Goal: Task Accomplishment & Management: Manage account settings

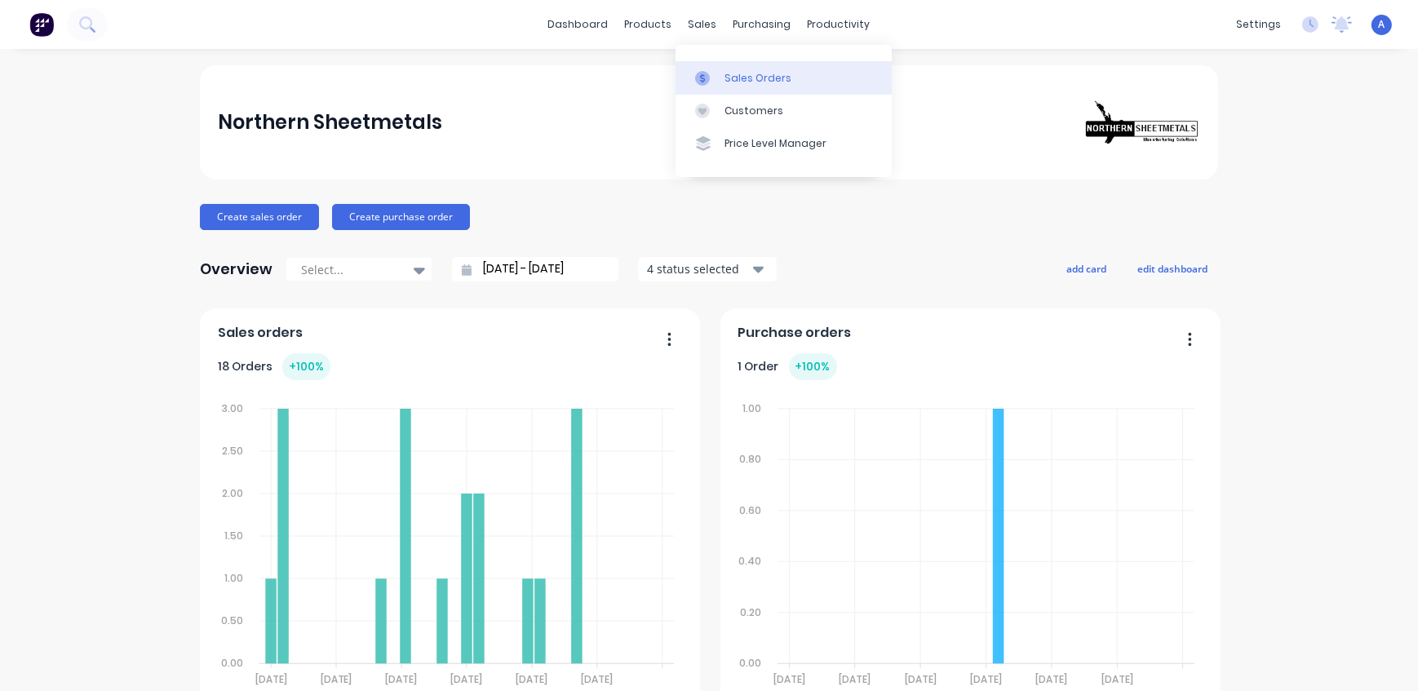
click at [737, 75] on div "Sales Orders" at bounding box center [757, 78] width 67 height 15
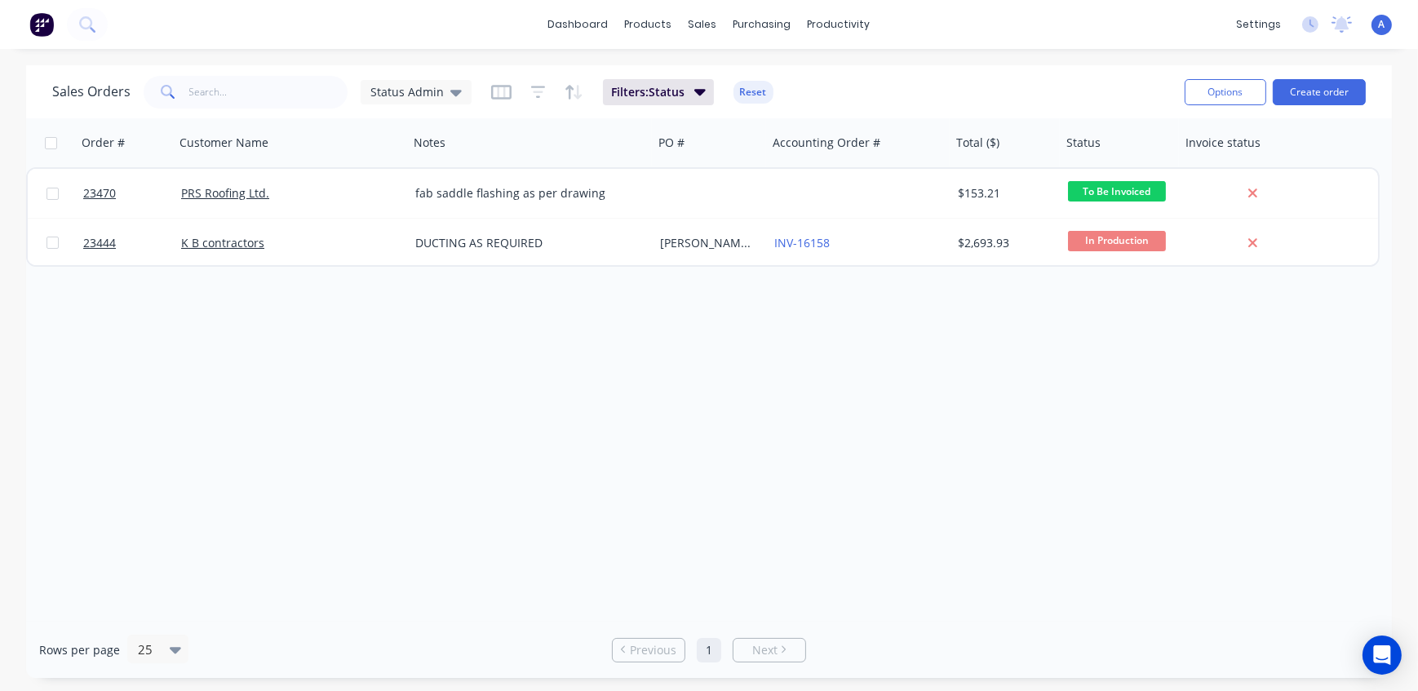
click at [182, 328] on div "Order # Customer Name Notes PO # Accounting Order # Total ($) Status Invoice st…" at bounding box center [708, 369] width 1365 height 503
click at [427, 88] on span "Status Admin" at bounding box center [406, 91] width 73 height 17
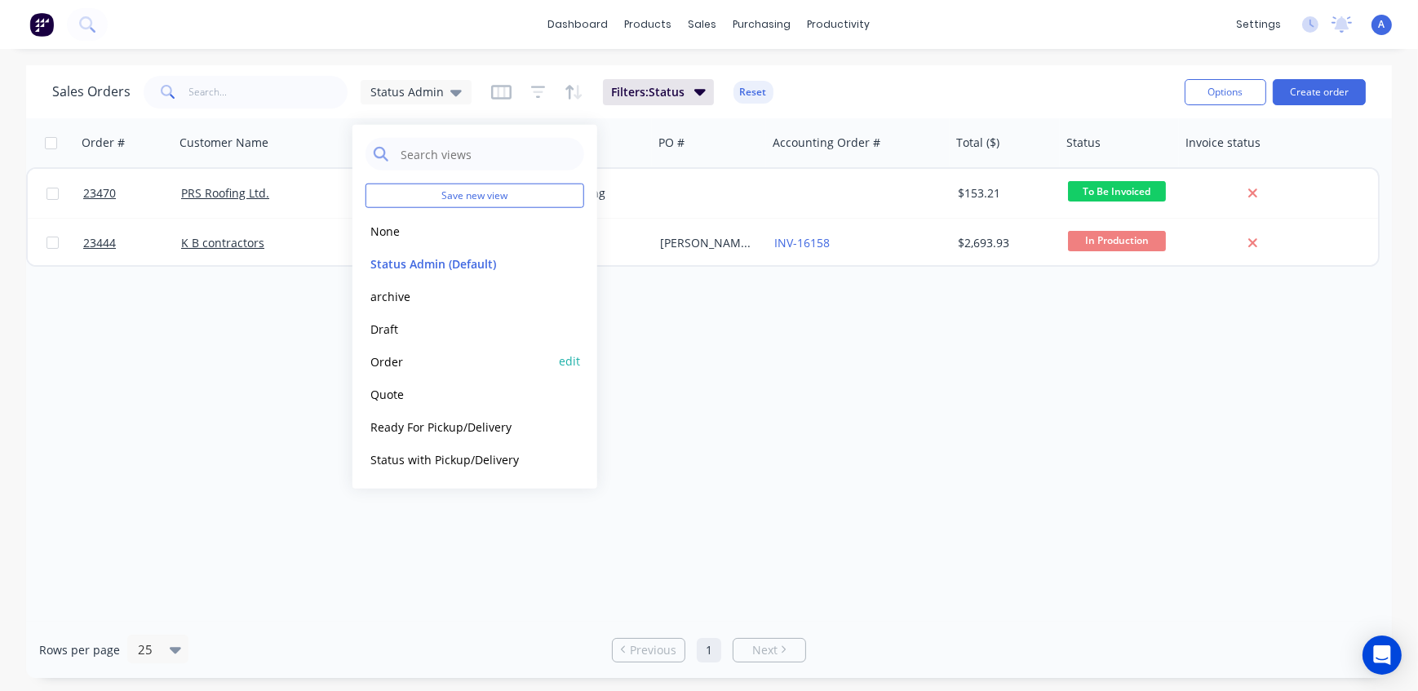
click at [390, 362] on button "Order" at bounding box center [458, 361] width 186 height 19
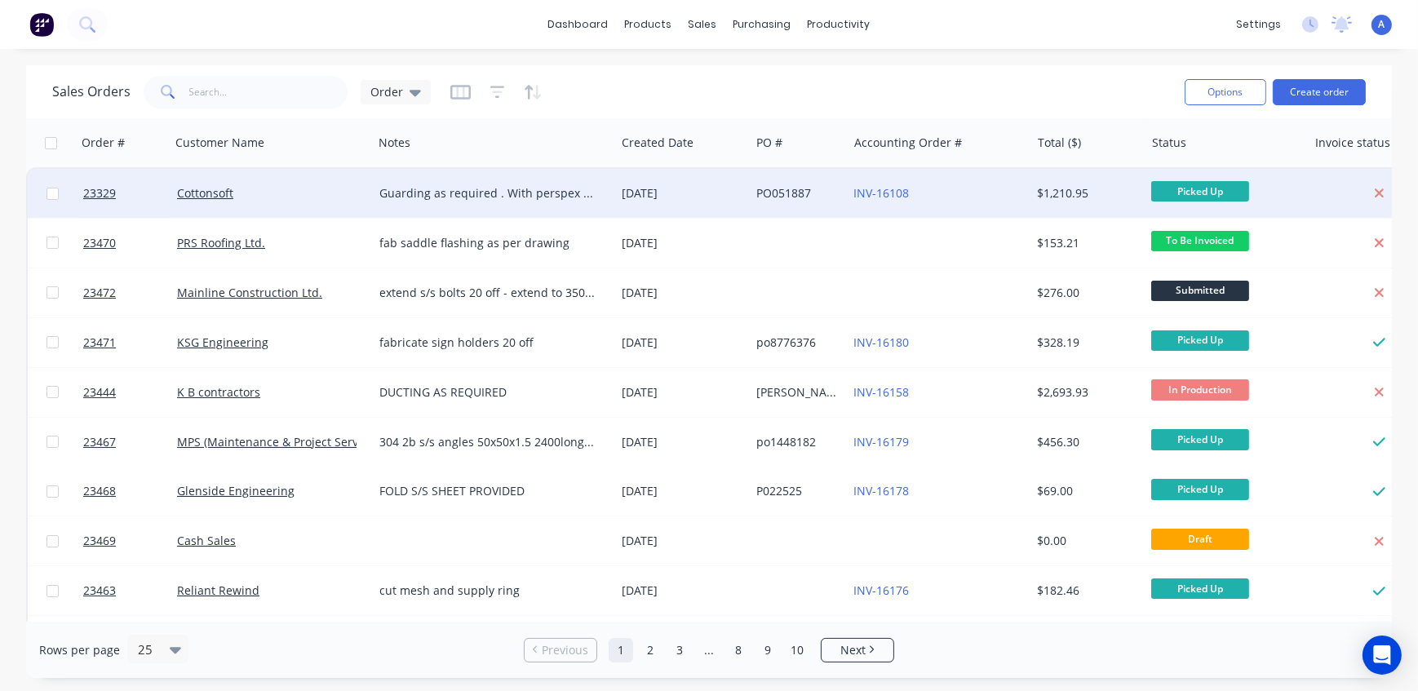
click at [1186, 189] on span "Picked Up" at bounding box center [1200, 191] width 98 height 20
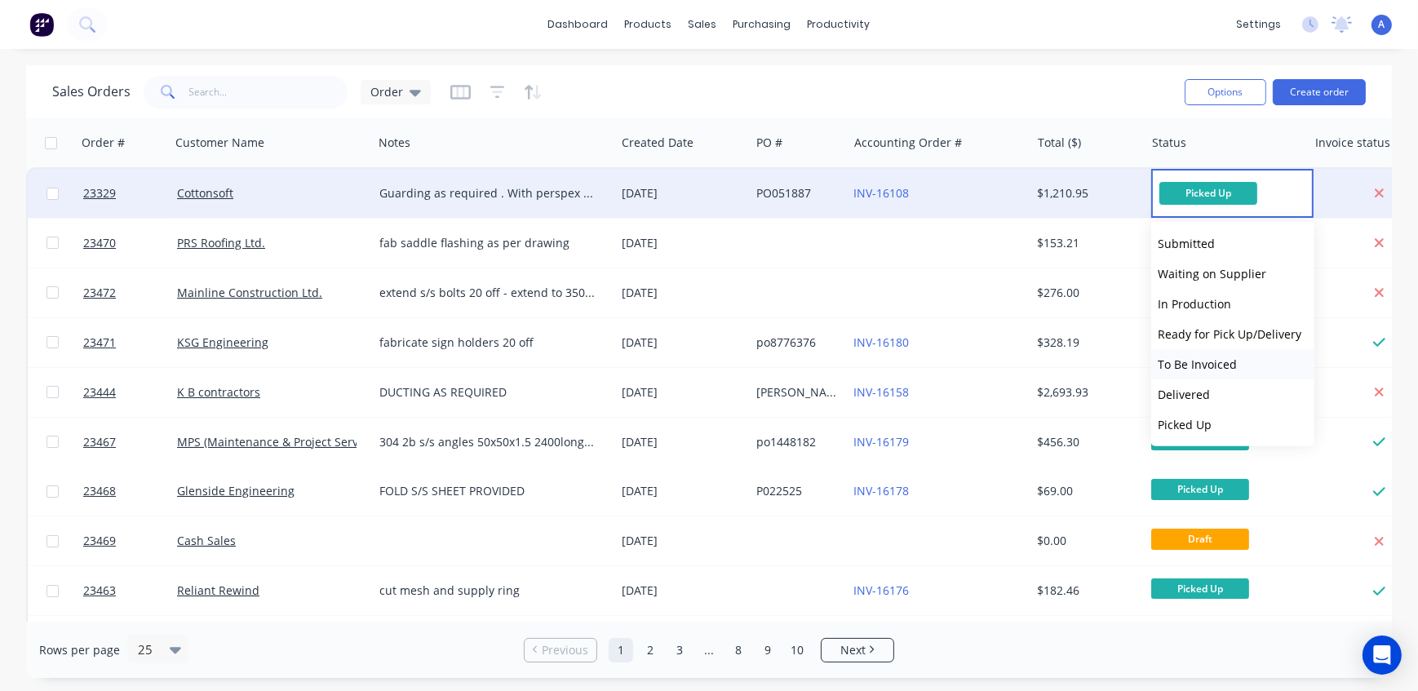
click at [1207, 366] on span "To Be Invoiced" at bounding box center [1196, 363] width 79 height 15
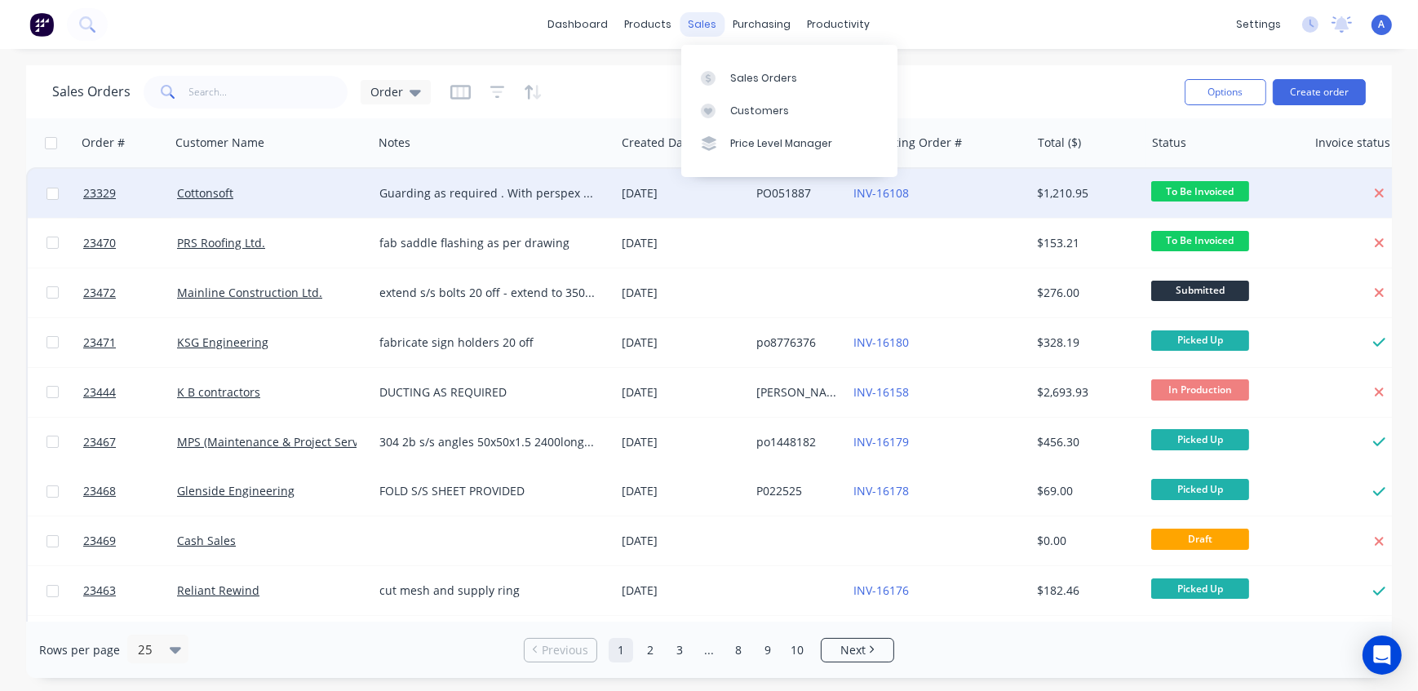
click at [693, 23] on div "sales" at bounding box center [702, 24] width 45 height 24
click at [740, 75] on div "Sales Orders" at bounding box center [763, 78] width 67 height 15
click at [741, 81] on div "Sales Orders" at bounding box center [763, 78] width 67 height 15
drag, startPoint x: 405, startPoint y: 88, endPoint x: 399, endPoint y: 122, distance: 33.9
click at [403, 89] on div "Order" at bounding box center [395, 92] width 51 height 15
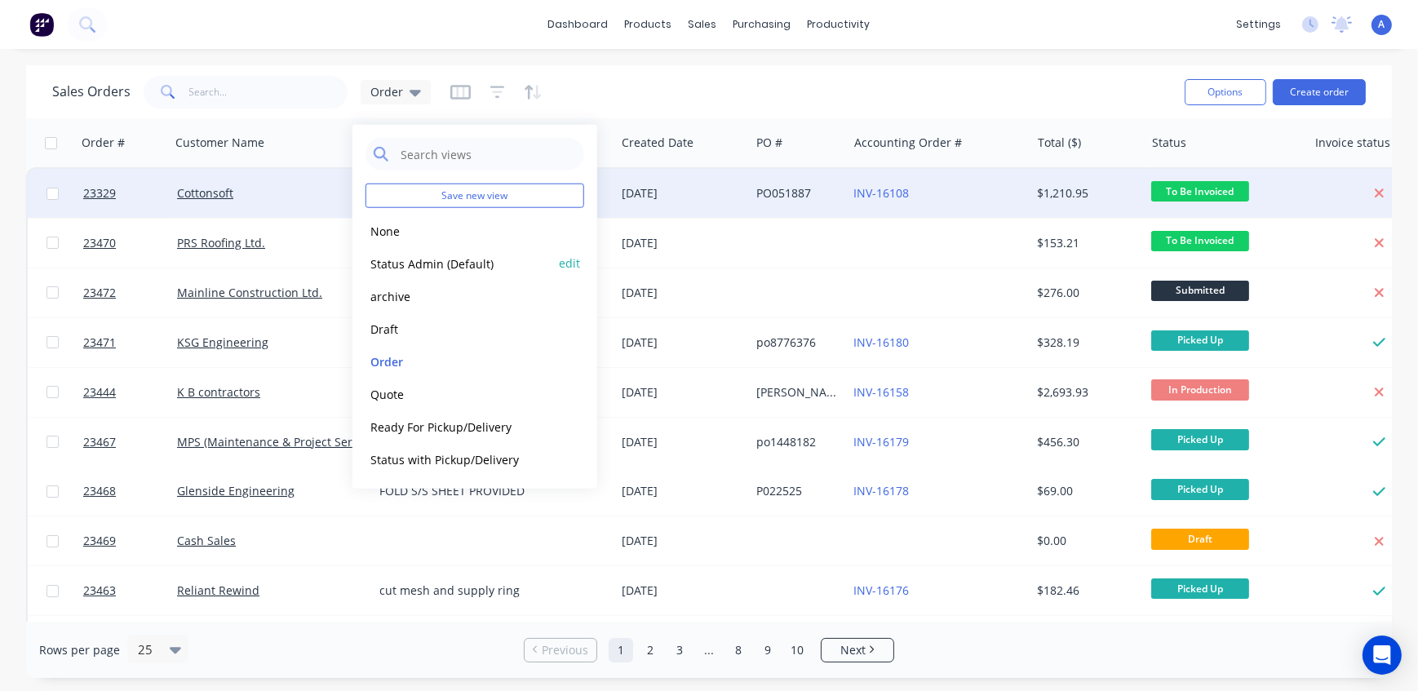
click at [421, 254] on button "Status Admin (Default)" at bounding box center [458, 263] width 186 height 19
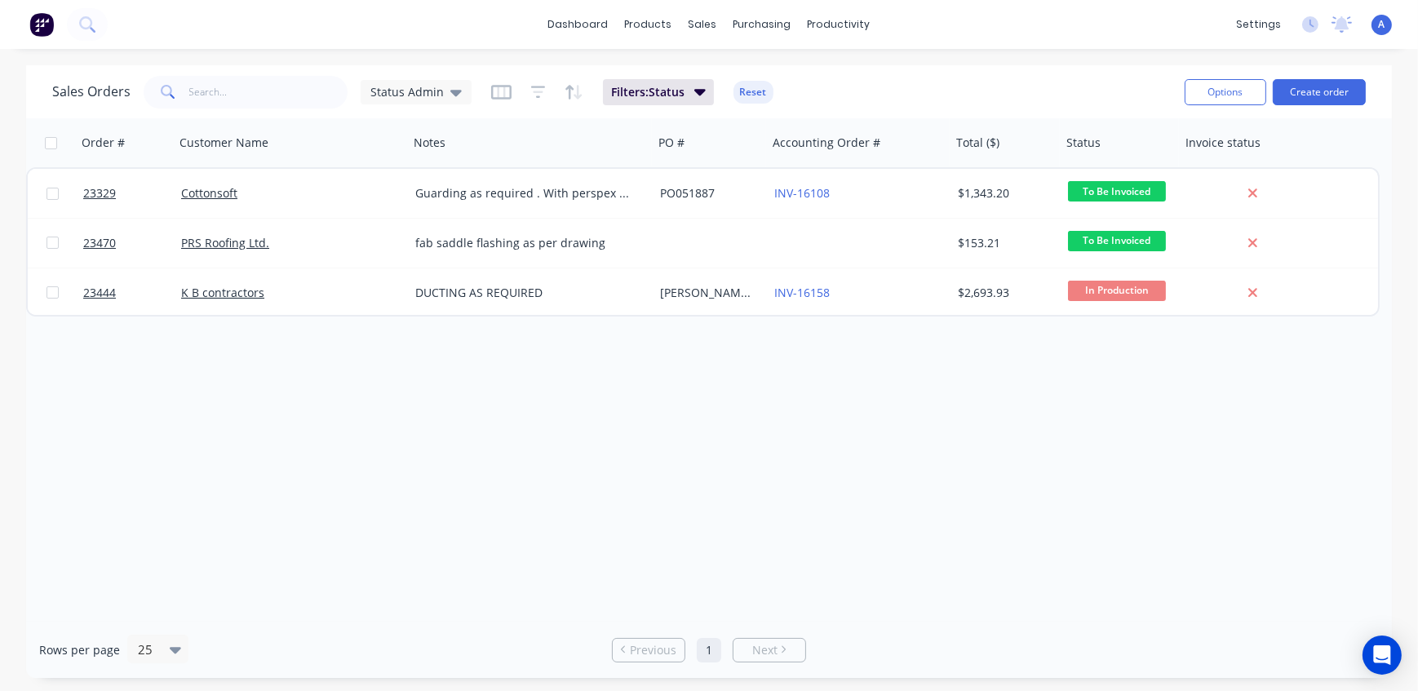
click at [192, 432] on div "Order # Customer Name Notes PO # Accounting Order # Total ($) Status Invoice st…" at bounding box center [708, 369] width 1365 height 503
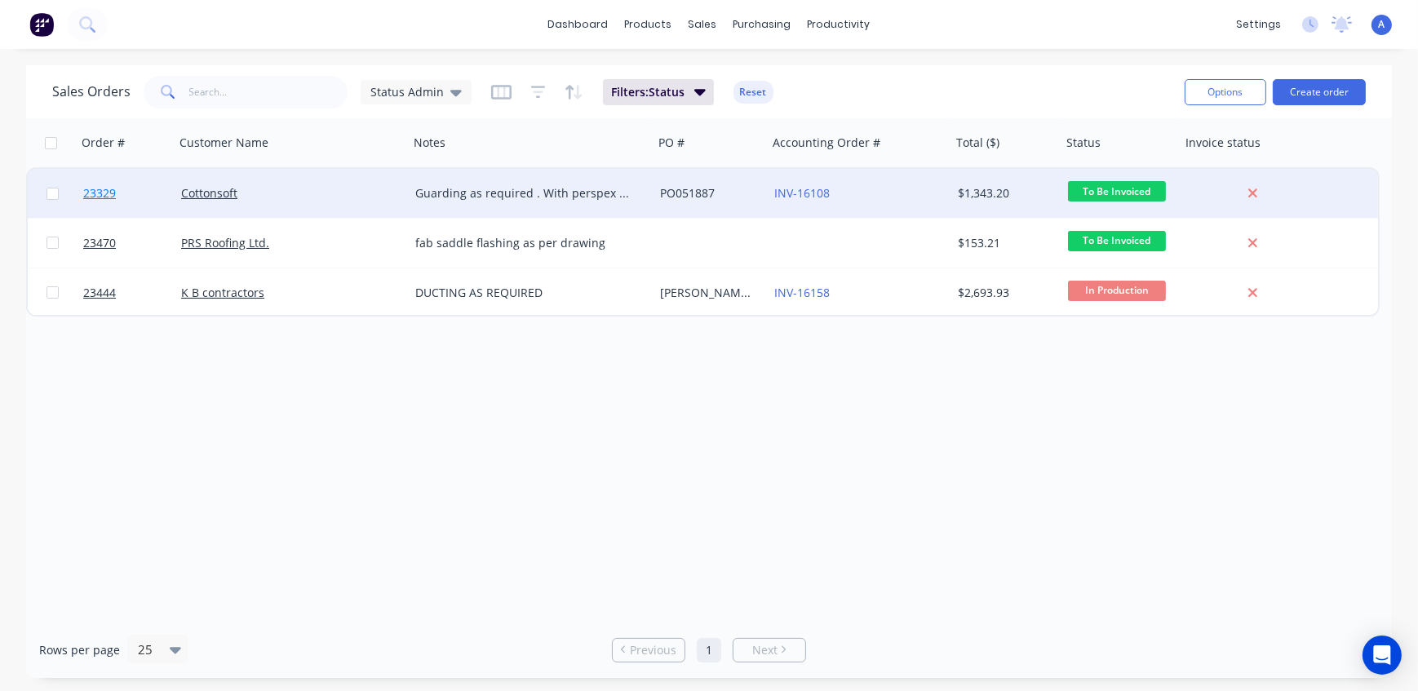
click at [109, 190] on span "23329" at bounding box center [99, 193] width 33 height 16
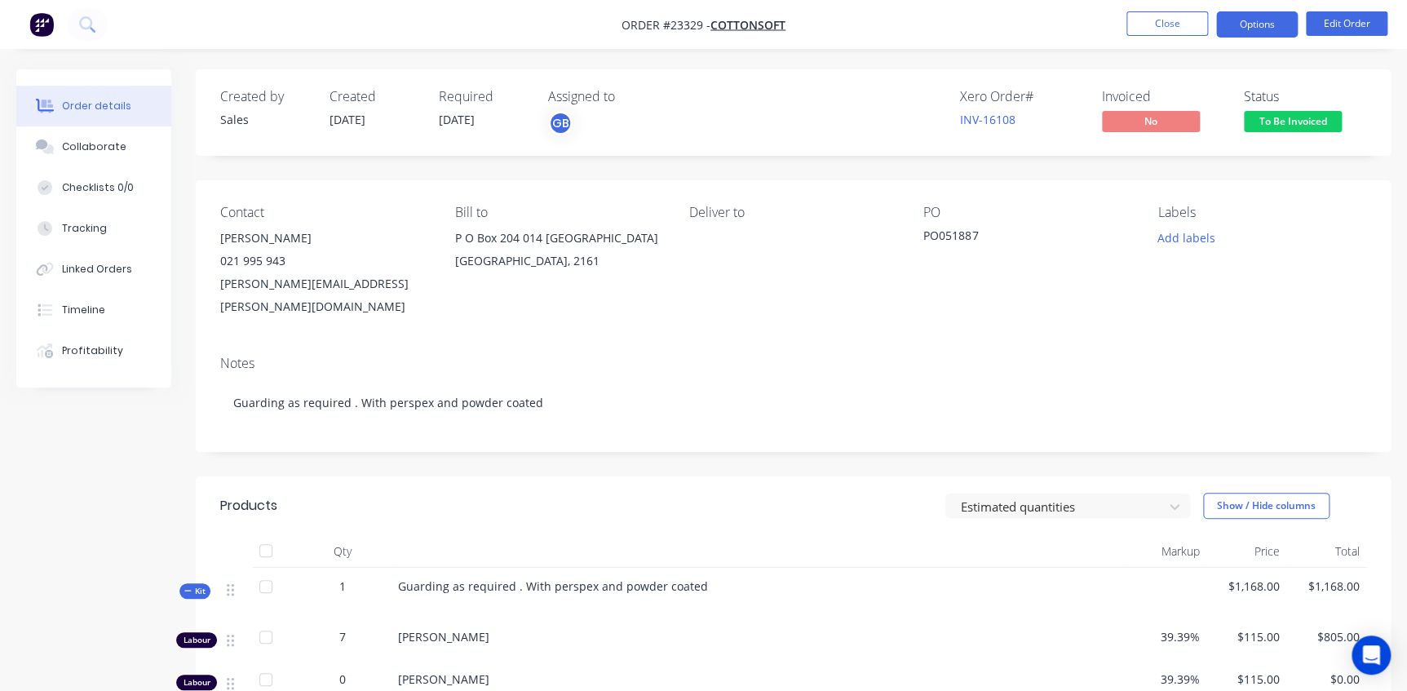
click at [1250, 24] on button "Options" at bounding box center [1257, 24] width 82 height 26
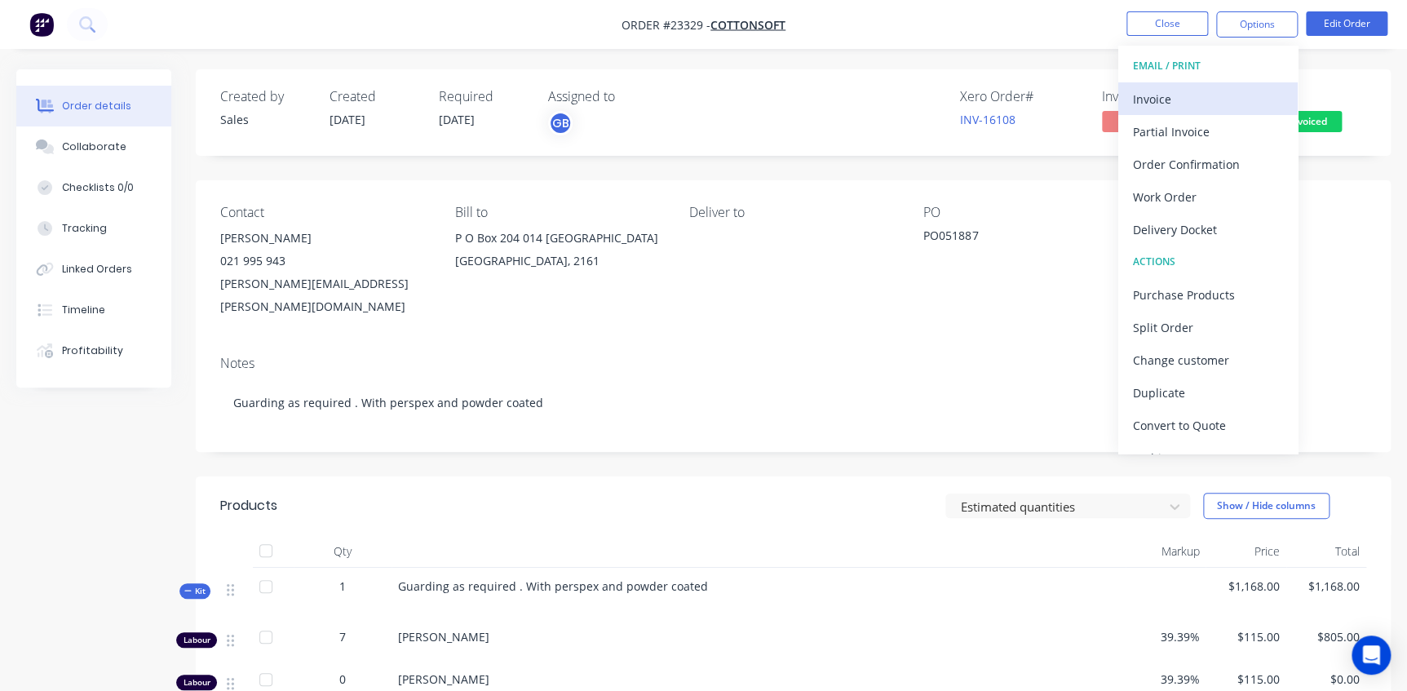
click at [1197, 96] on div "Invoice" at bounding box center [1208, 99] width 150 height 24
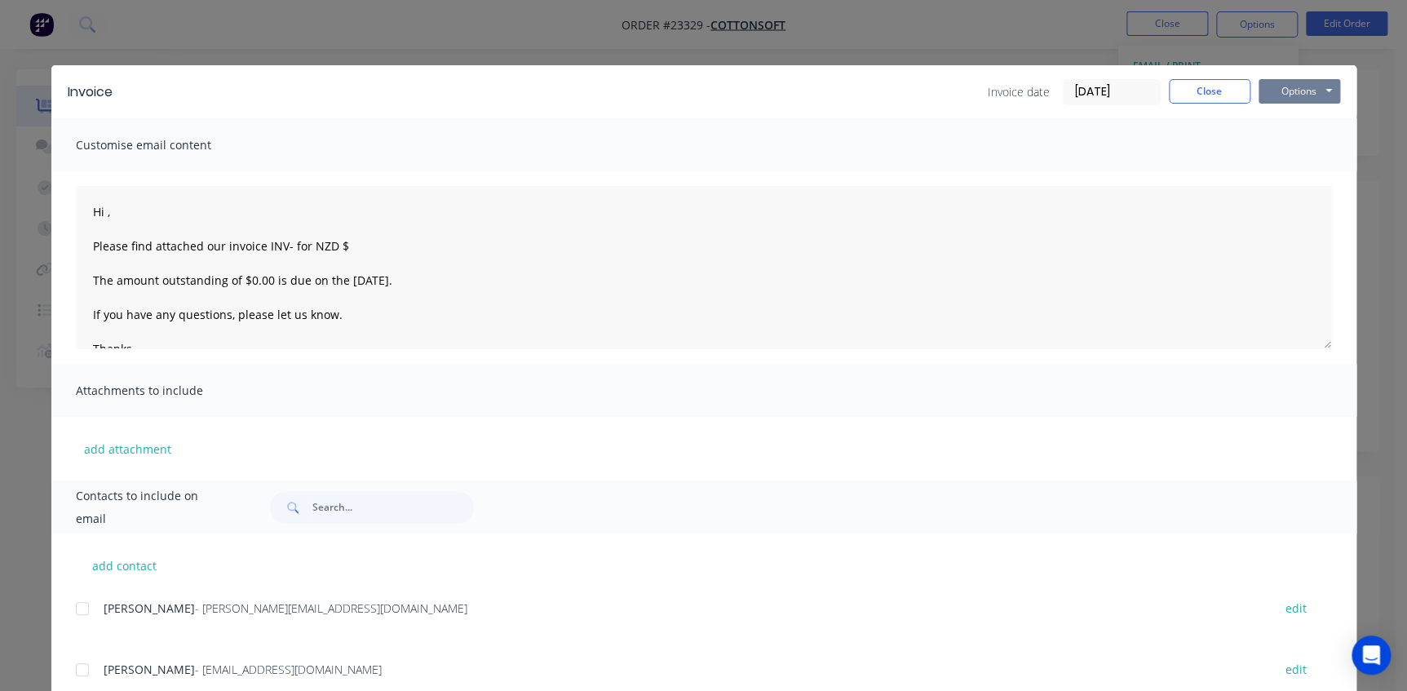
click at [1287, 91] on button "Options" at bounding box center [1300, 91] width 82 height 24
click at [1303, 153] on button "Print" at bounding box center [1311, 147] width 104 height 27
type textarea "Hi , Please find attached our invoice INV- for NZD $ The amount outstanding of …"
click at [1226, 92] on button "Close" at bounding box center [1210, 91] width 82 height 24
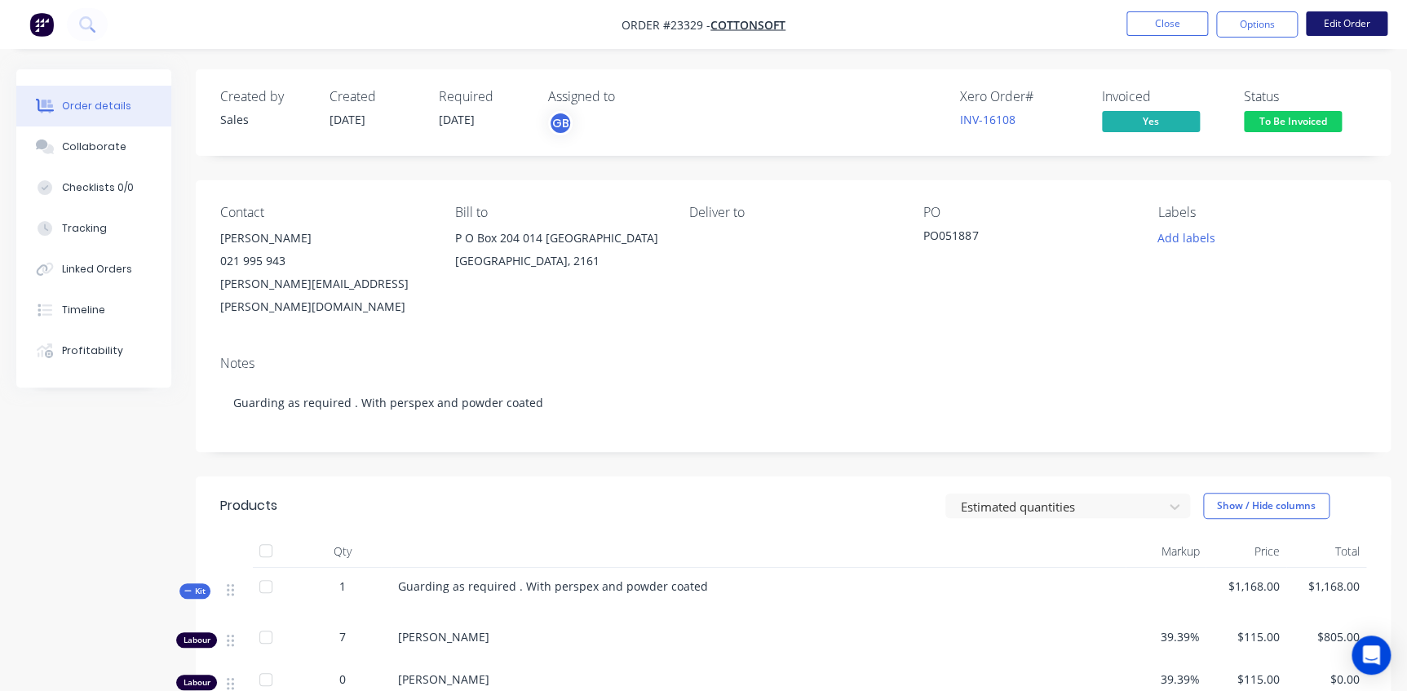
click at [1360, 20] on button "Edit Order" at bounding box center [1347, 23] width 82 height 24
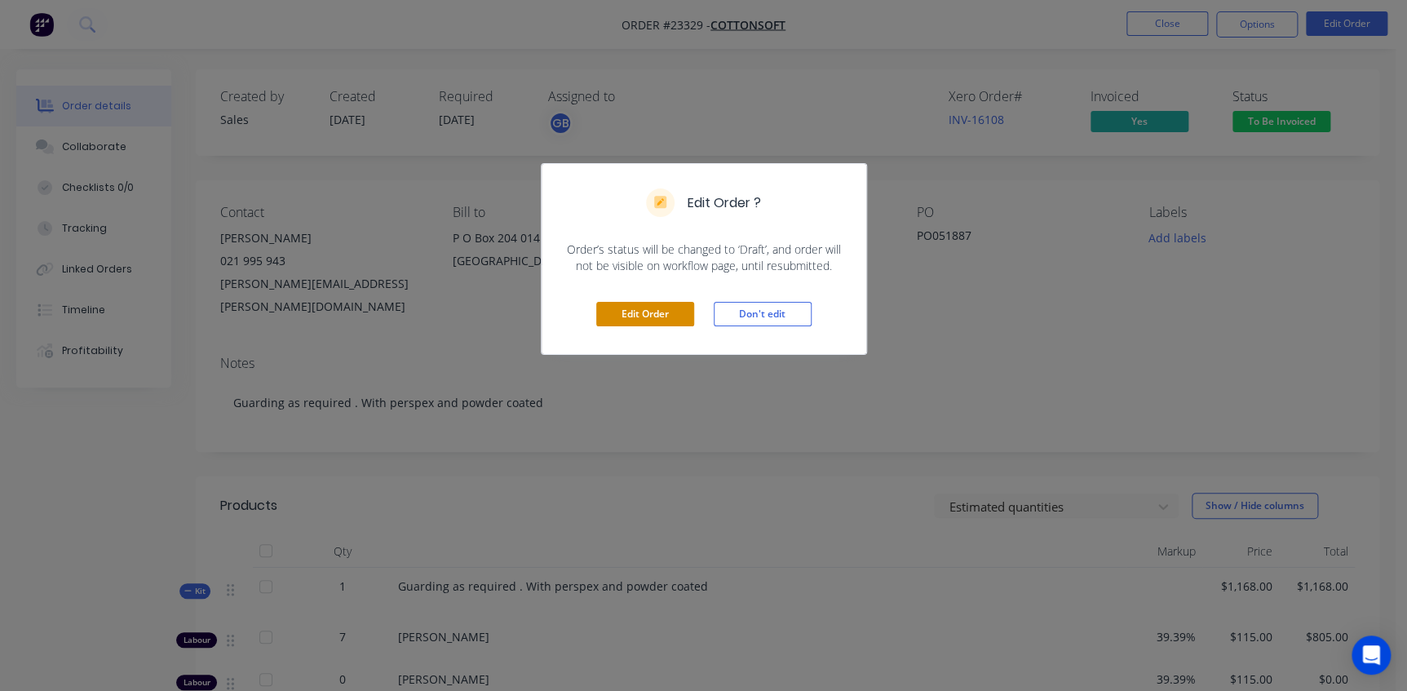
click at [653, 317] on button "Edit Order" at bounding box center [645, 314] width 98 height 24
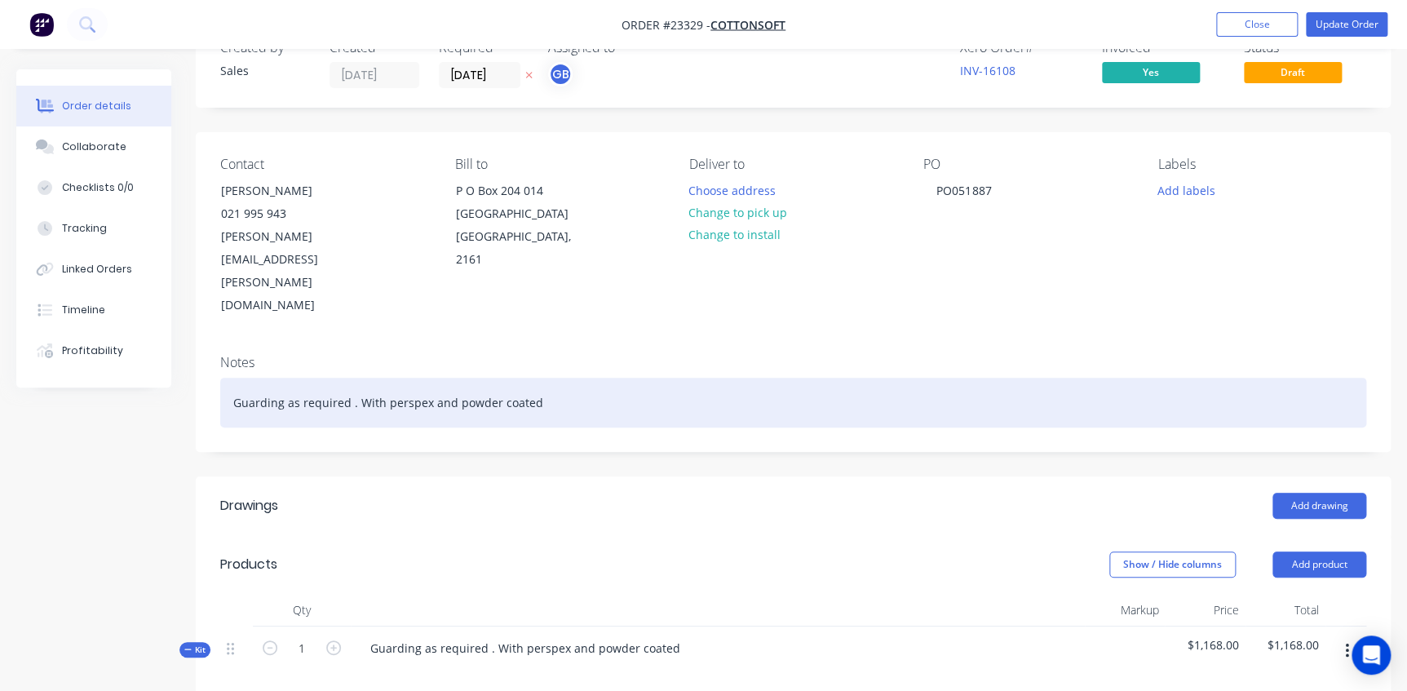
scroll to position [296, 0]
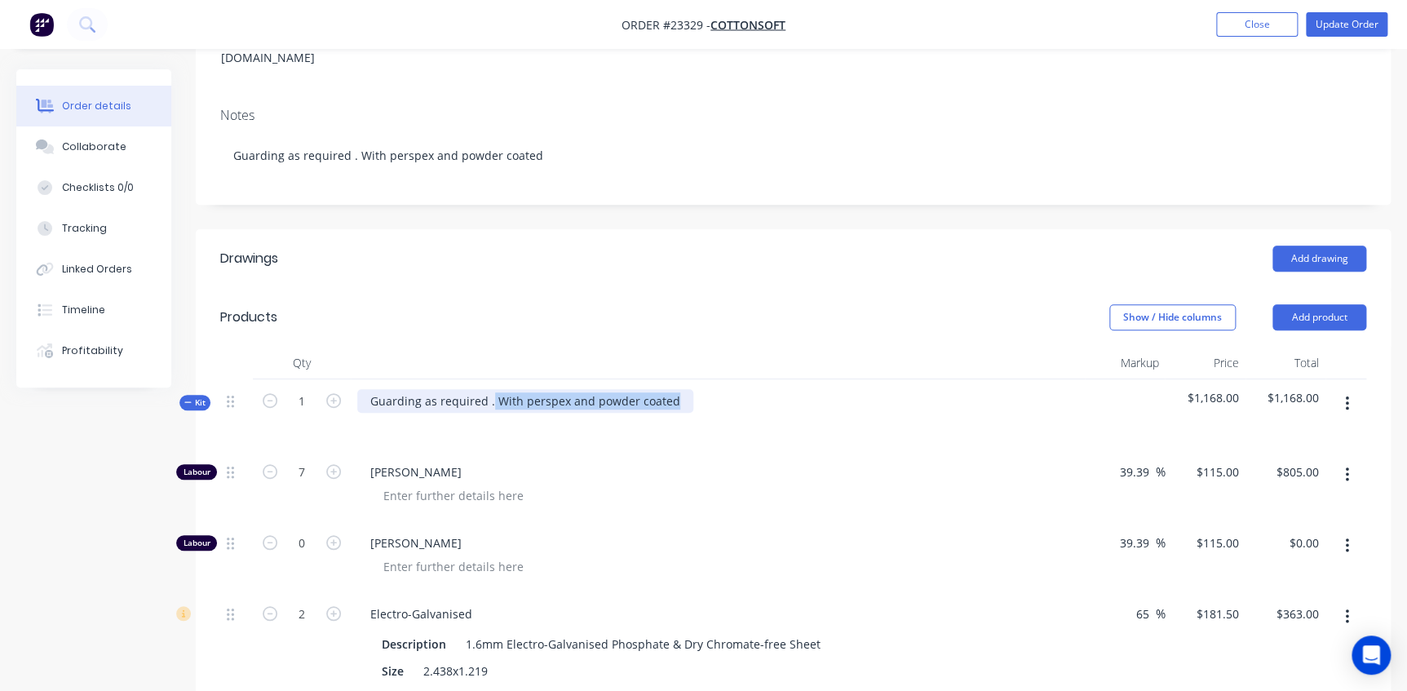
drag, startPoint x: 675, startPoint y: 334, endPoint x: 489, endPoint y: 334, distance: 186.8
click at [489, 389] on div "Guarding as required . With perspex and powder coated" at bounding box center [525, 401] width 336 height 24
click at [507, 413] on div at bounding box center [717, 425] width 721 height 24
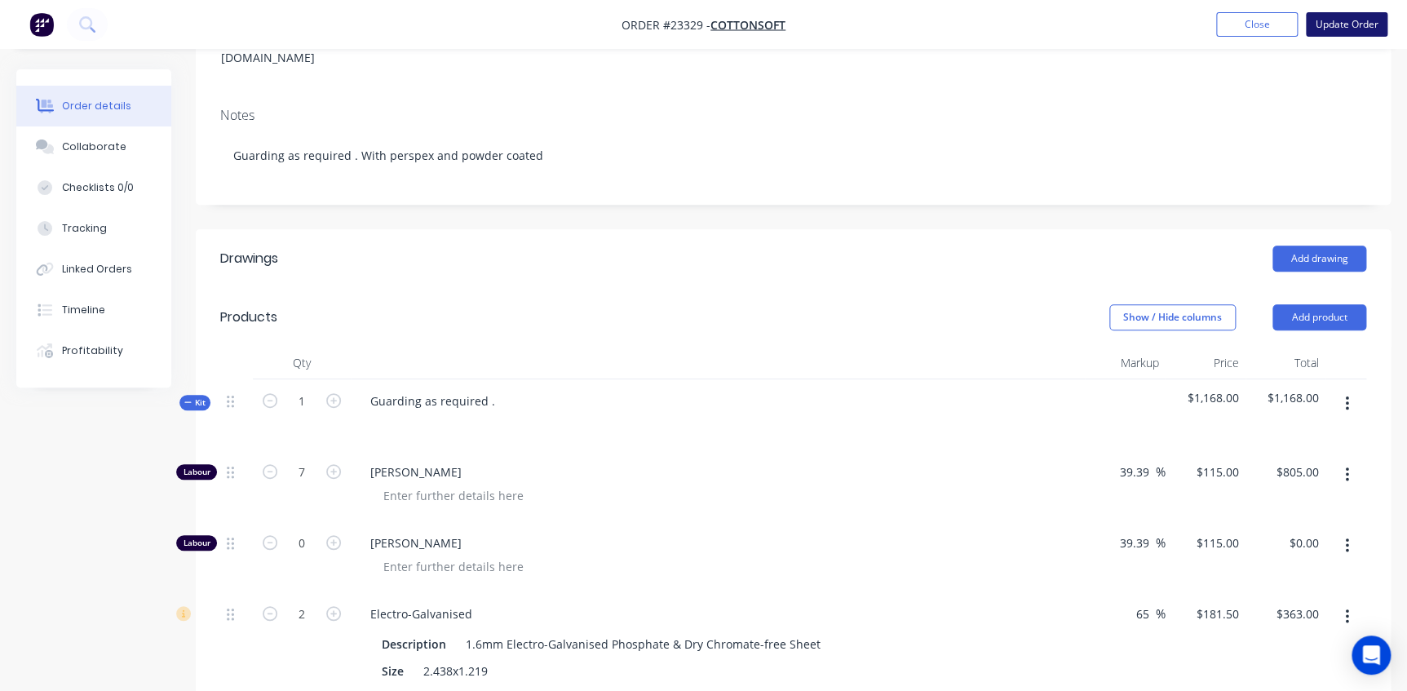
click at [1357, 27] on button "Update Order" at bounding box center [1347, 24] width 82 height 24
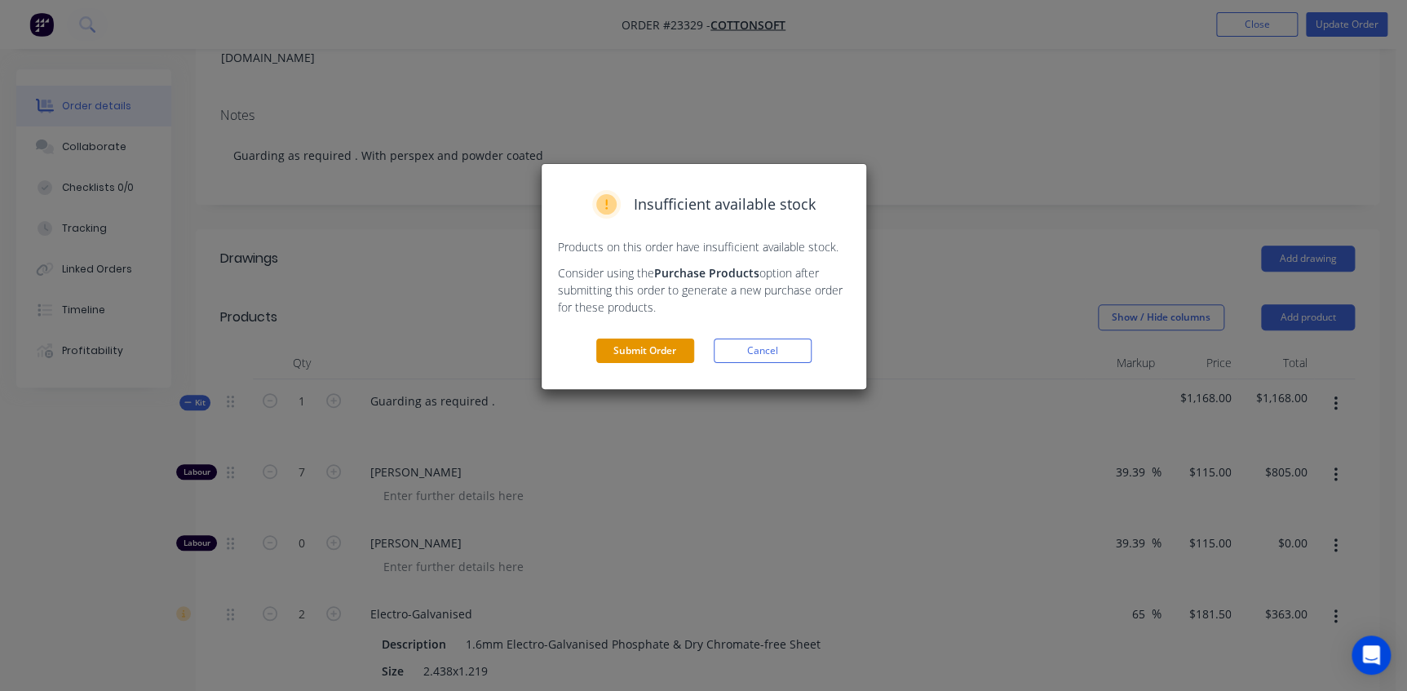
click at [631, 353] on button "Submit Order" at bounding box center [645, 351] width 98 height 24
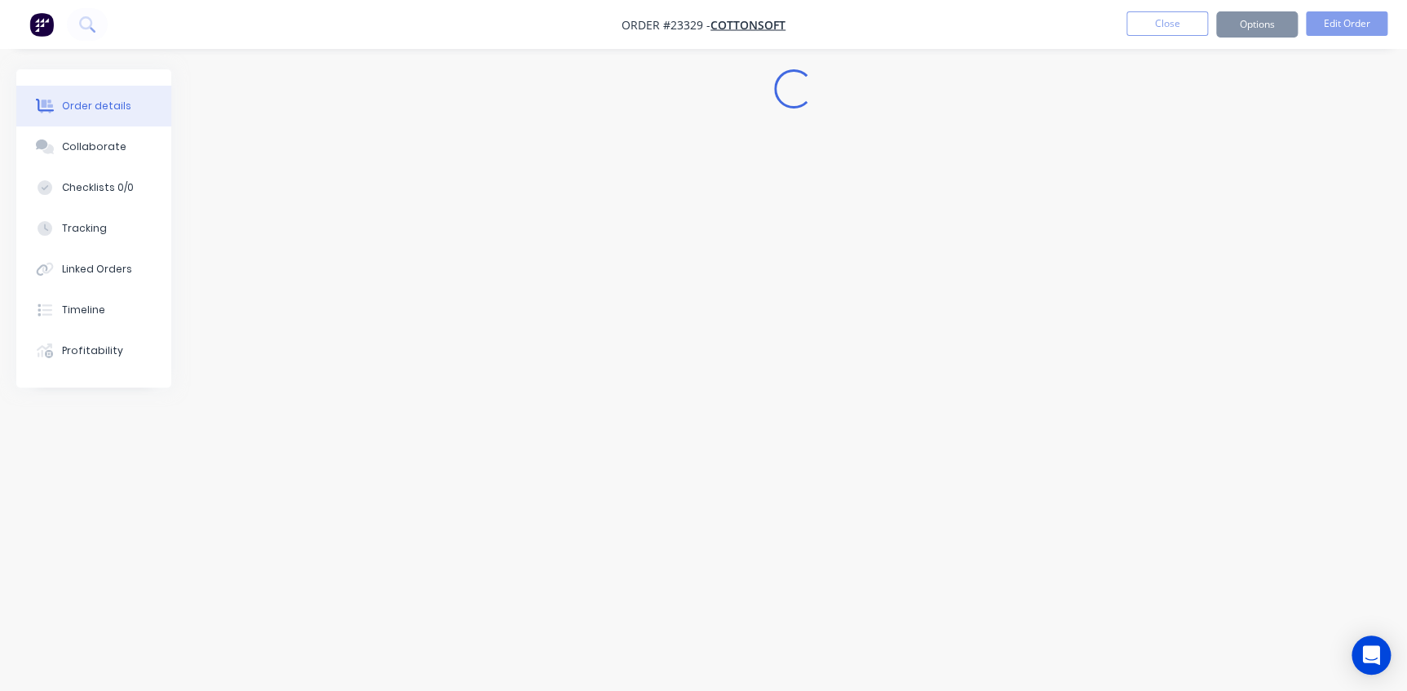
scroll to position [0, 0]
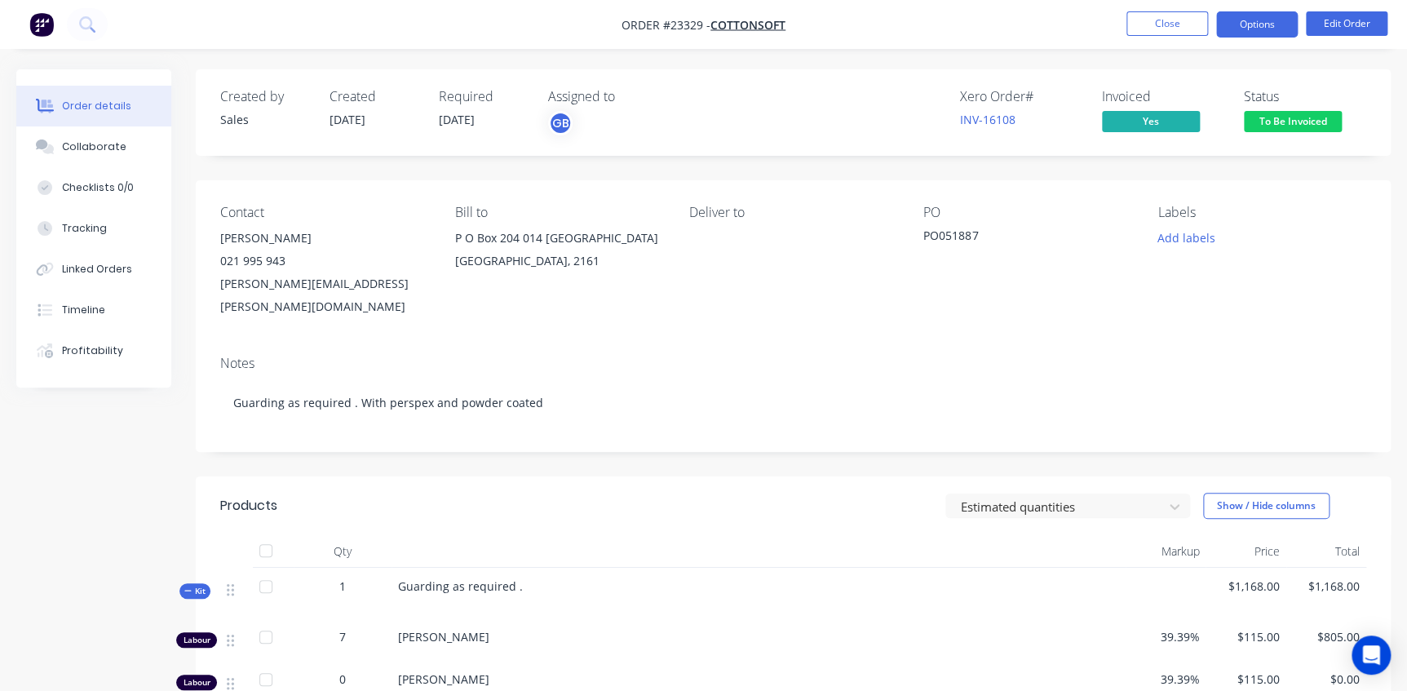
click at [1268, 20] on button "Options" at bounding box center [1257, 24] width 82 height 26
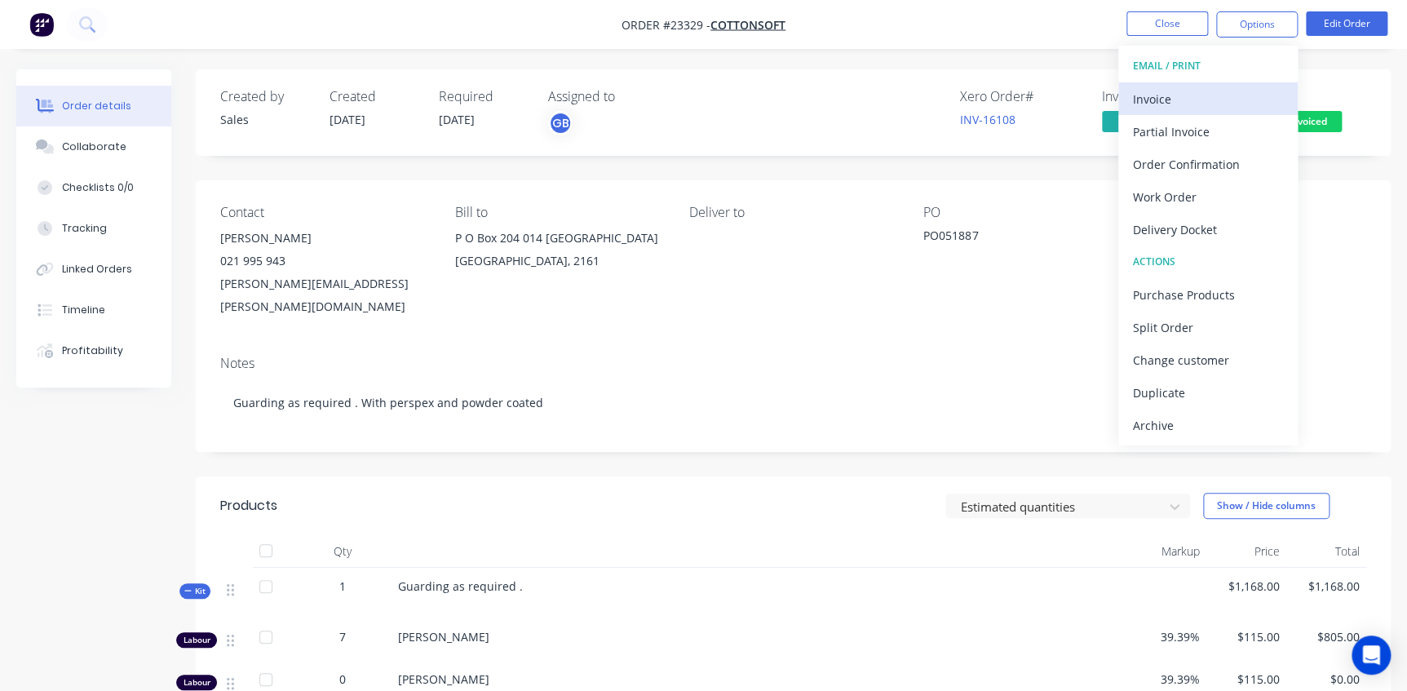
click at [1176, 103] on div "Invoice" at bounding box center [1208, 99] width 150 height 24
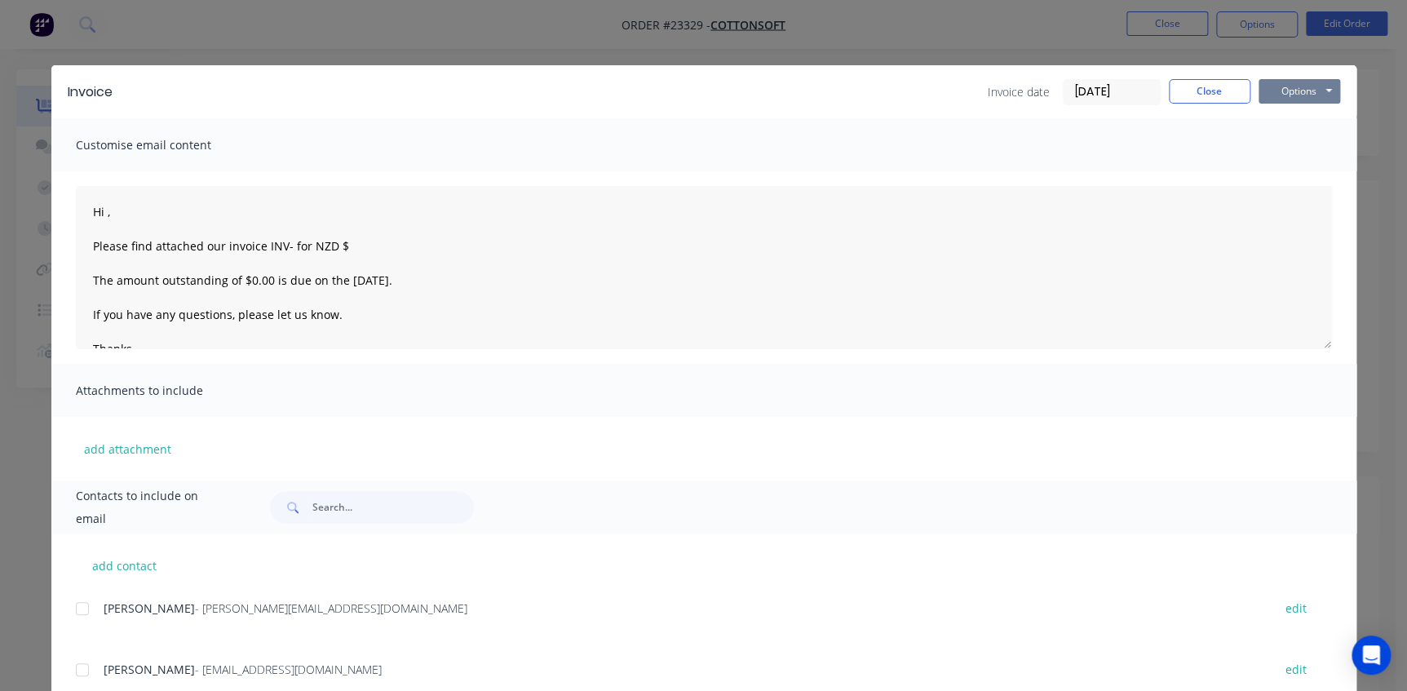
click at [1268, 88] on button "Options" at bounding box center [1300, 91] width 82 height 24
click at [1274, 151] on button "Print" at bounding box center [1311, 147] width 104 height 27
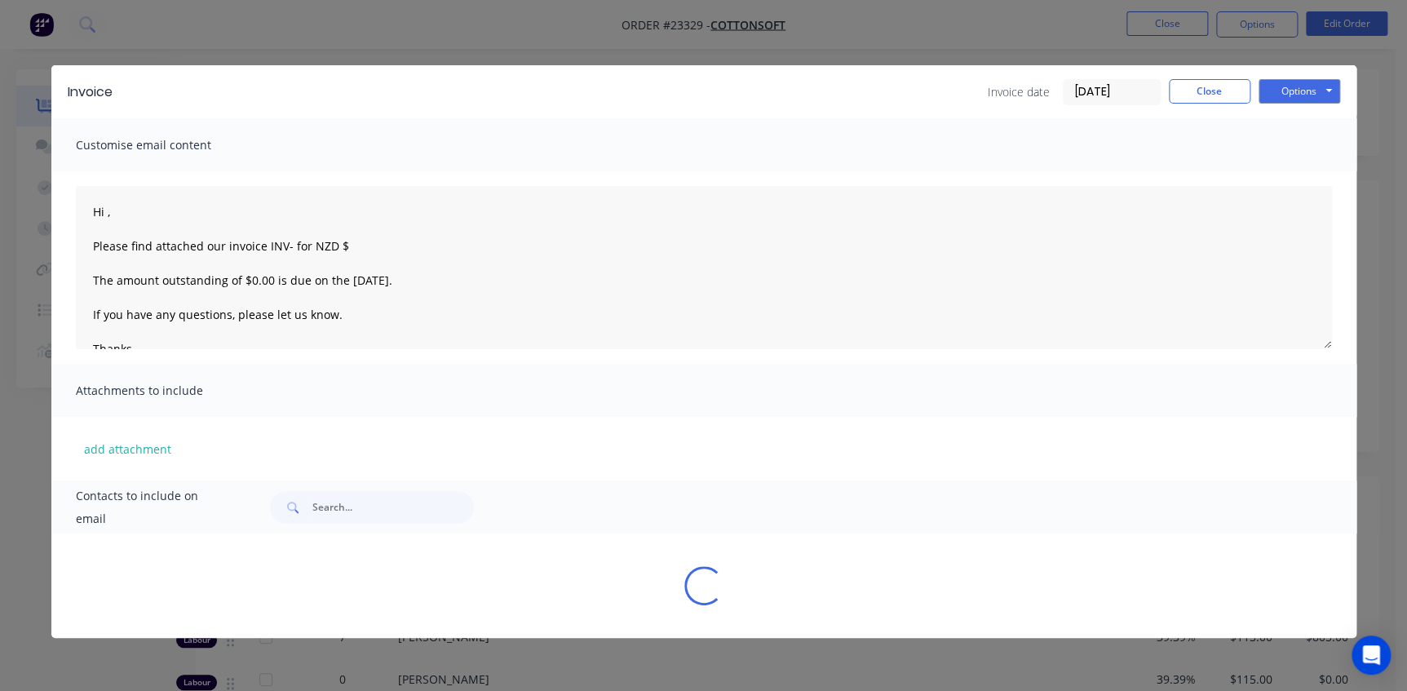
type textarea "Hi , Please find attached our invoice INV- for NZD $ The amount outstanding of …"
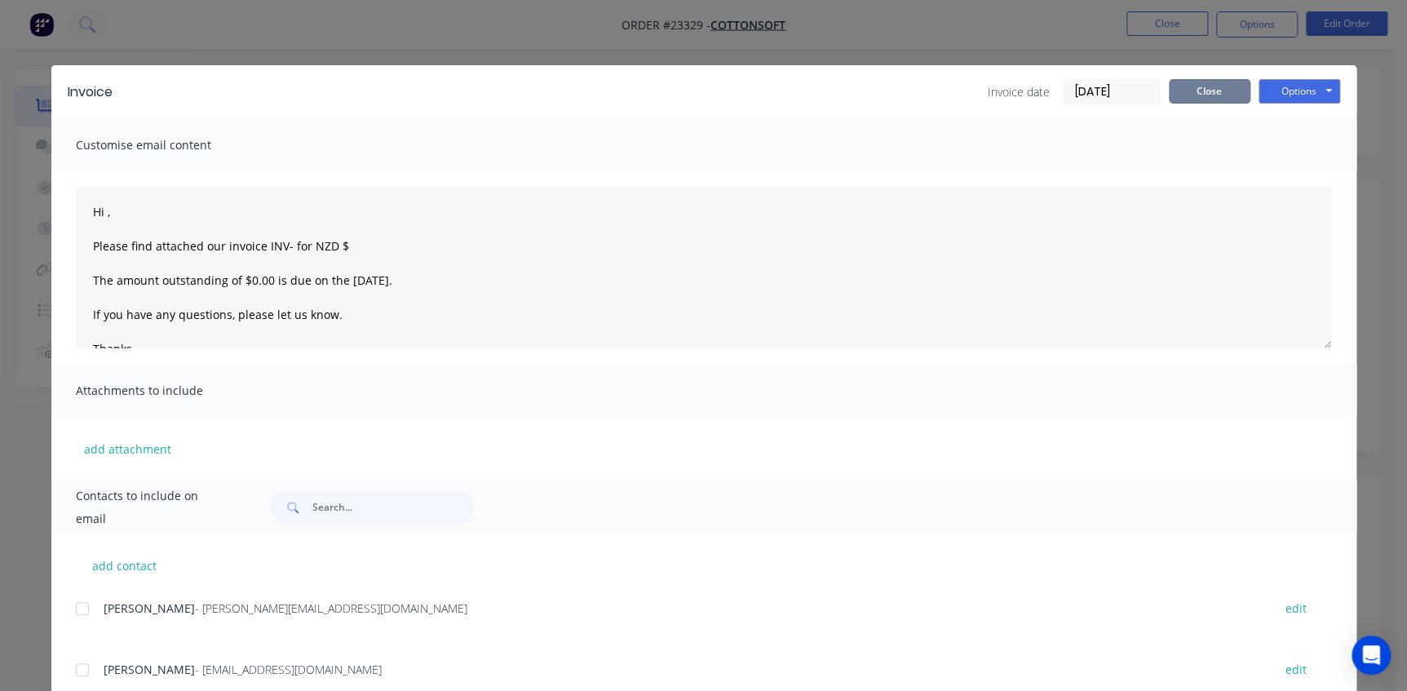
click at [1201, 85] on button "Close" at bounding box center [1210, 91] width 82 height 24
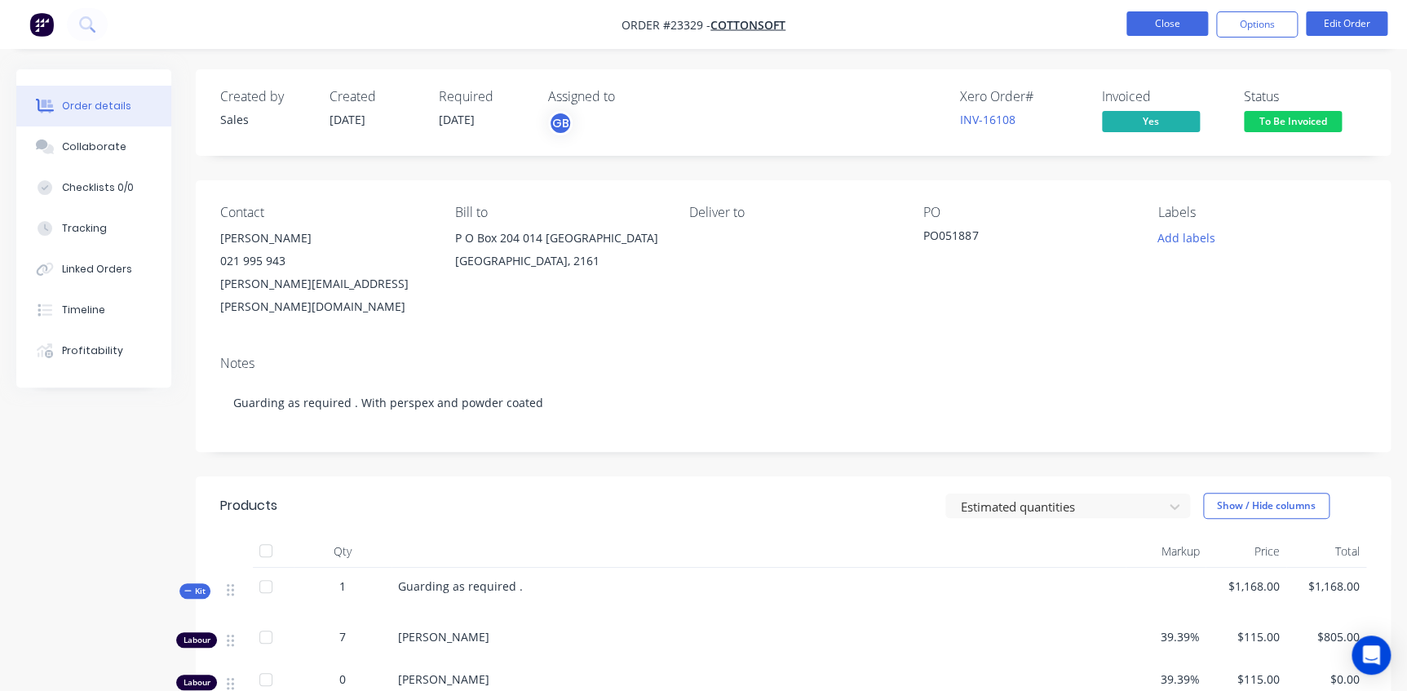
click at [1178, 25] on button "Close" at bounding box center [1167, 23] width 82 height 24
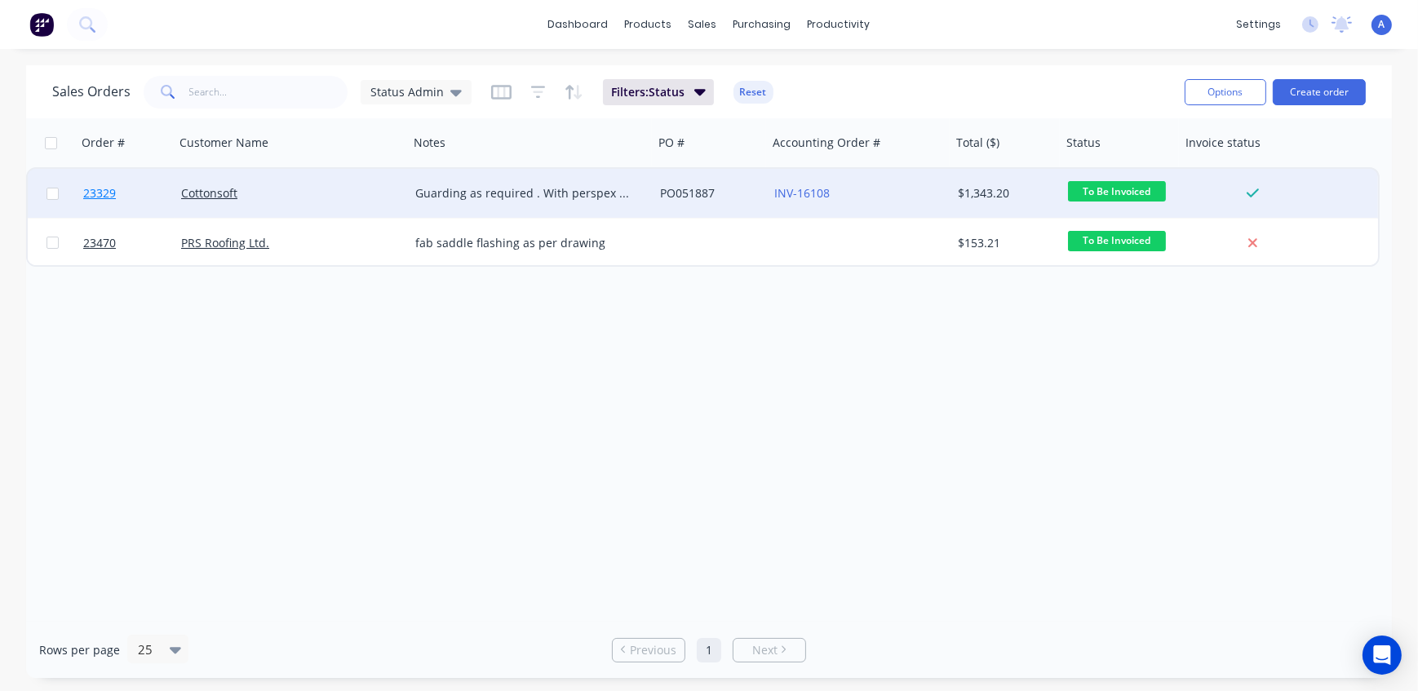
click at [101, 194] on span "23329" at bounding box center [99, 193] width 33 height 16
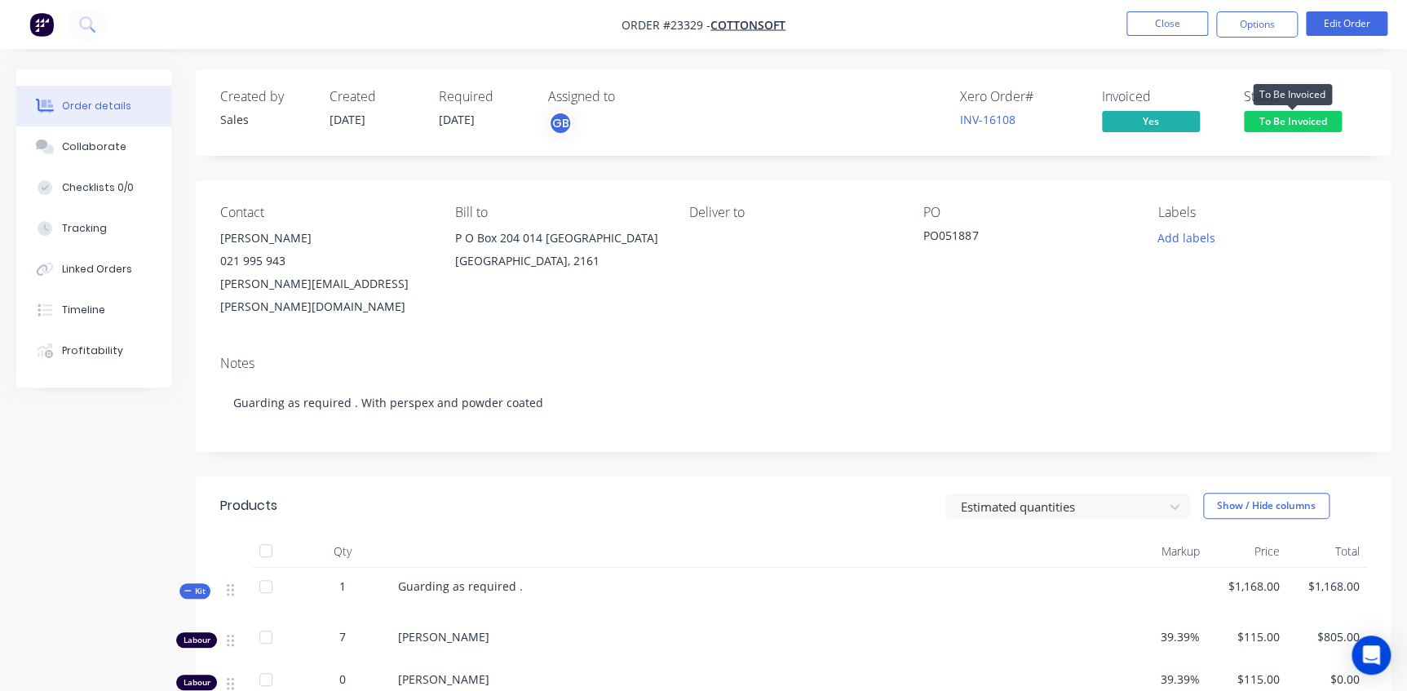
click at [1297, 122] on span "To Be Invoiced" at bounding box center [1293, 121] width 98 height 20
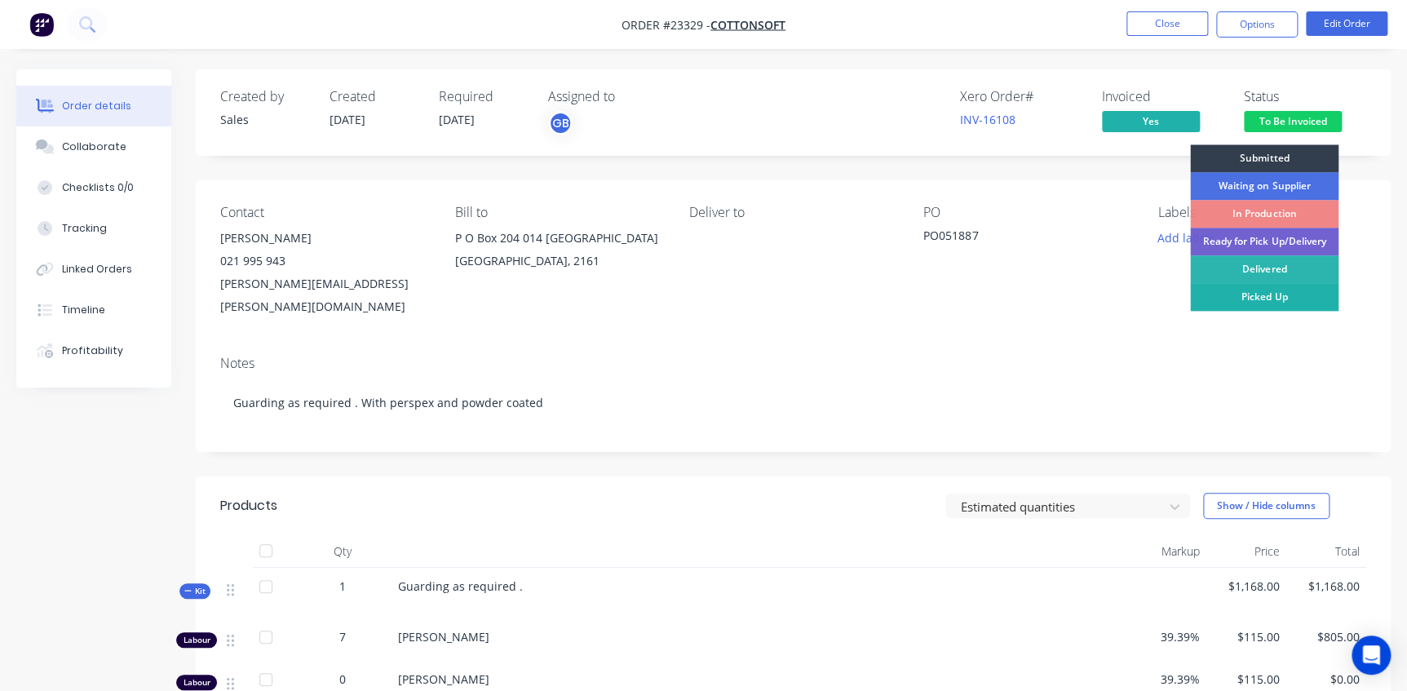
click at [1264, 293] on div "Picked Up" at bounding box center [1264, 297] width 148 height 28
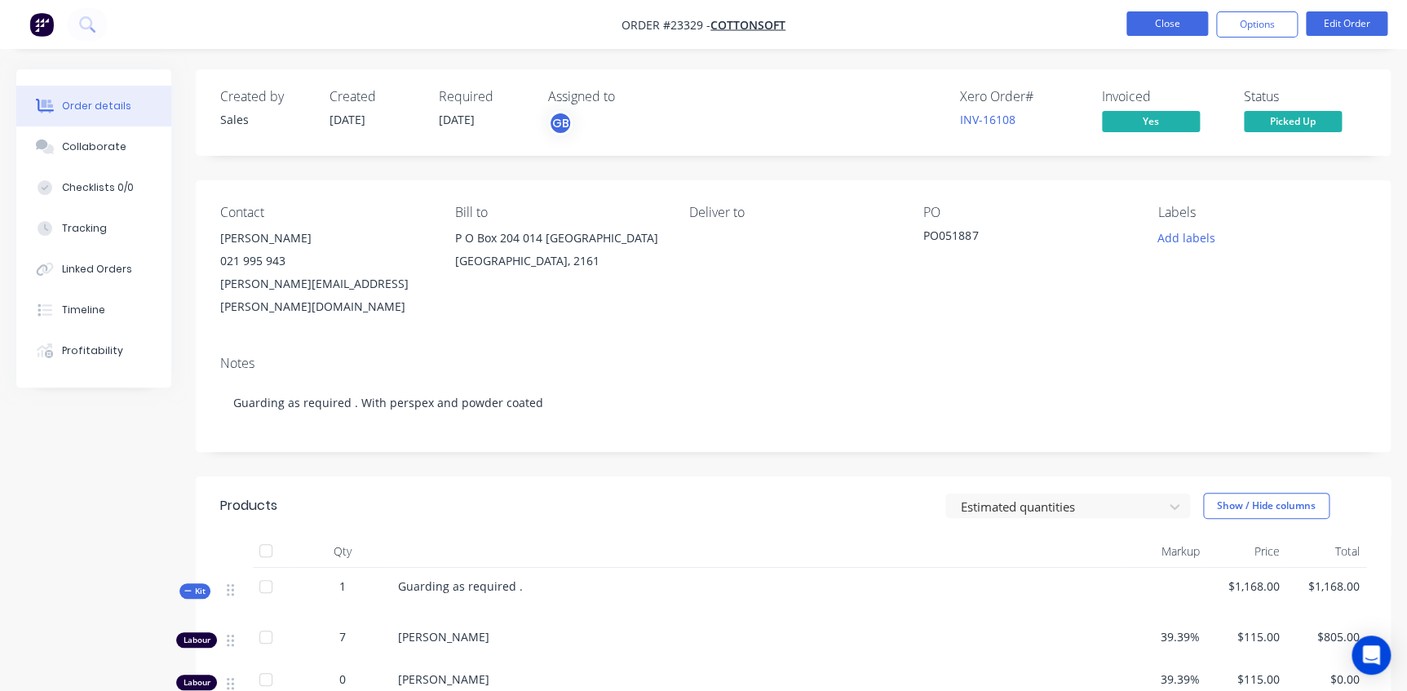
click at [1167, 19] on button "Close" at bounding box center [1167, 23] width 82 height 24
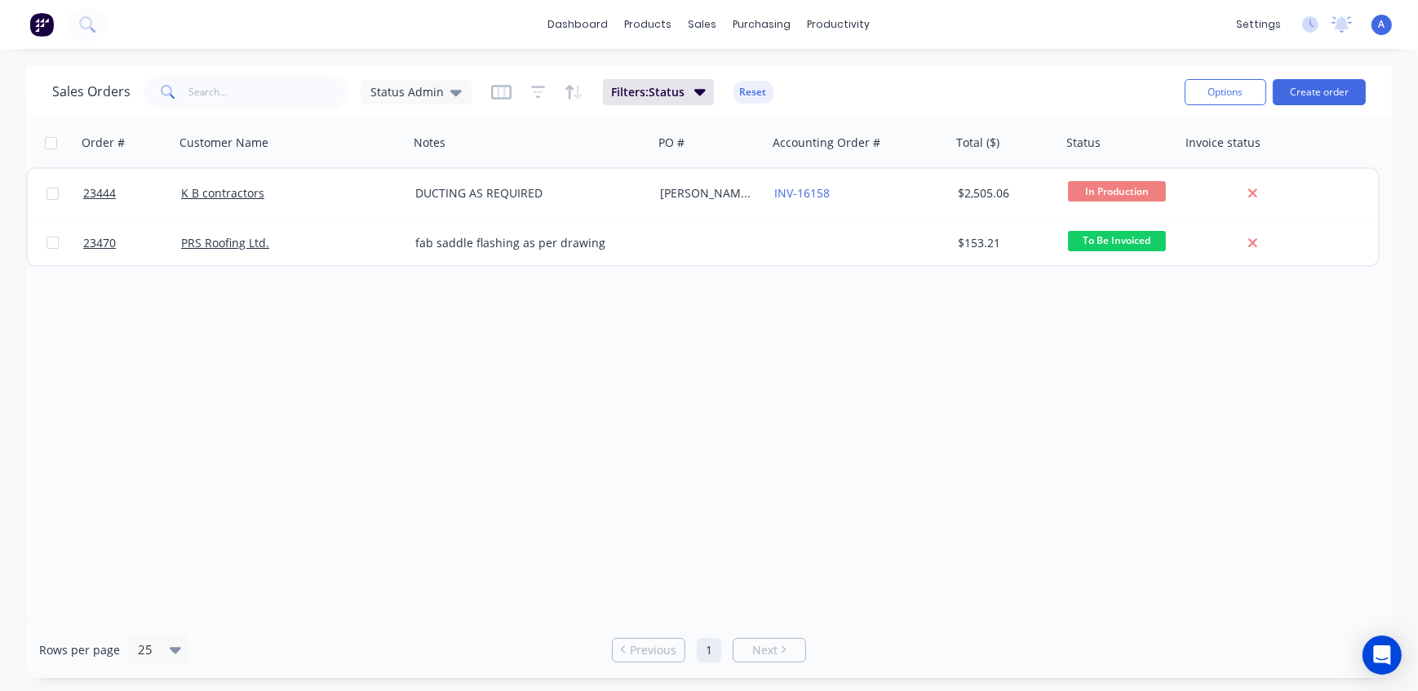
click at [768, 343] on div "Order # Customer Name Notes PO # Accounting Order # Total ($) Status Invoice st…" at bounding box center [708, 369] width 1365 height 503
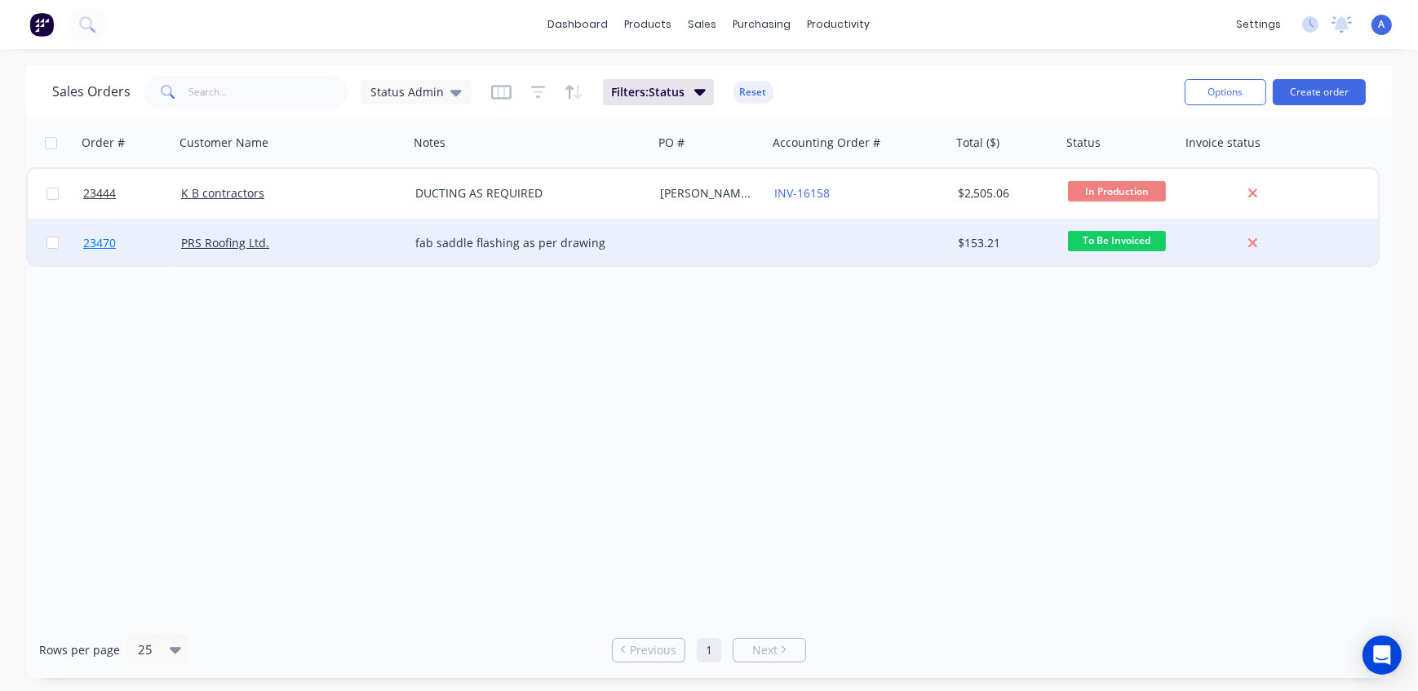
click at [104, 243] on span "23470" at bounding box center [99, 243] width 33 height 16
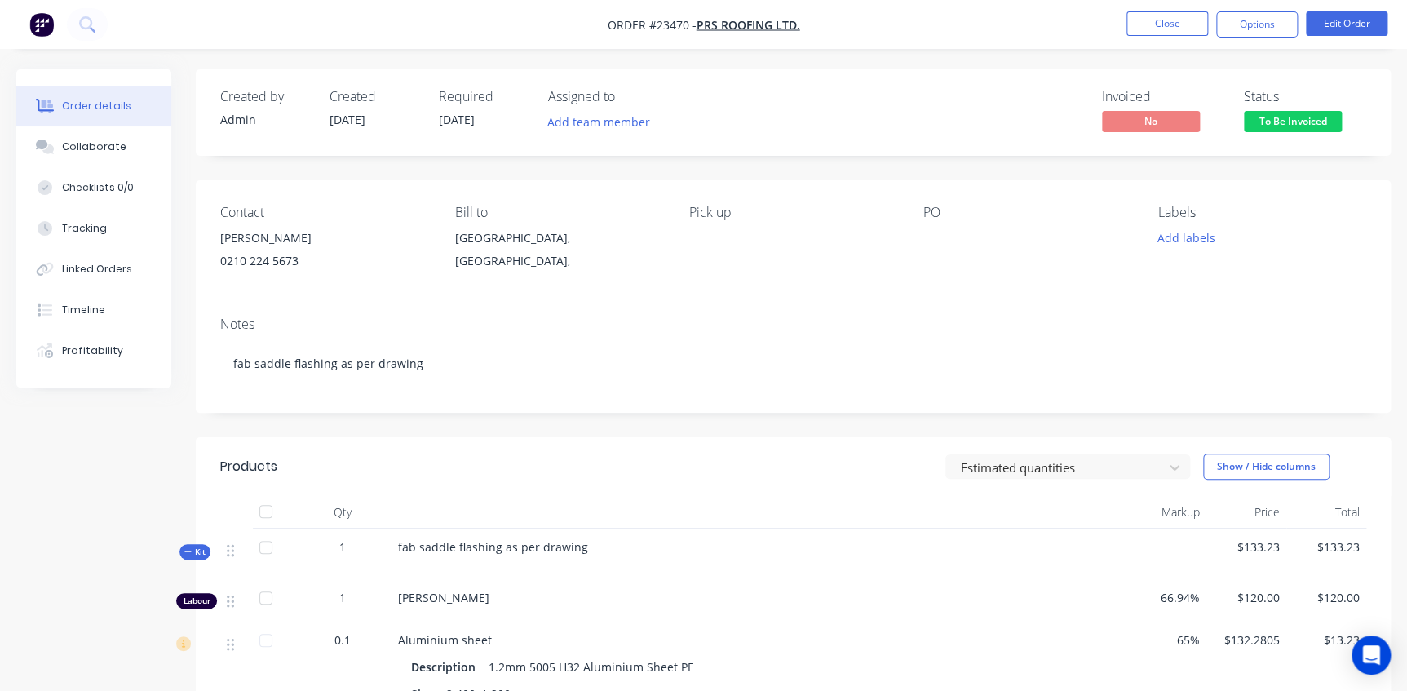
click at [196, 555] on span "Kit" at bounding box center [194, 552] width 21 height 12
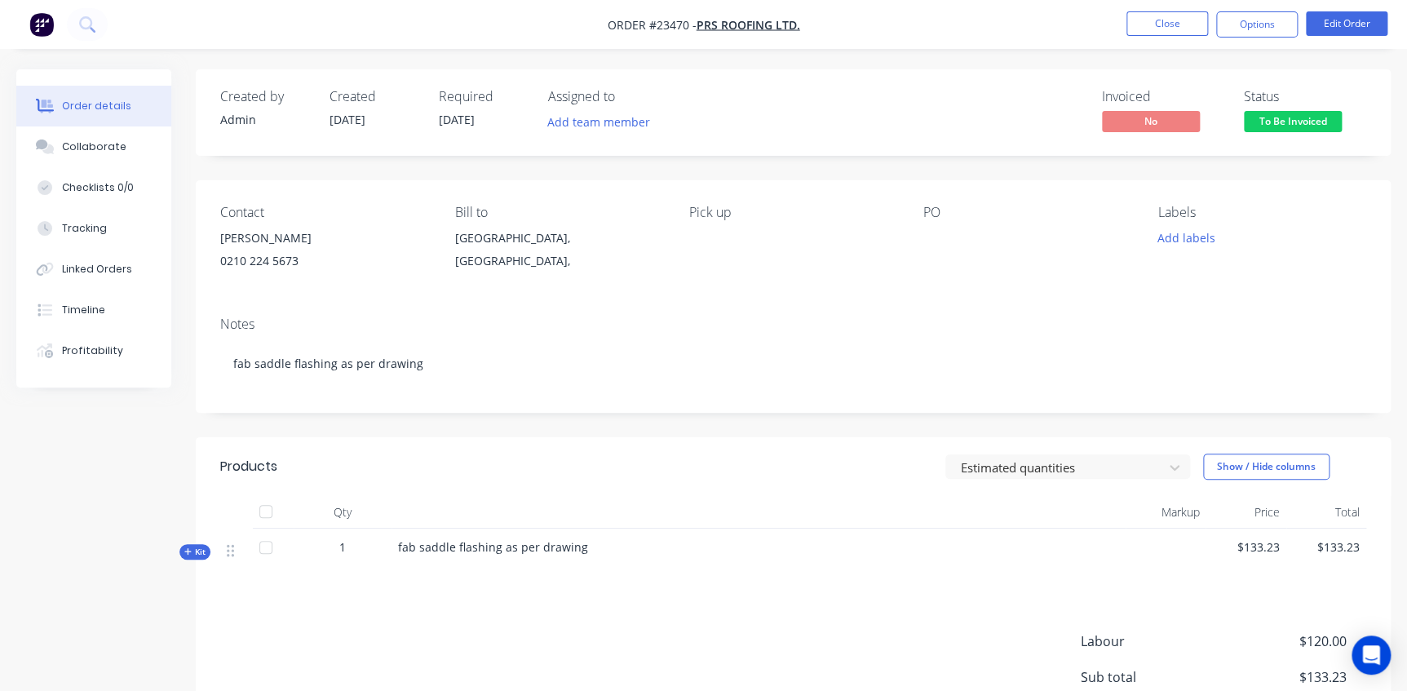
click at [196, 549] on span "Kit" at bounding box center [194, 552] width 21 height 12
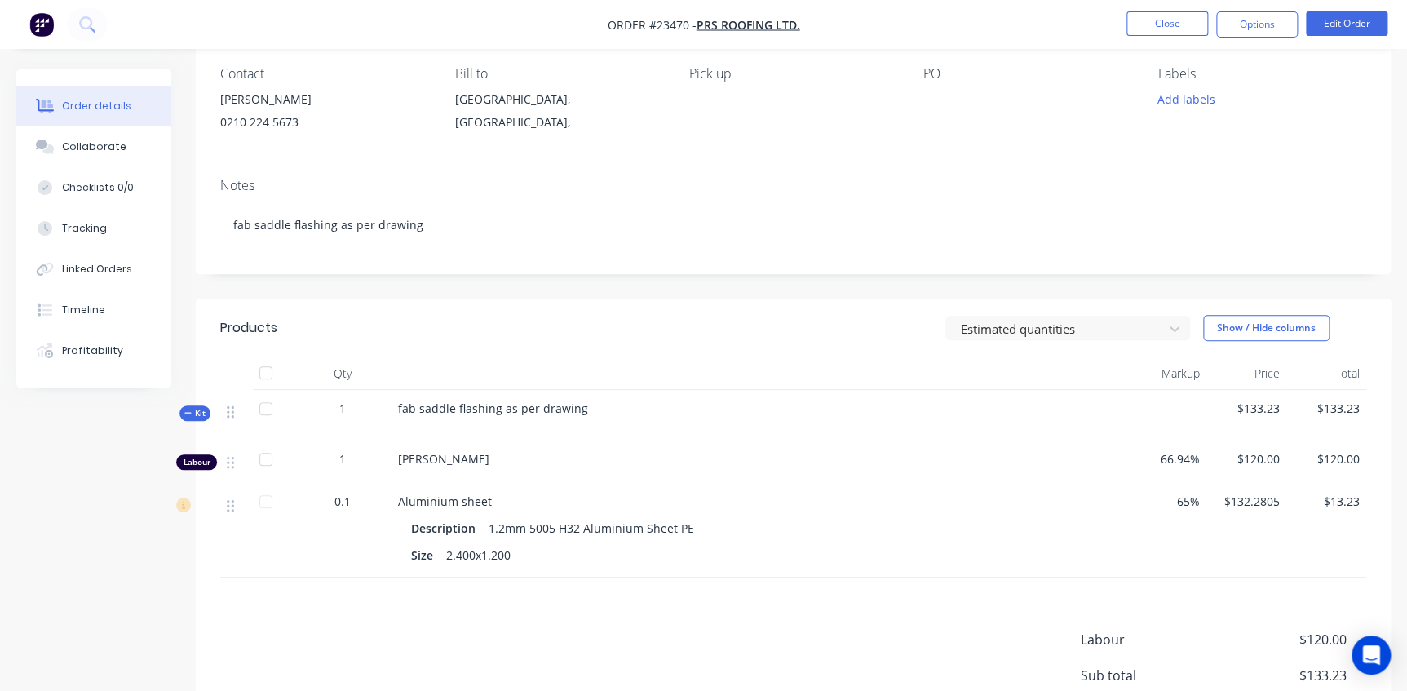
scroll to position [222, 0]
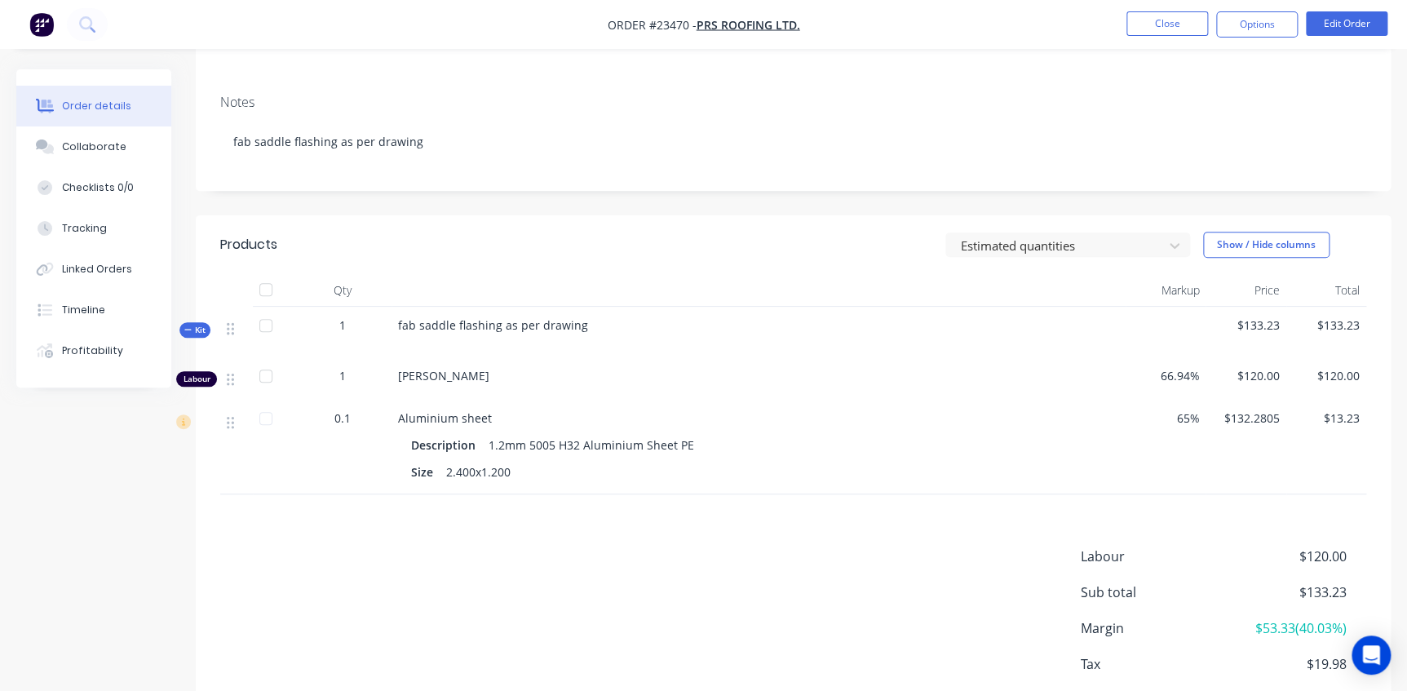
click at [202, 329] on span "Kit" at bounding box center [194, 330] width 21 height 12
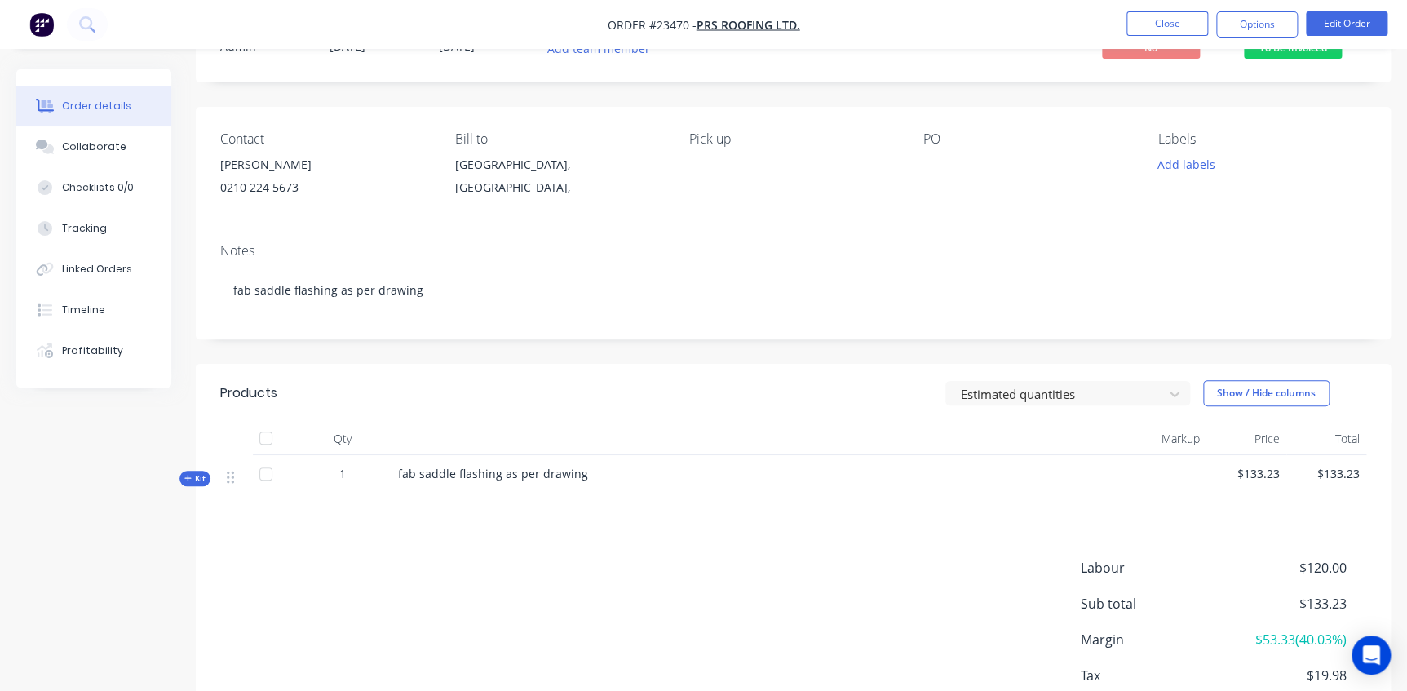
scroll to position [0, 0]
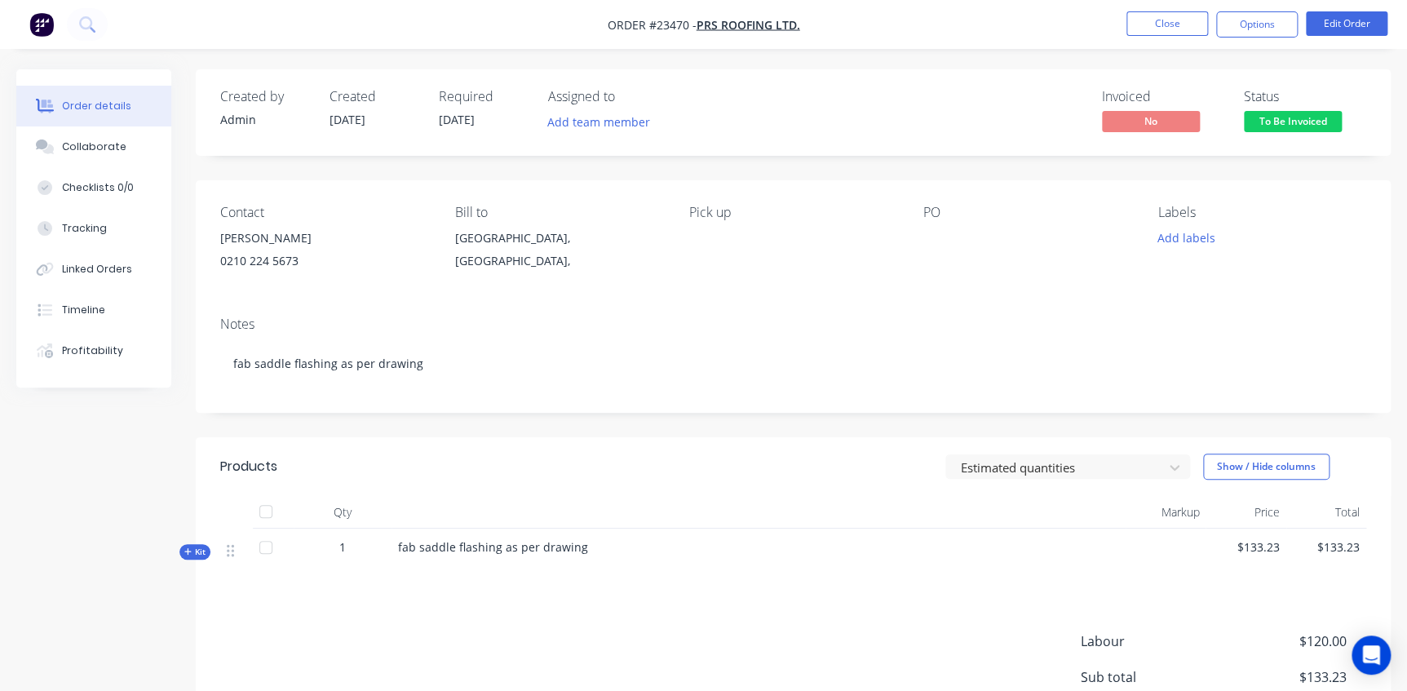
click at [198, 554] on span "Kit" at bounding box center [194, 552] width 21 height 12
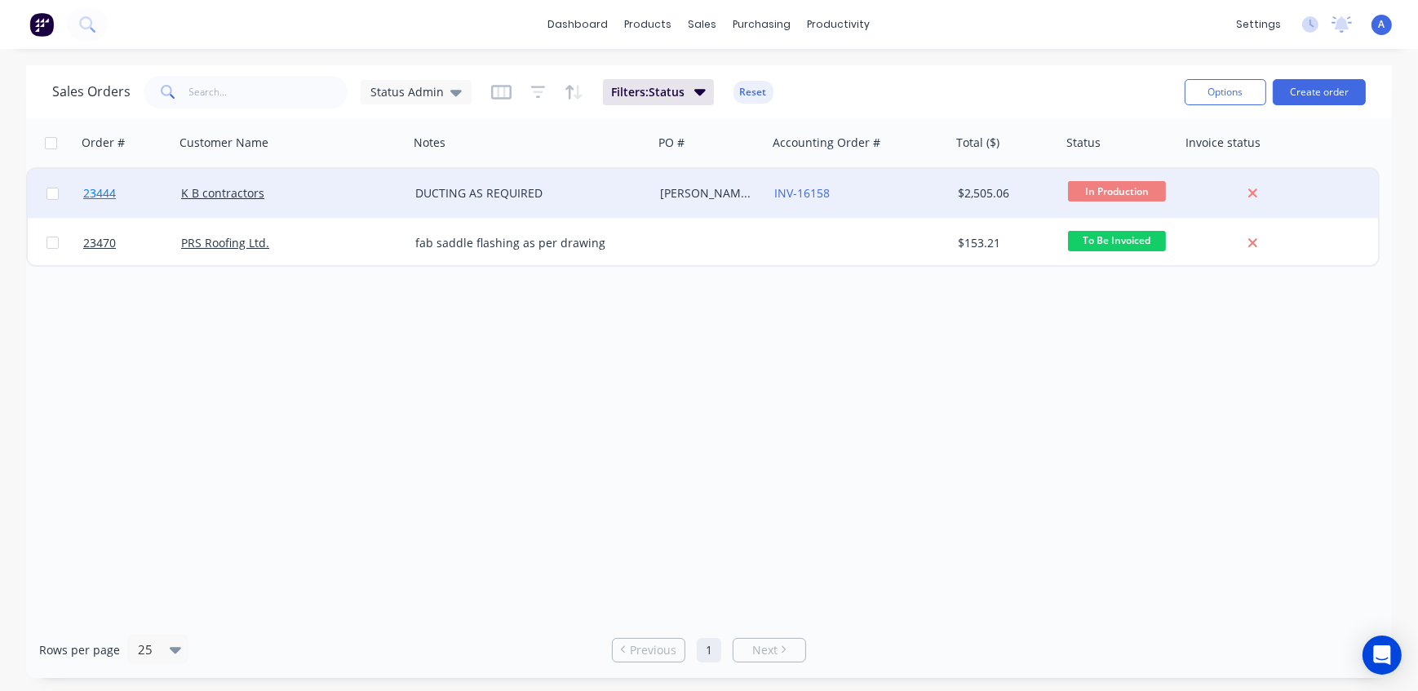
click at [107, 192] on span "23444" at bounding box center [99, 193] width 33 height 16
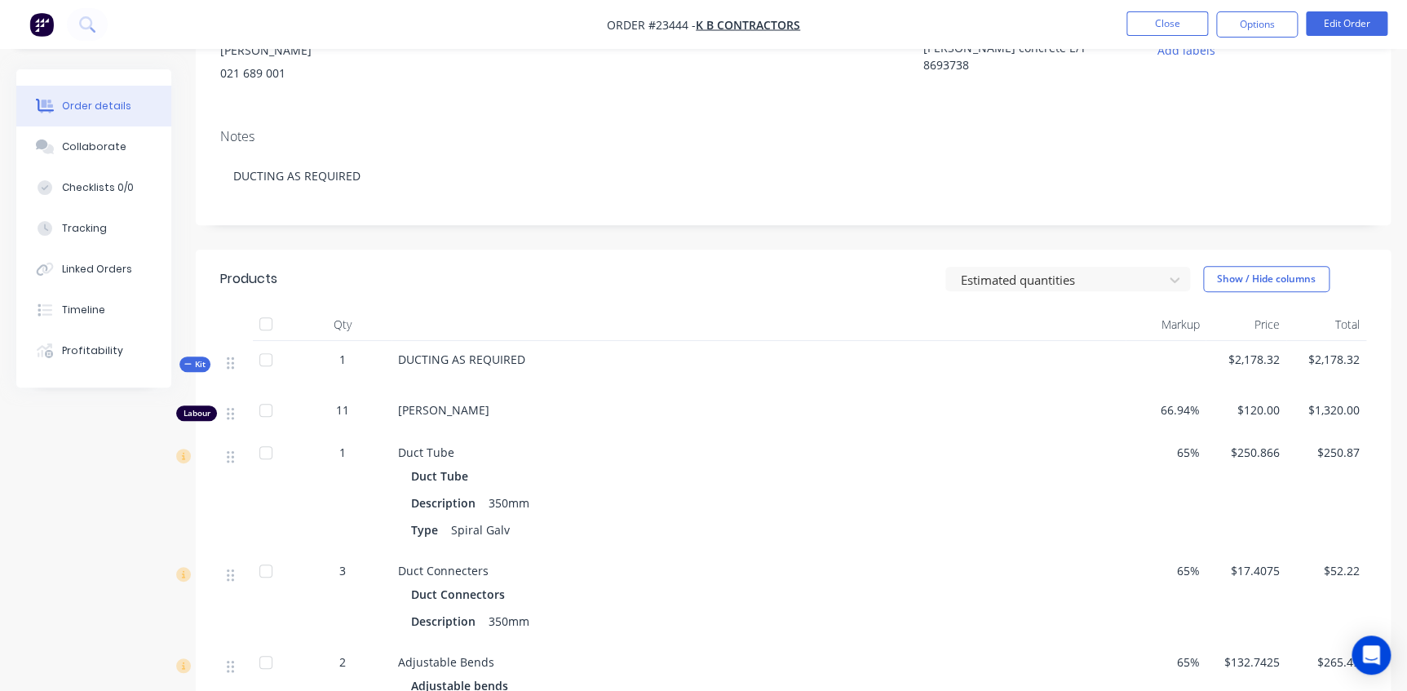
scroll to position [222, 0]
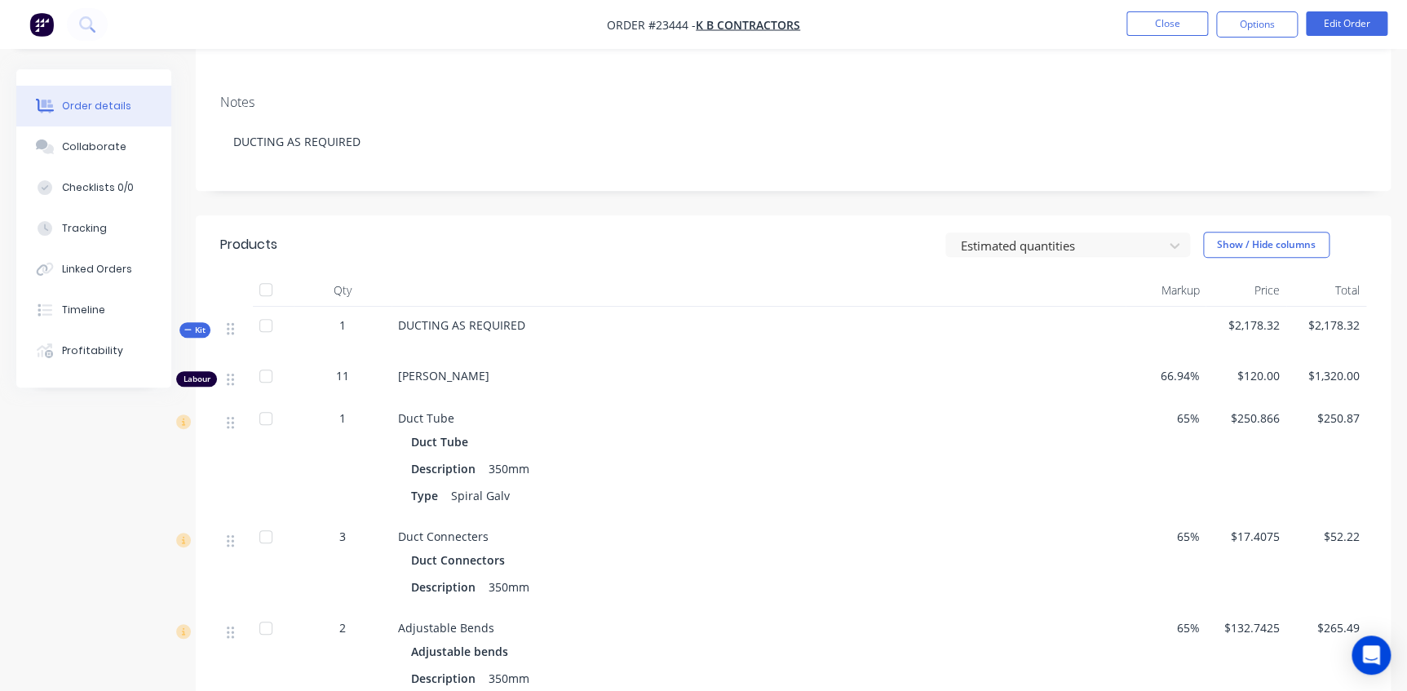
click at [203, 325] on span "Kit" at bounding box center [194, 330] width 21 height 12
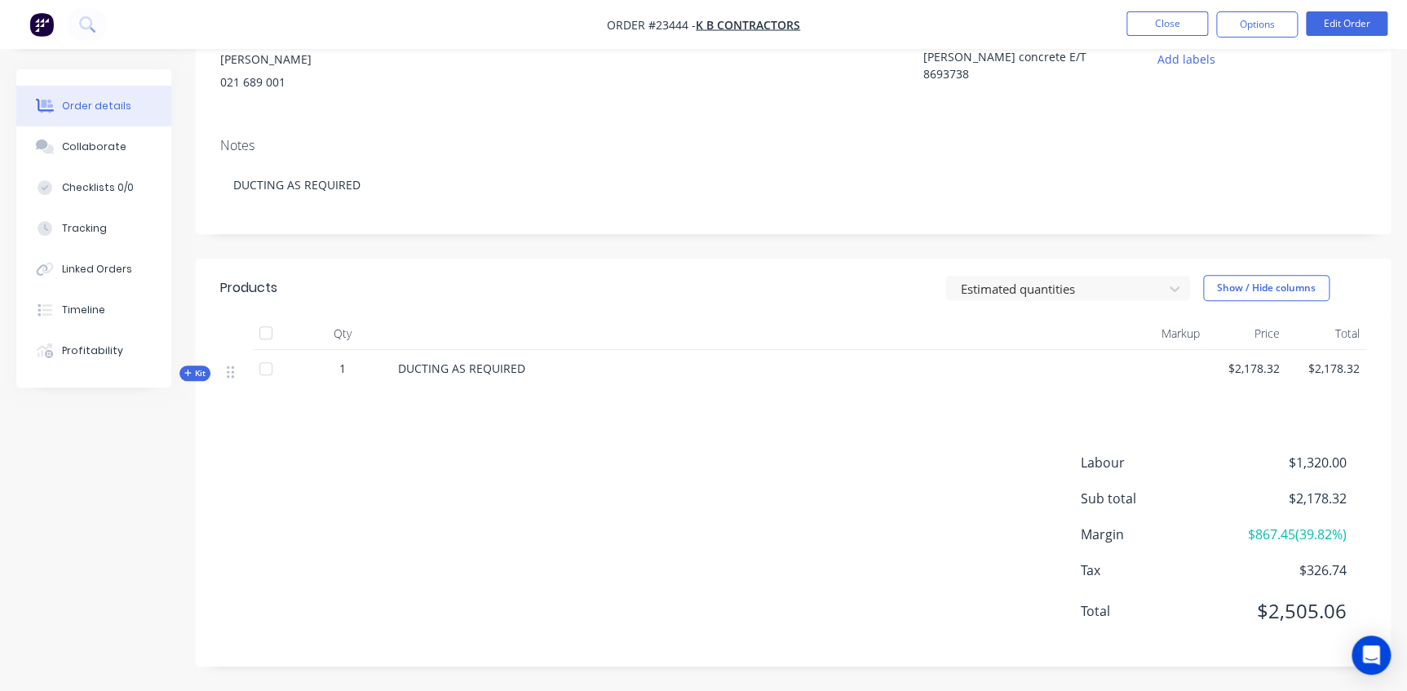
click at [197, 373] on span "Kit" at bounding box center [194, 373] width 21 height 12
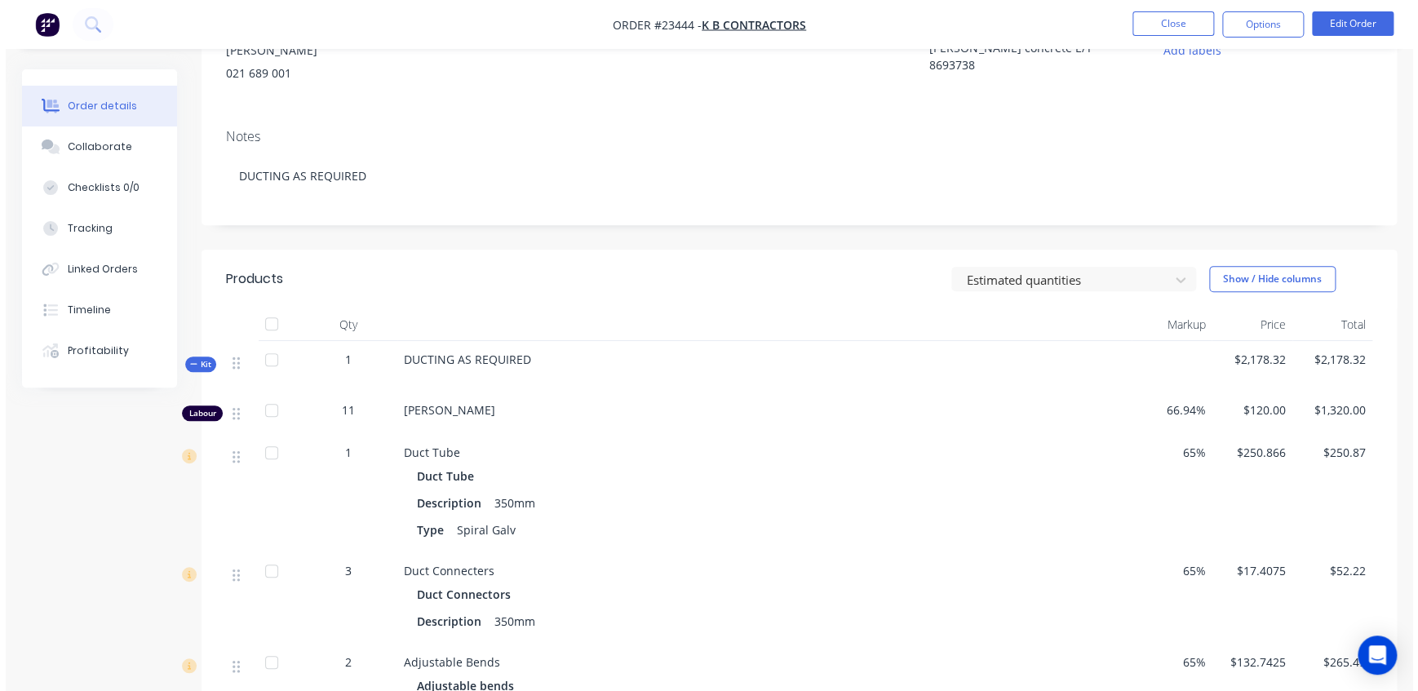
scroll to position [0, 0]
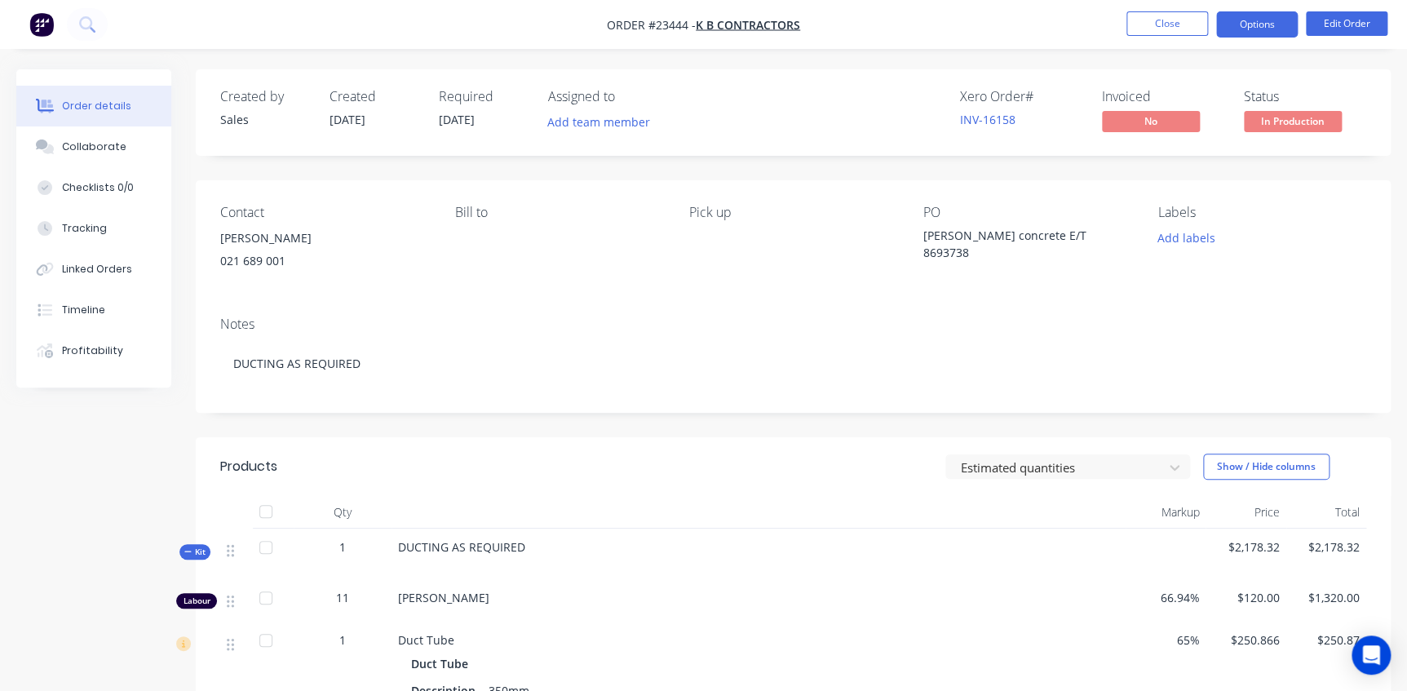
click at [1268, 20] on button "Options" at bounding box center [1257, 24] width 82 height 26
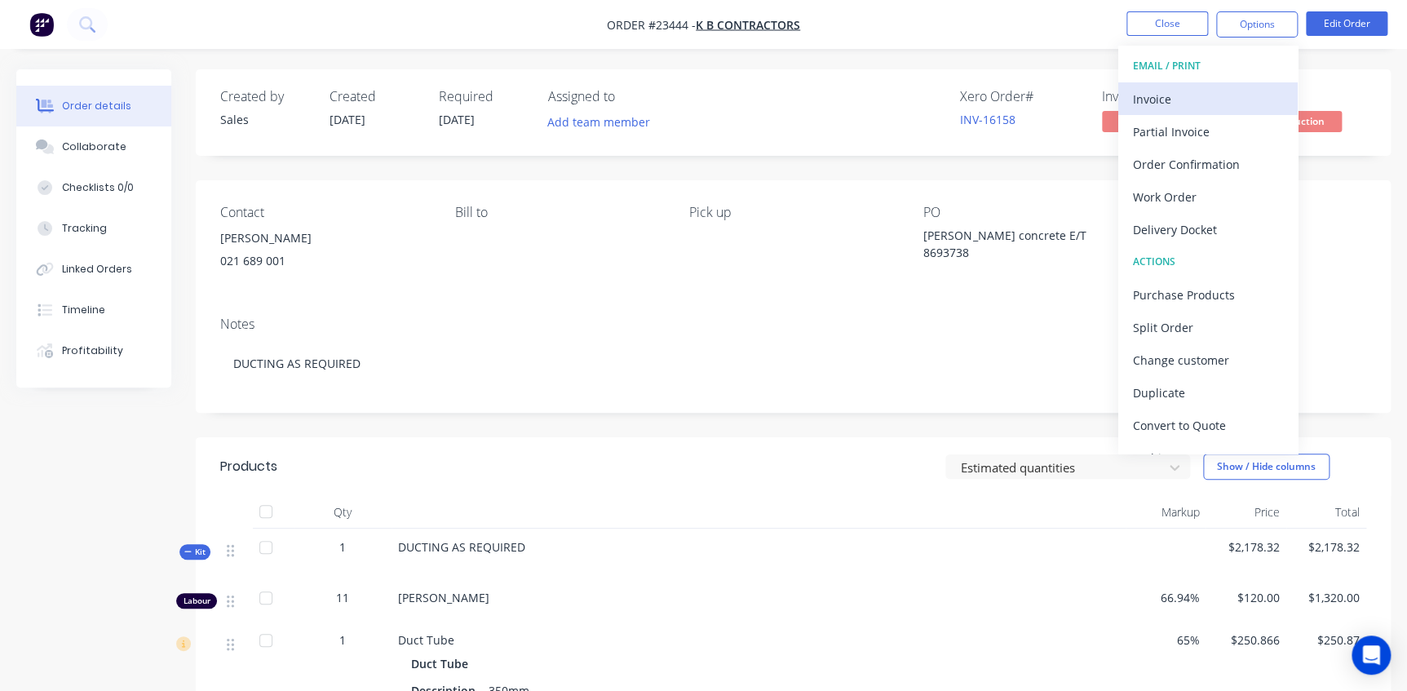
click at [1171, 103] on div "Invoice" at bounding box center [1208, 99] width 150 height 24
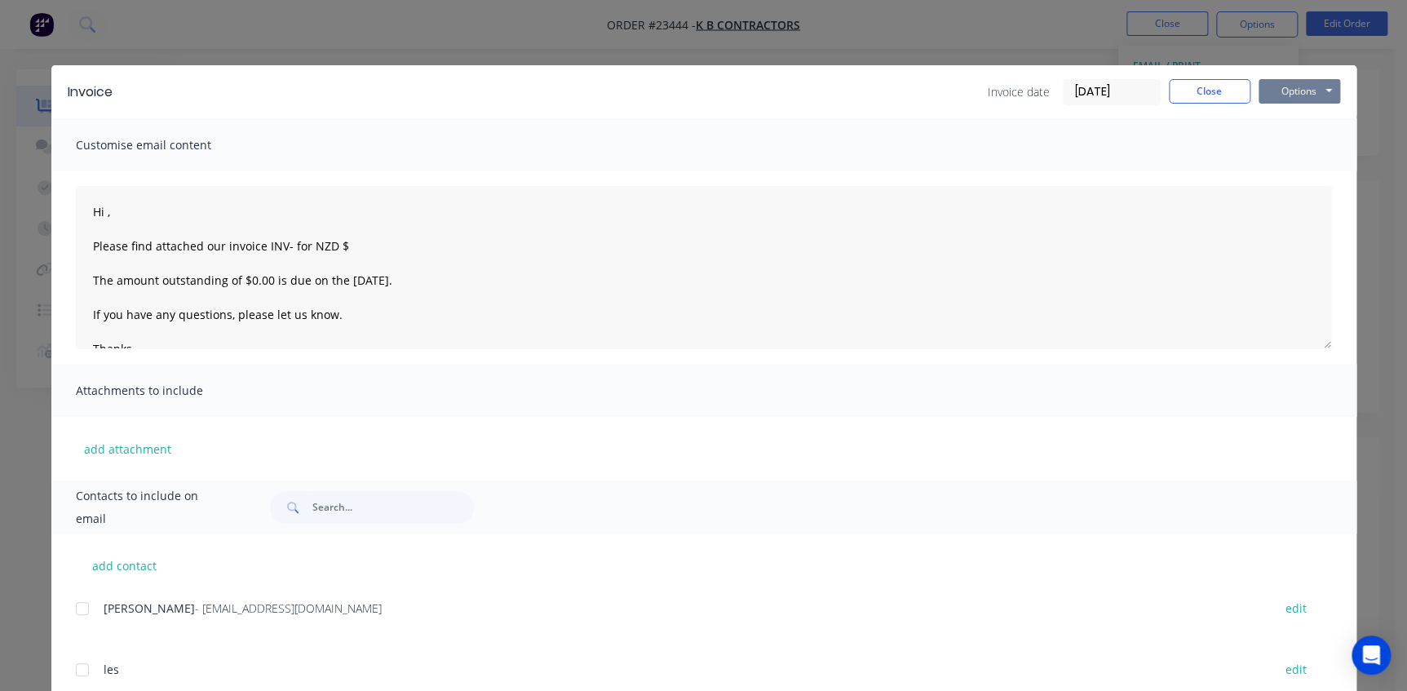
drag, startPoint x: 1281, startPoint y: 93, endPoint x: 1272, endPoint y: 97, distance: 9.1
click at [1277, 93] on button "Options" at bounding box center [1300, 91] width 82 height 24
click at [1282, 155] on button "Print" at bounding box center [1311, 147] width 104 height 27
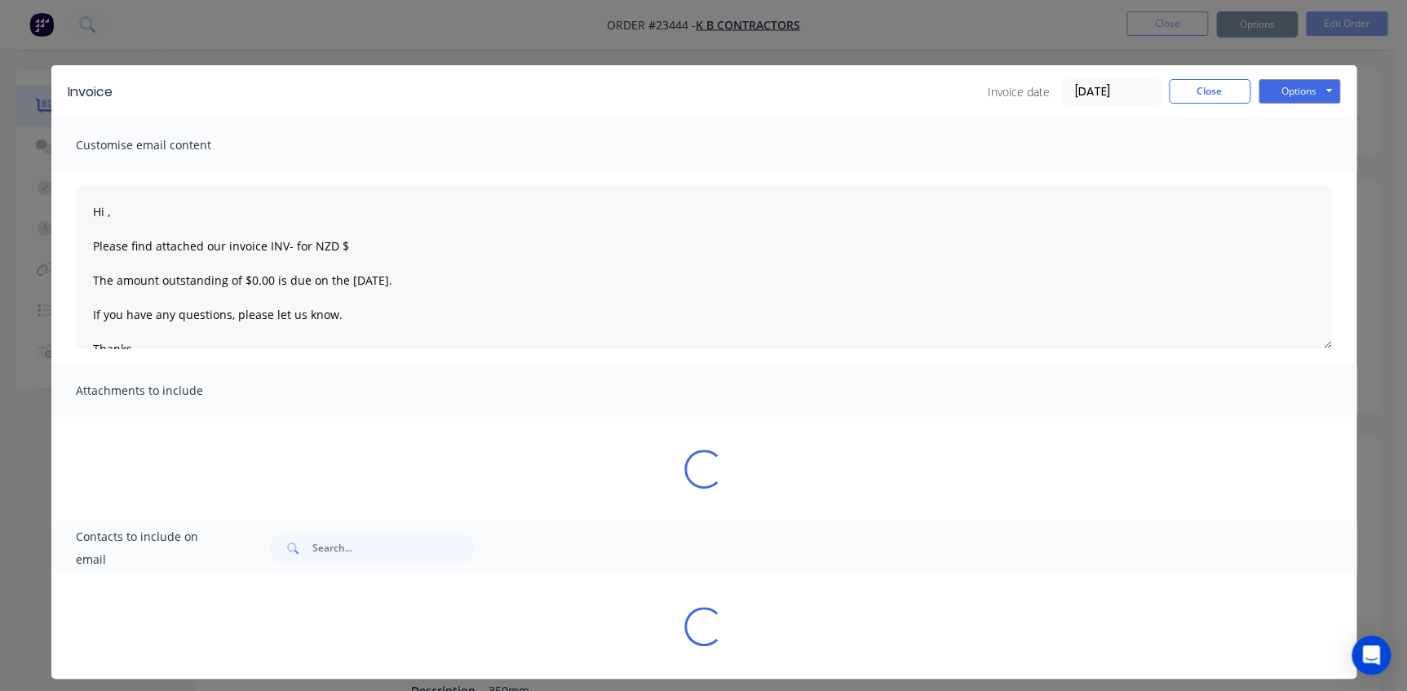
type textarea "Hi , Please find attached our invoice INV- for NZD $ The amount outstanding of …"
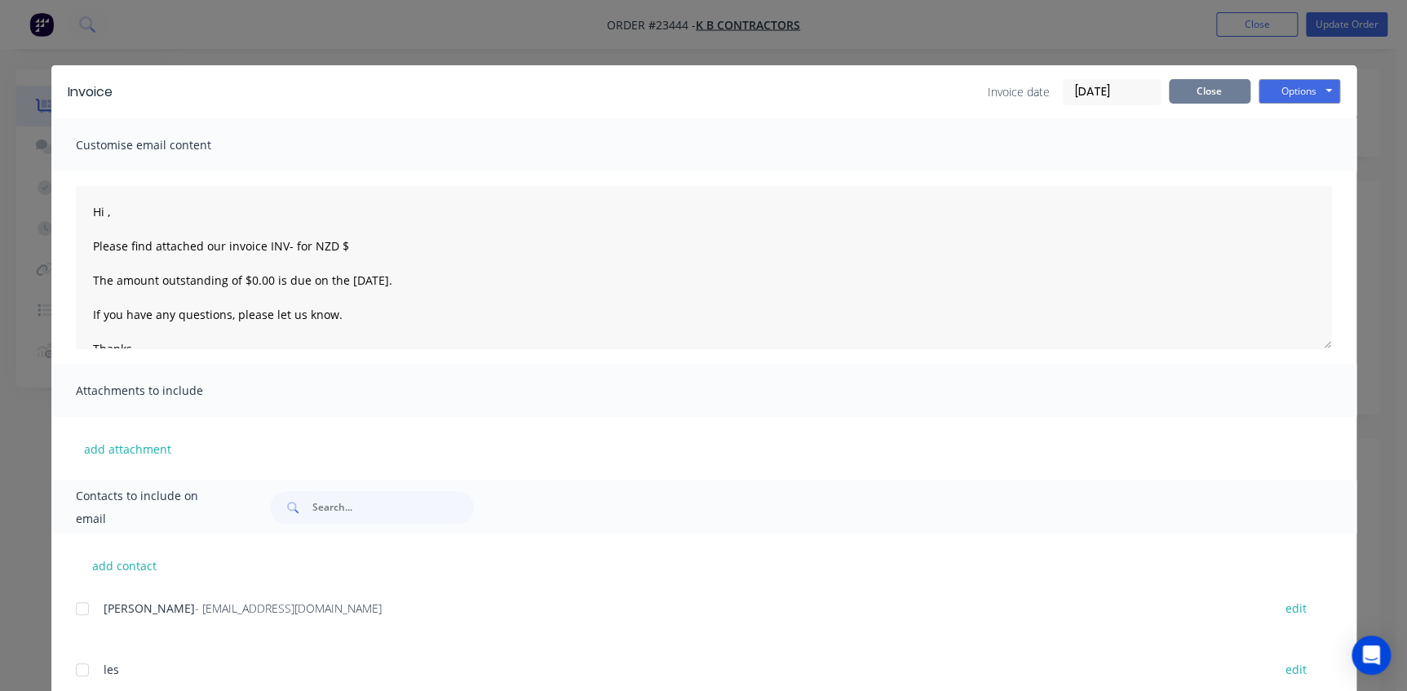
click at [1215, 93] on button "Close" at bounding box center [1210, 91] width 82 height 24
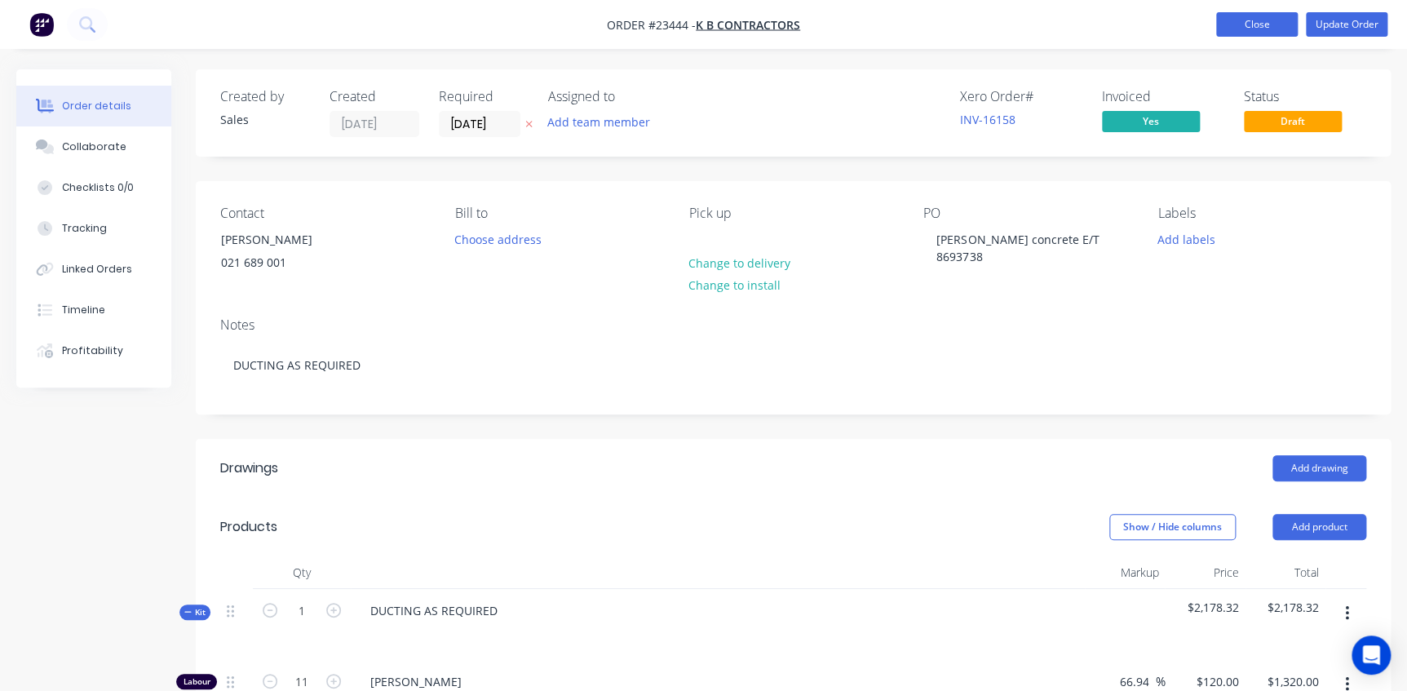
click at [1269, 16] on button "Close" at bounding box center [1257, 24] width 82 height 24
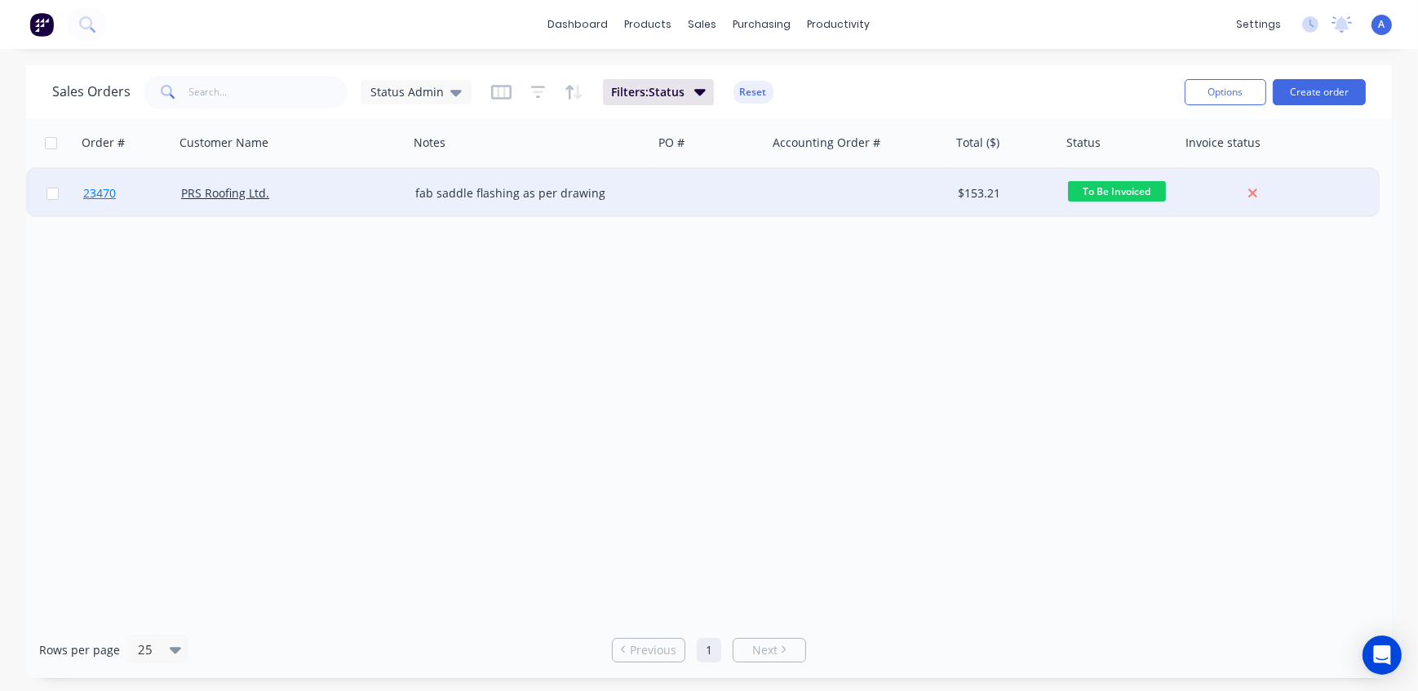
click at [96, 193] on span "23470" at bounding box center [99, 193] width 33 height 16
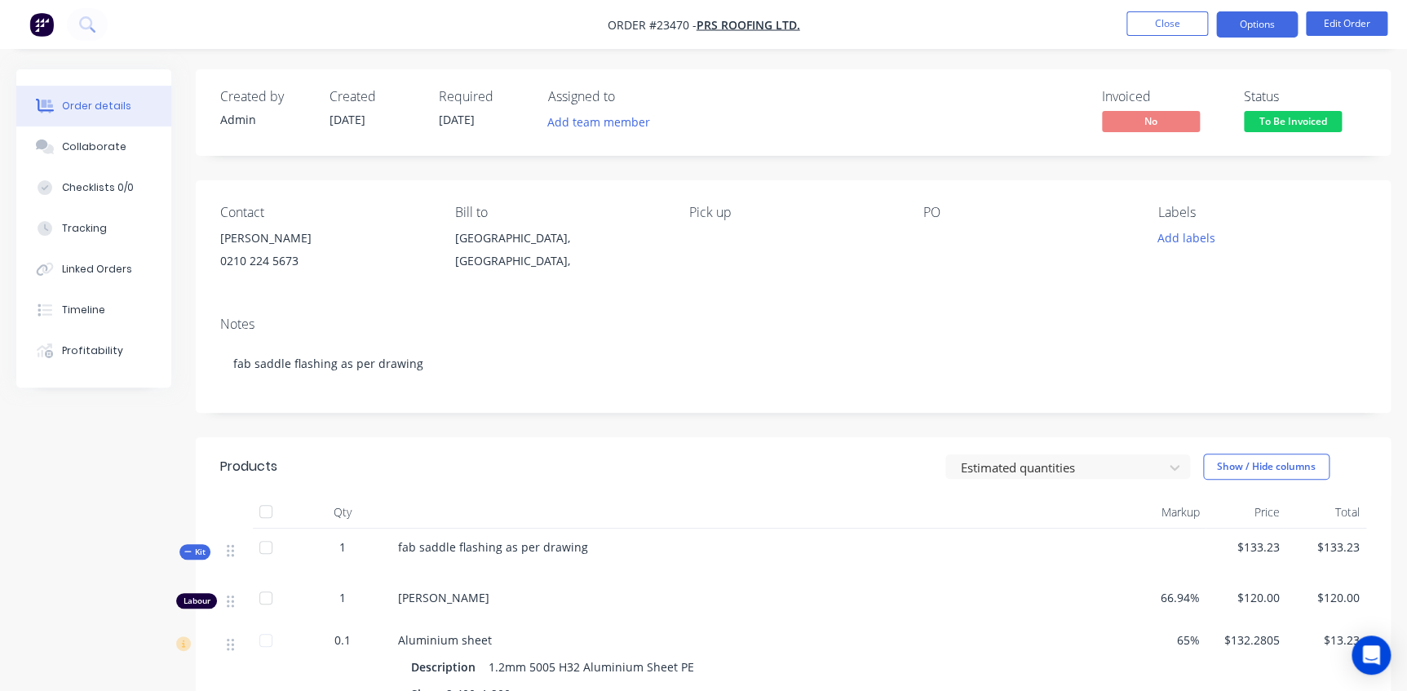
click at [1270, 25] on button "Options" at bounding box center [1257, 24] width 82 height 26
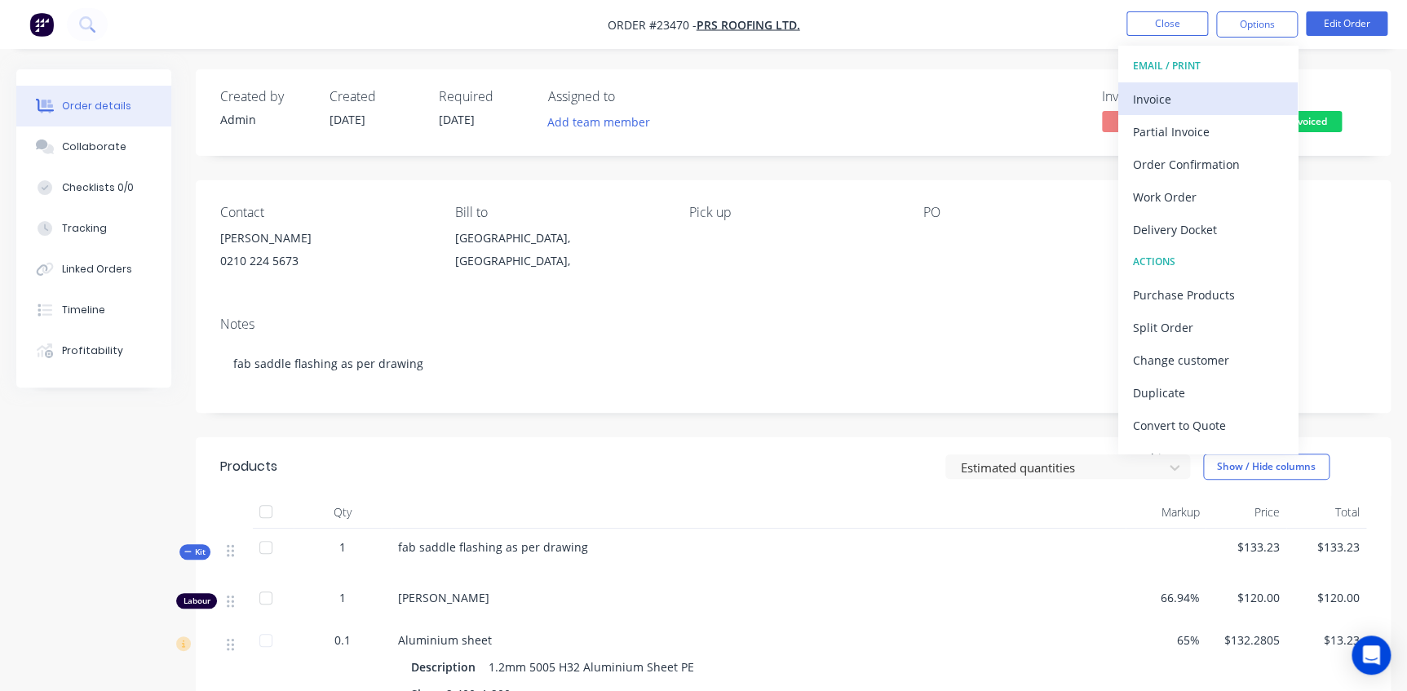
click at [1171, 98] on div "Invoice" at bounding box center [1208, 99] width 150 height 24
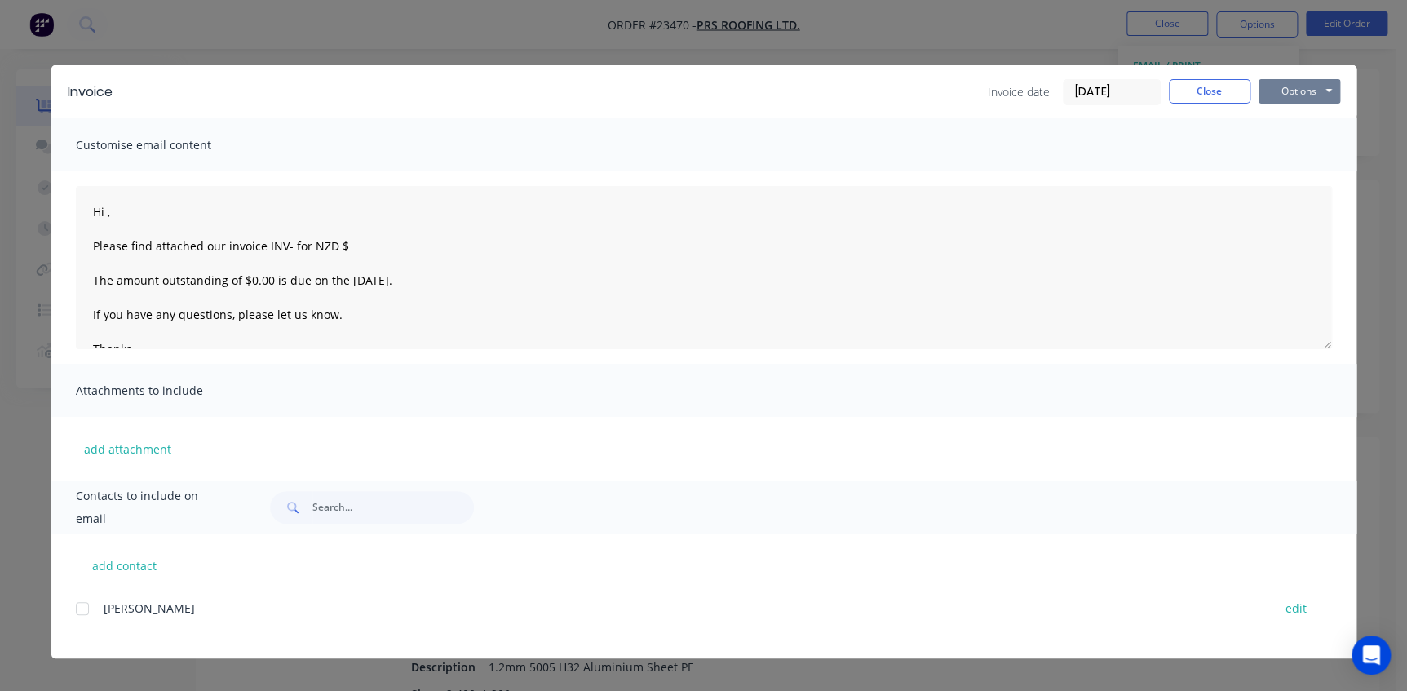
click at [1288, 89] on button "Options" at bounding box center [1300, 91] width 82 height 24
click at [1281, 146] on button "Print" at bounding box center [1311, 147] width 104 height 27
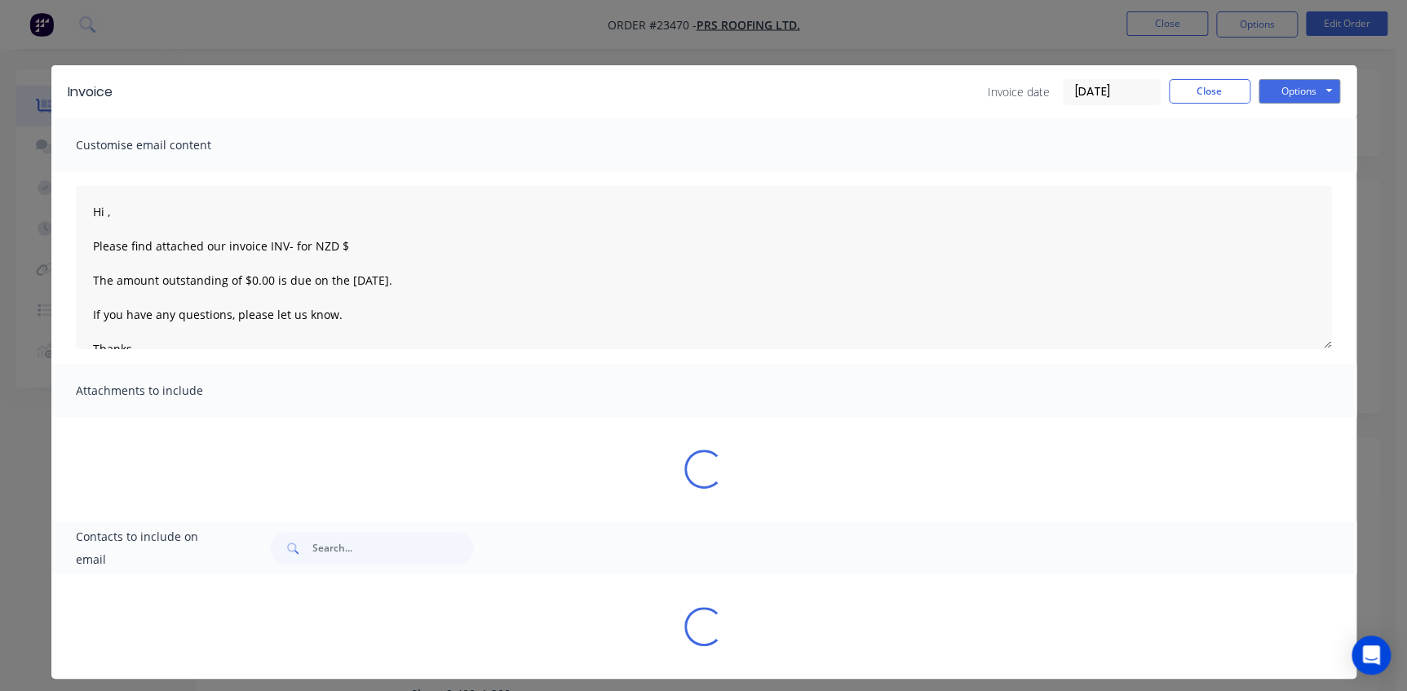
type textarea "Hi , Please find attached our invoice INV- for NZD $ The amount outstanding of …"
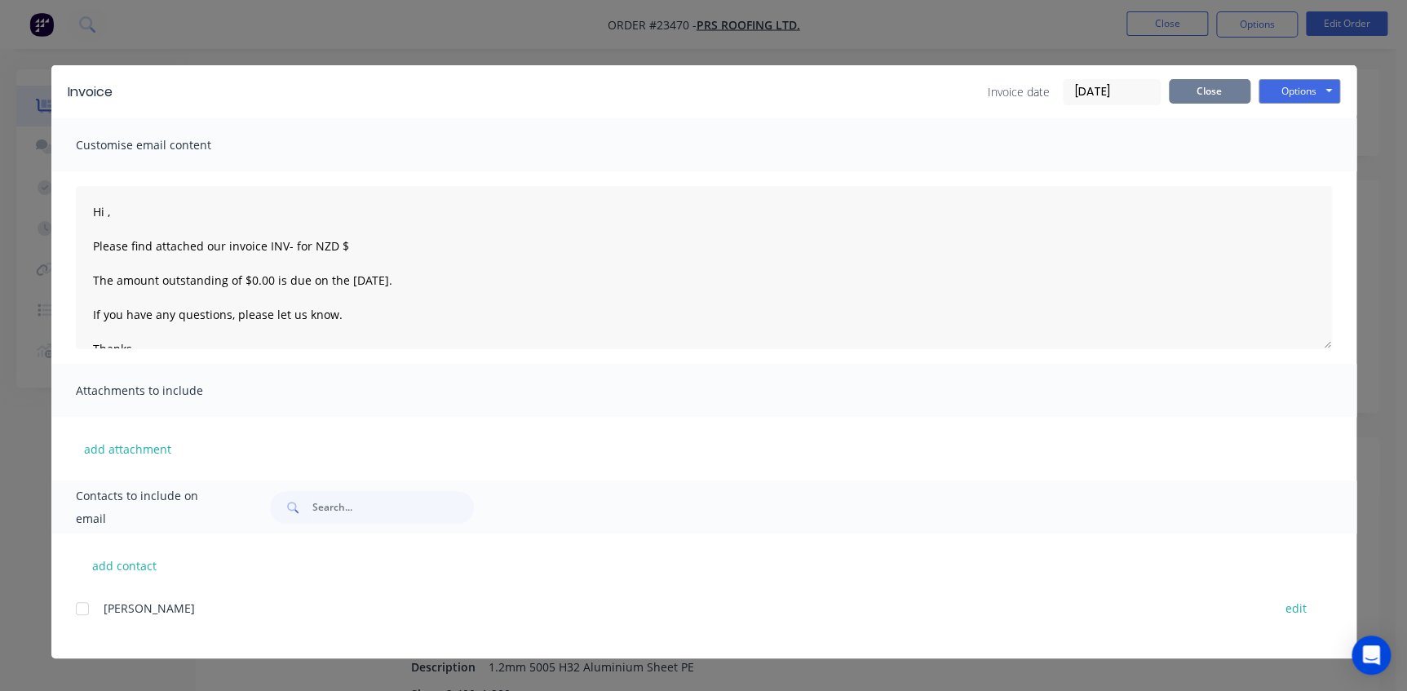
click at [1215, 93] on button "Close" at bounding box center [1210, 91] width 82 height 24
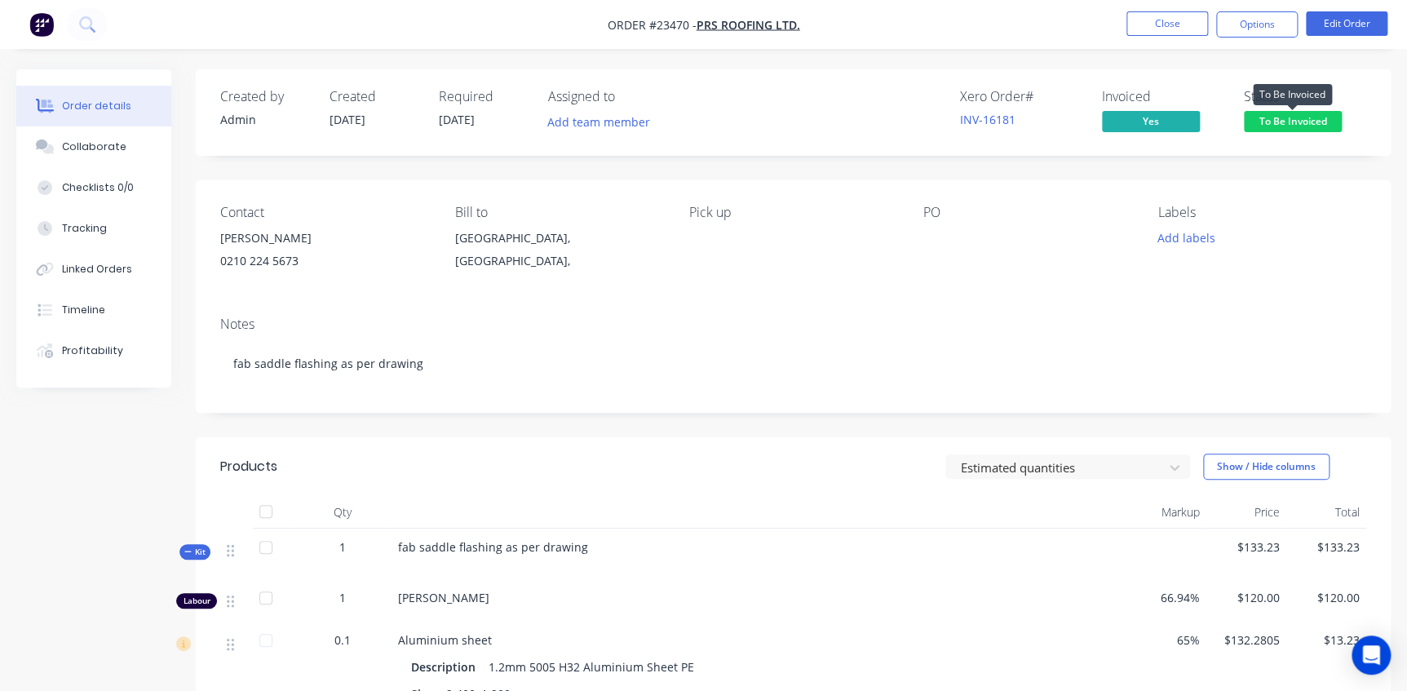
click at [1310, 122] on span "To Be Invoiced" at bounding box center [1293, 121] width 98 height 20
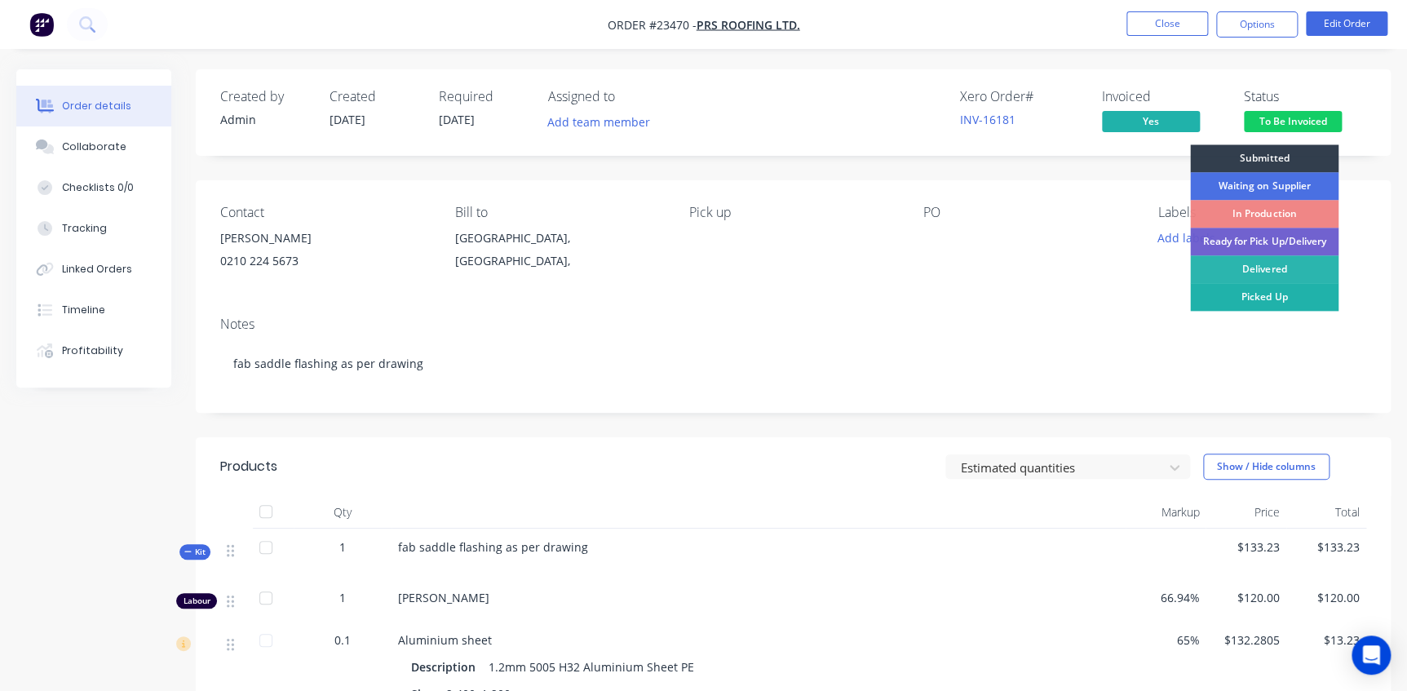
click at [1281, 299] on div "Picked Up" at bounding box center [1264, 297] width 148 height 28
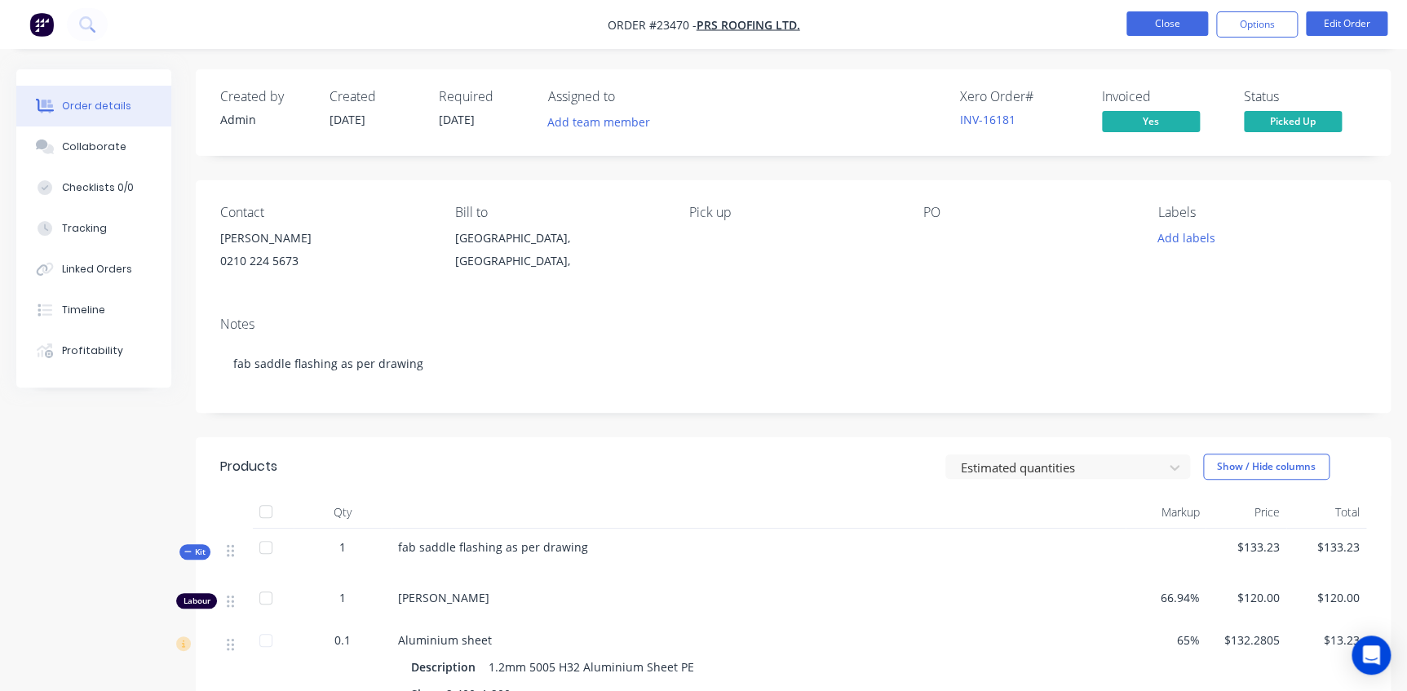
click at [1175, 24] on button "Close" at bounding box center [1167, 23] width 82 height 24
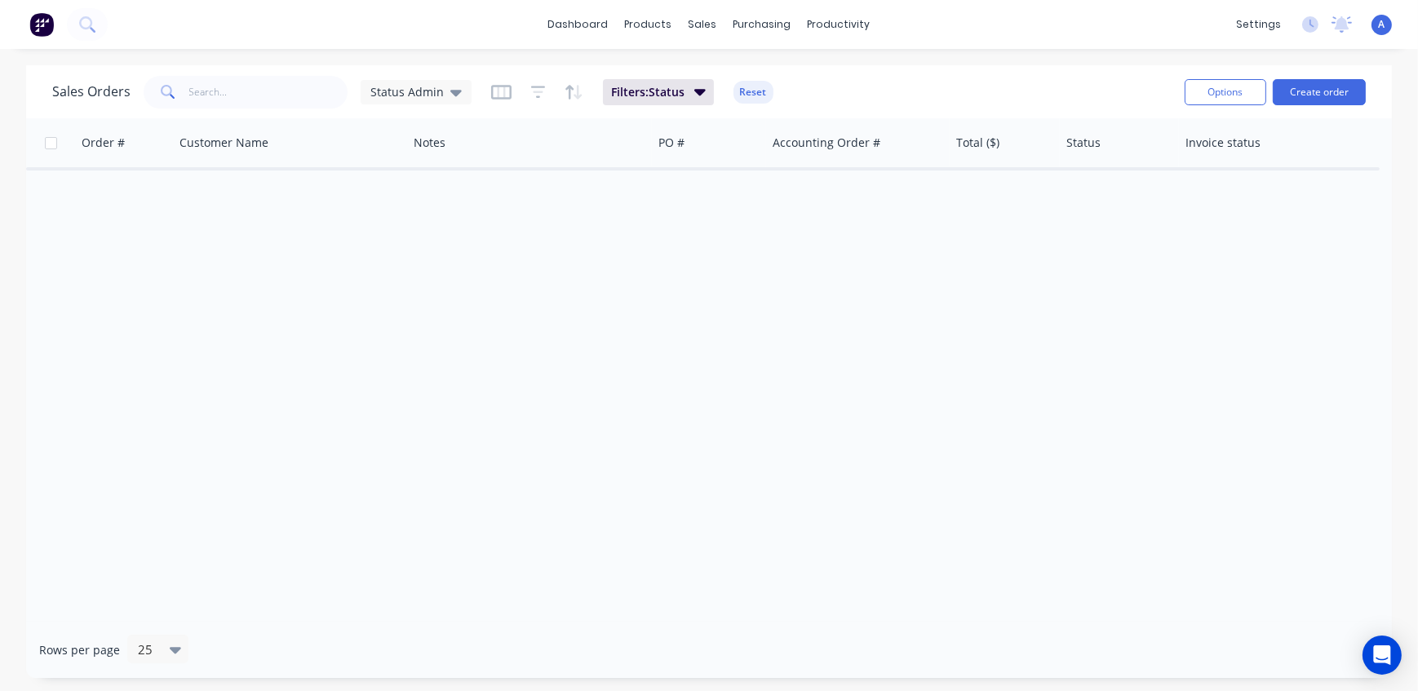
click at [526, 323] on div "Order # Customer Name Notes PO # Accounting Order # Total ($) Status Invoice st…" at bounding box center [708, 369] width 1365 height 503
click at [1387, 658] on icon "Open Intercom Messenger" at bounding box center [1381, 654] width 21 height 21
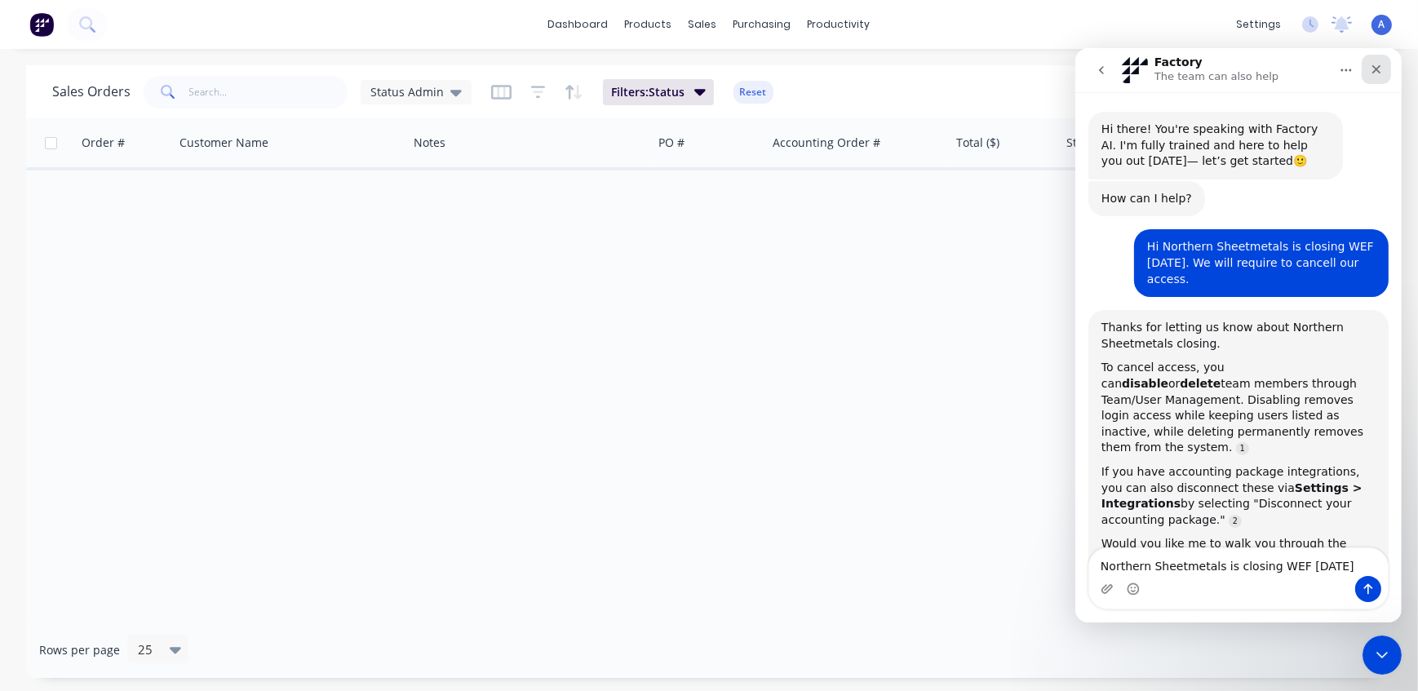
click at [1375, 69] on icon "Close" at bounding box center [1375, 69] width 9 height 9
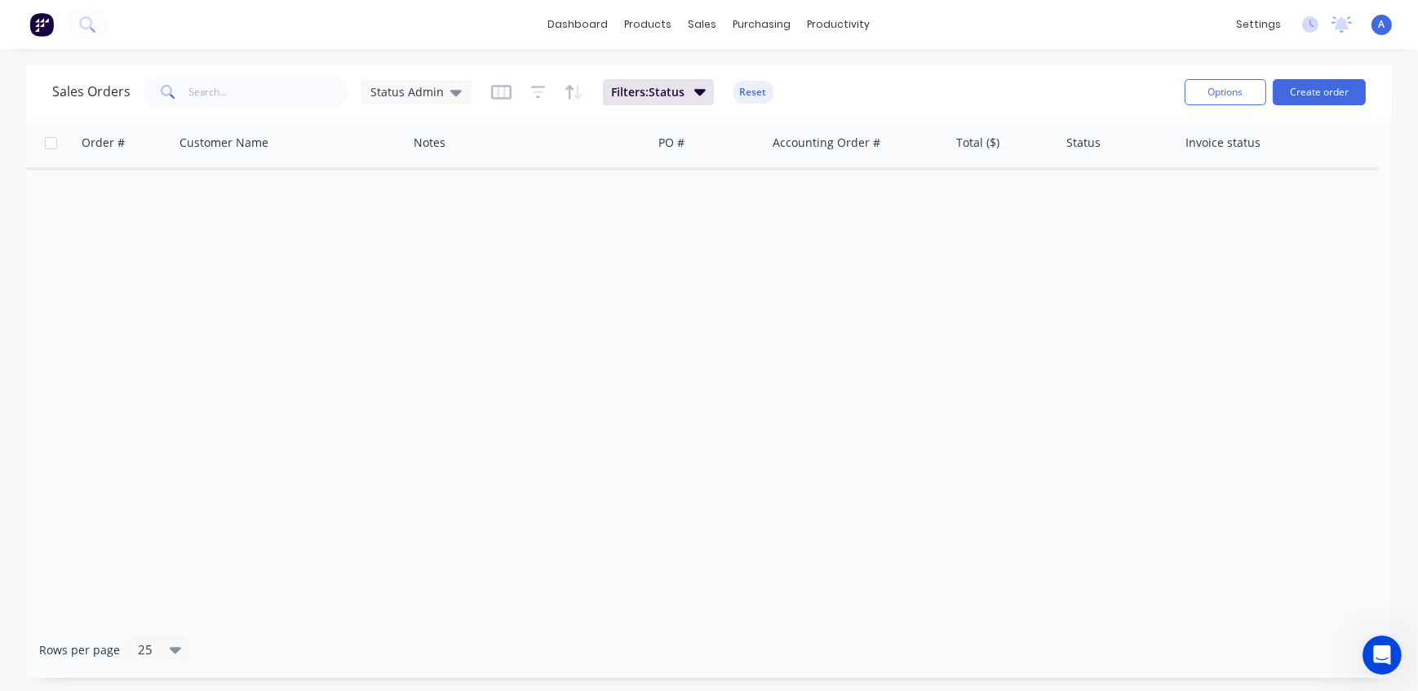
click at [1008, 296] on div "Order # Customer Name Notes PO # Accounting Order # Total ($) Status Invoice st…" at bounding box center [708, 369] width 1365 height 503
click at [954, 90] on div "Sales Orders Status Admin Filters: Status Reset" at bounding box center [611, 92] width 1119 height 40
click at [659, 4] on div "dashboard products sales purchasing productivity dashboard products Product Cat…" at bounding box center [709, 24] width 1418 height 49
click at [655, 16] on div "products" at bounding box center [649, 24] width 64 height 24
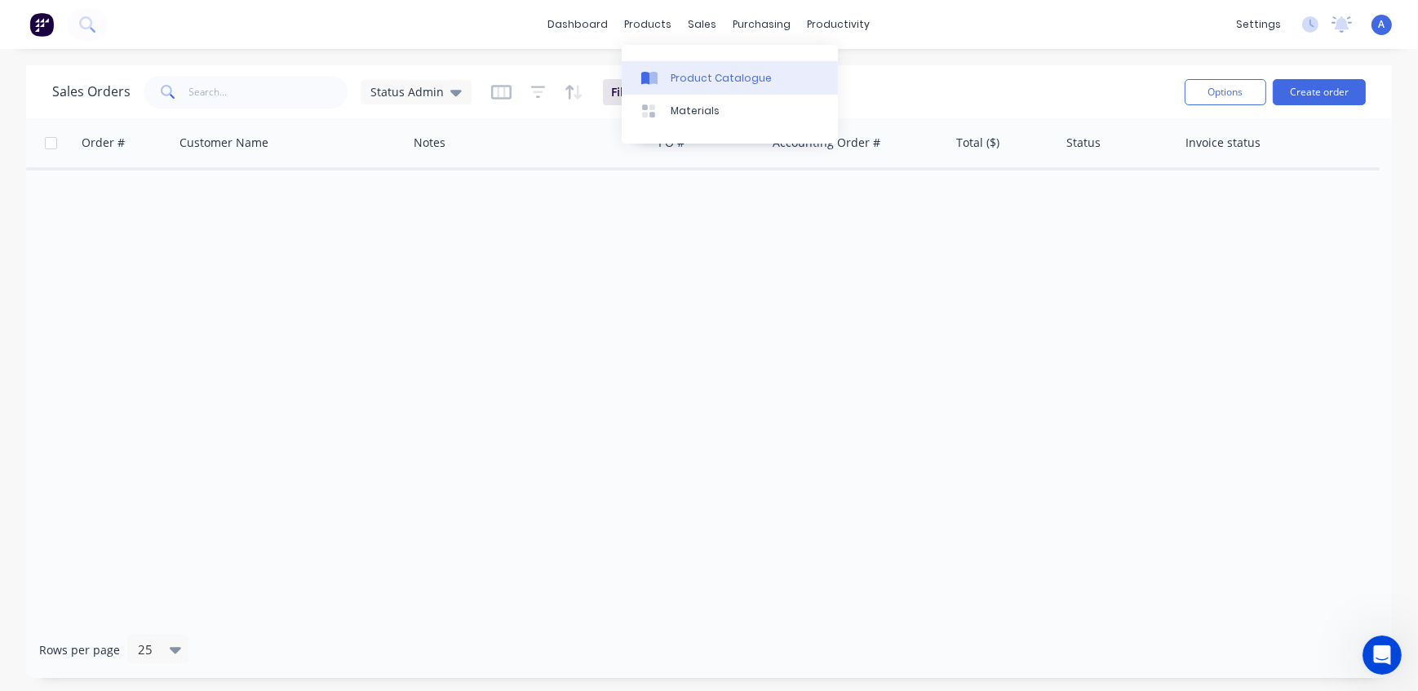
click at [688, 82] on div "Product Catalogue" at bounding box center [721, 78] width 101 height 15
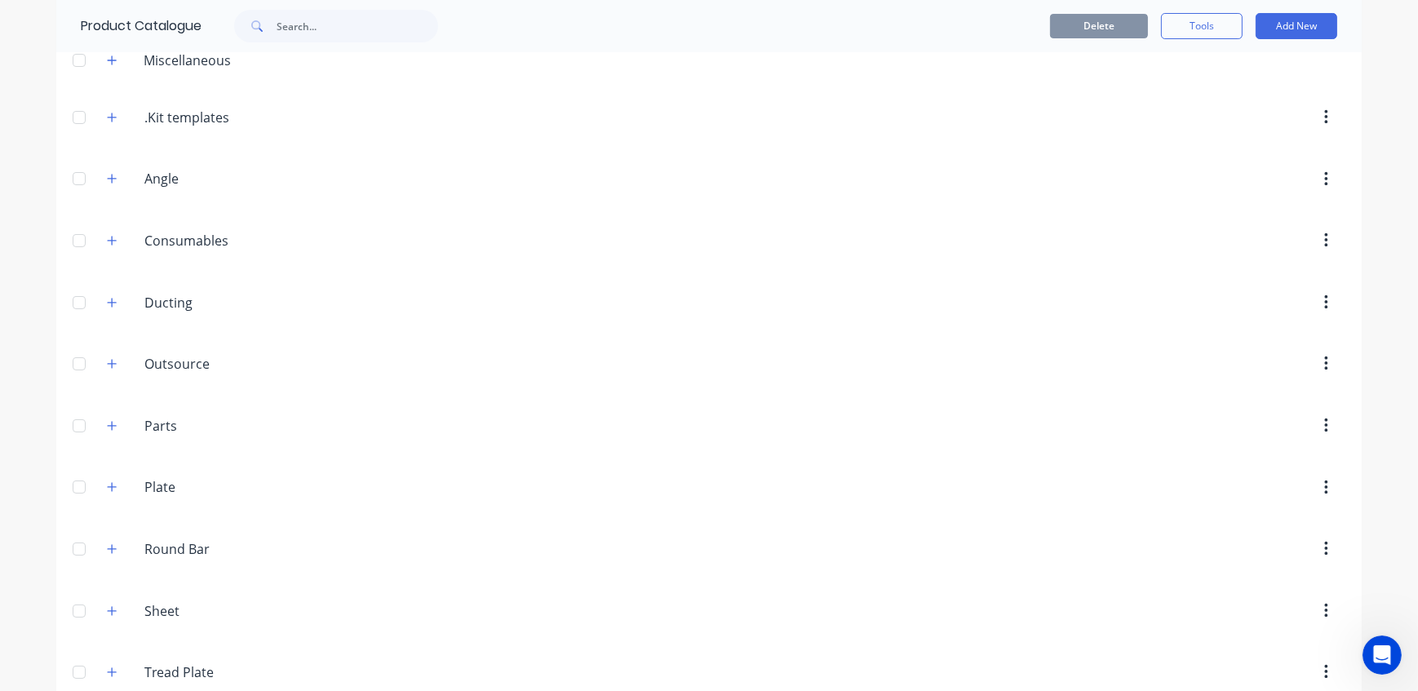
scroll to position [225, 0]
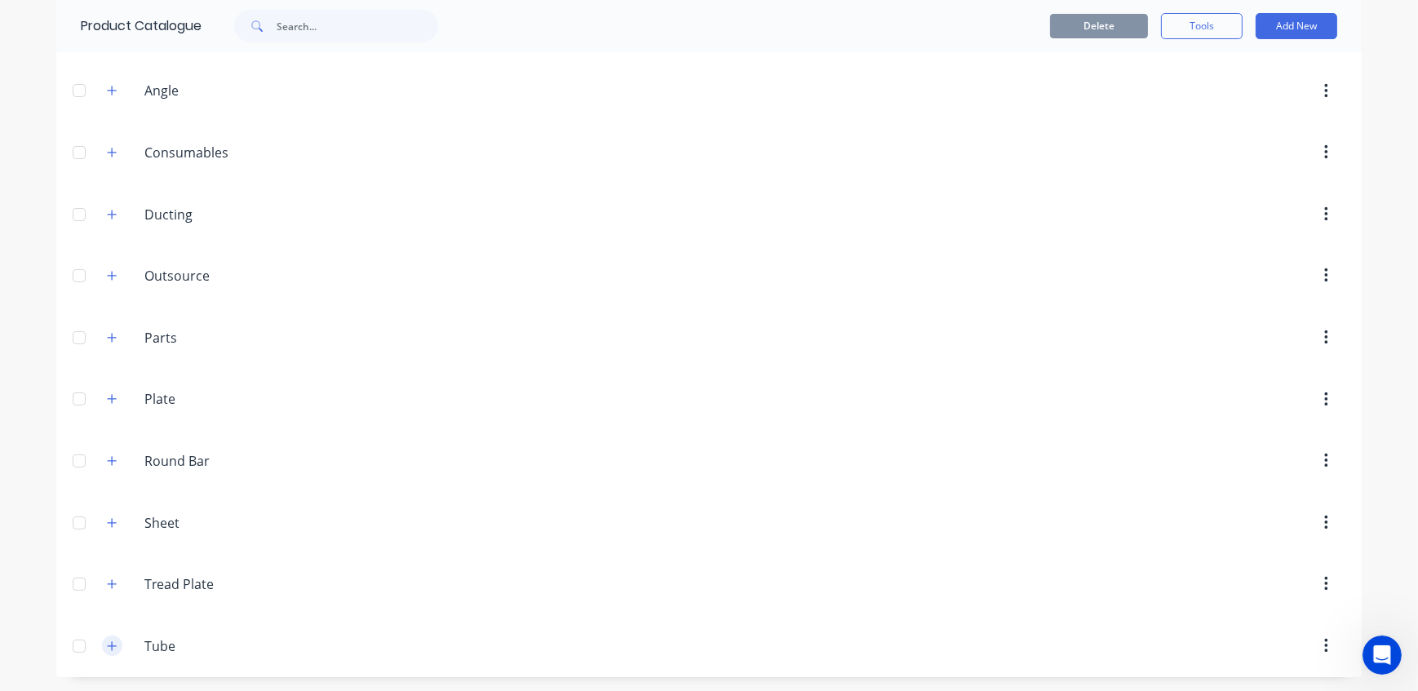
click at [108, 647] on icon "button" at bounding box center [112, 645] width 10 height 11
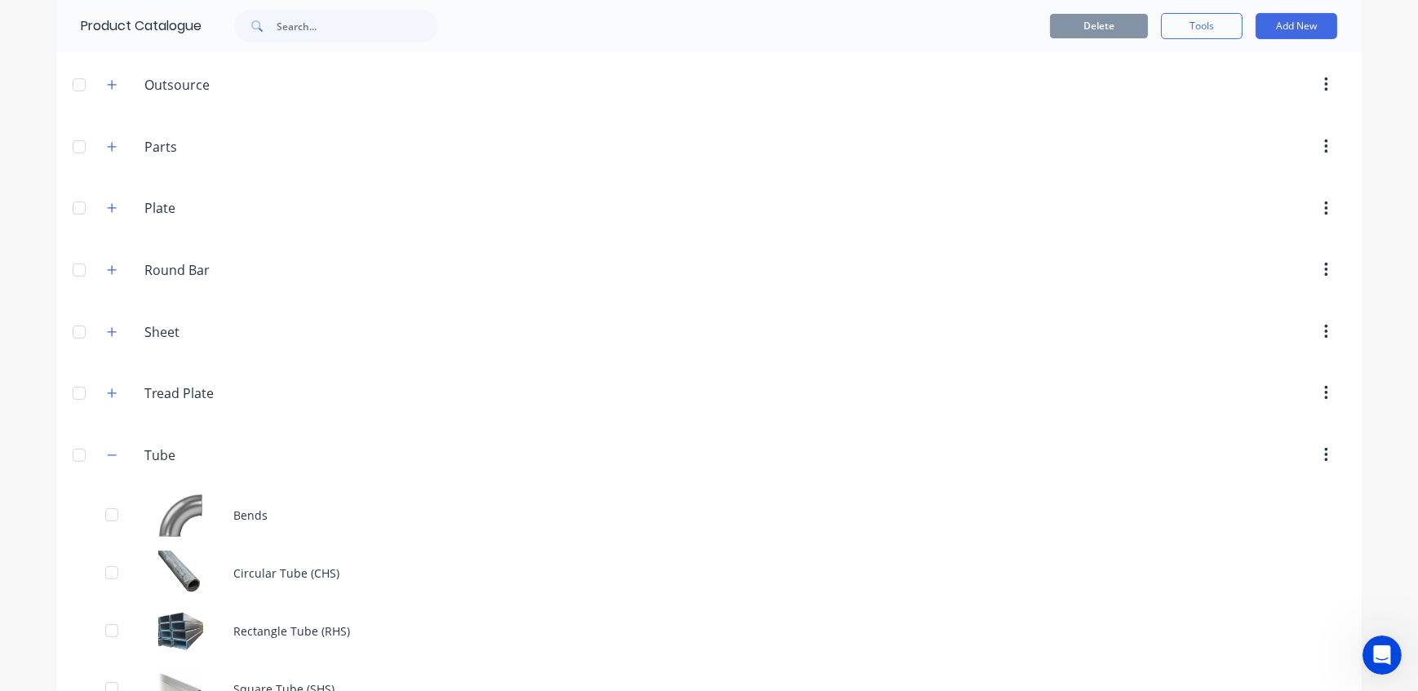
scroll to position [457, 0]
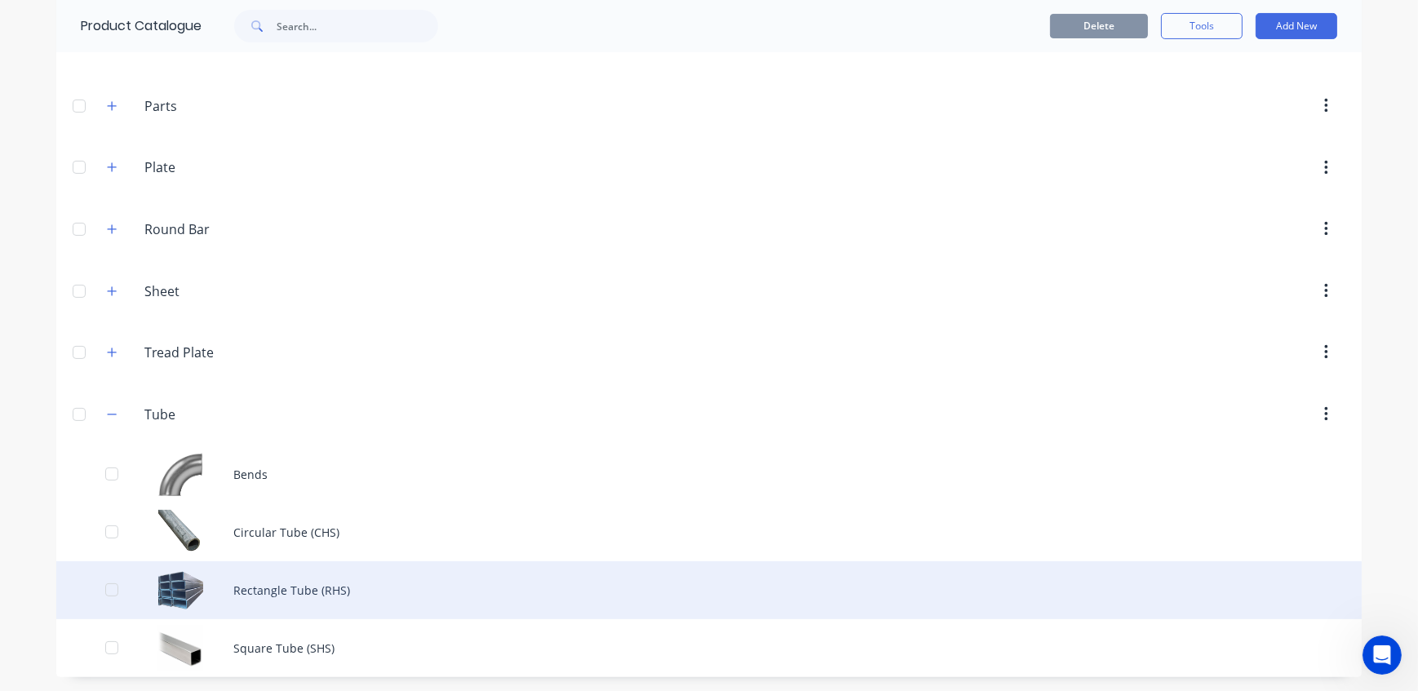
click at [334, 591] on div "Rectangle Tube (RHS)" at bounding box center [708, 590] width 1305 height 58
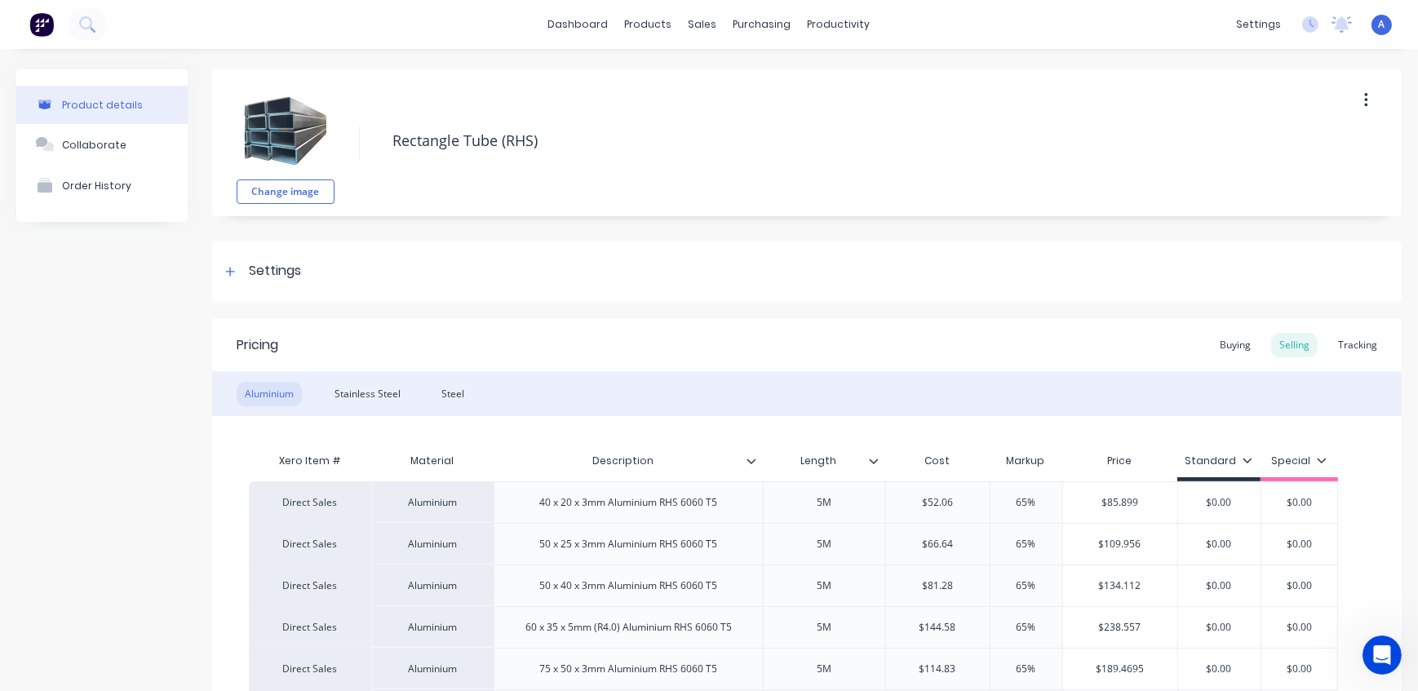
type textarea "x"
click at [463, 398] on div "Steel" at bounding box center [452, 394] width 39 height 24
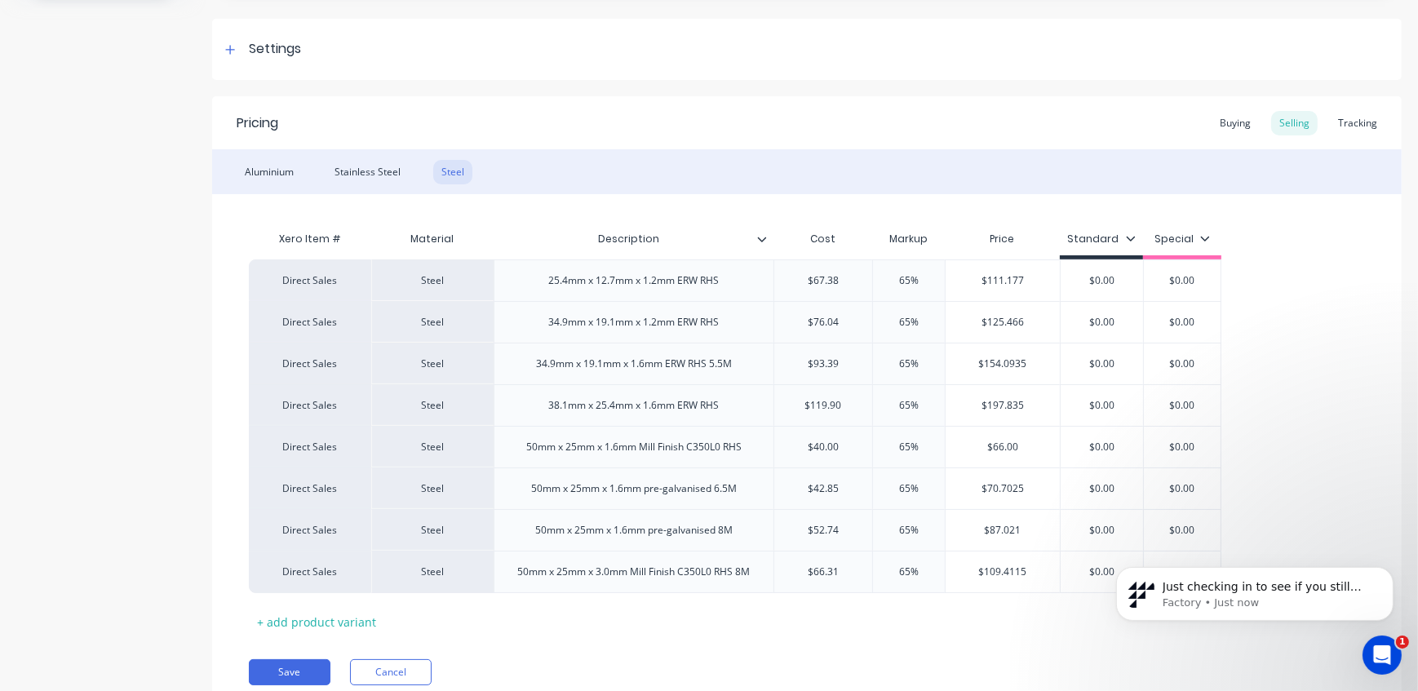
scroll to position [180, 0]
click at [1250, 584] on span "Just checking in to see if you still need help with canceling access for Northe…" at bounding box center [1265, 658] width 206 height 159
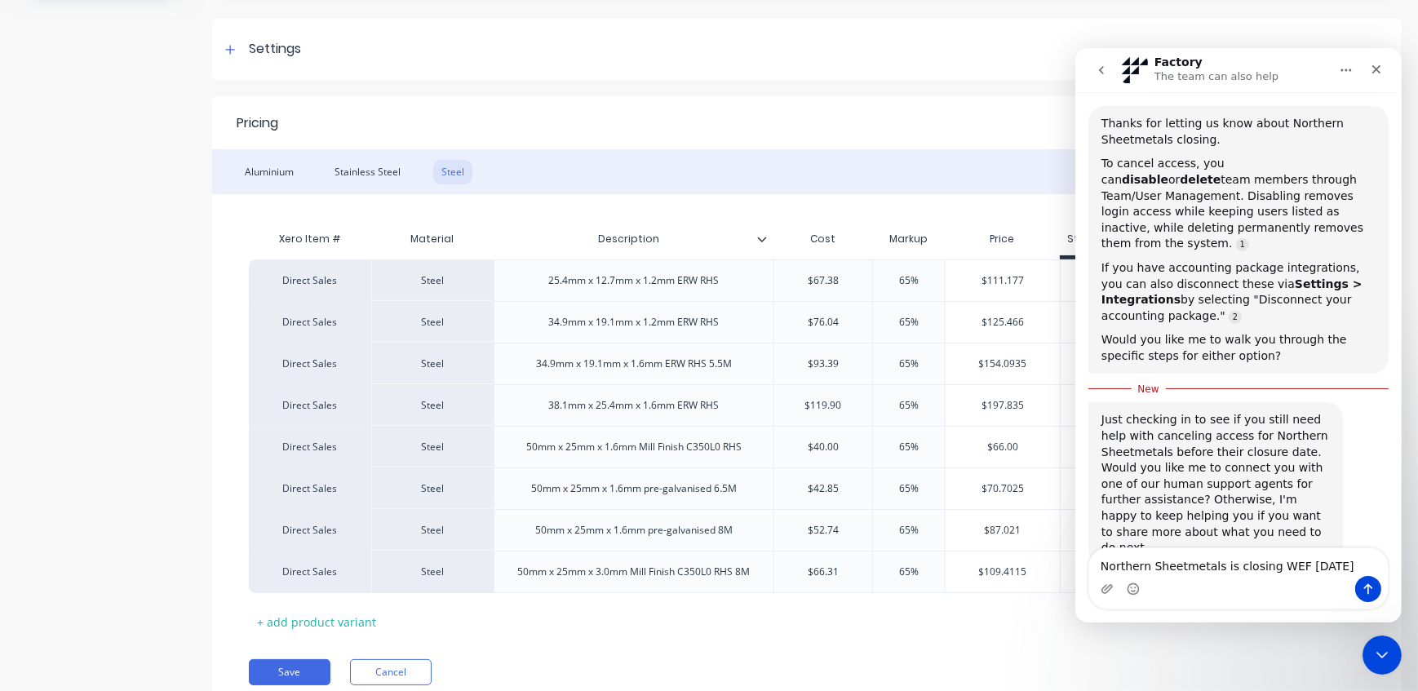
scroll to position [207, 0]
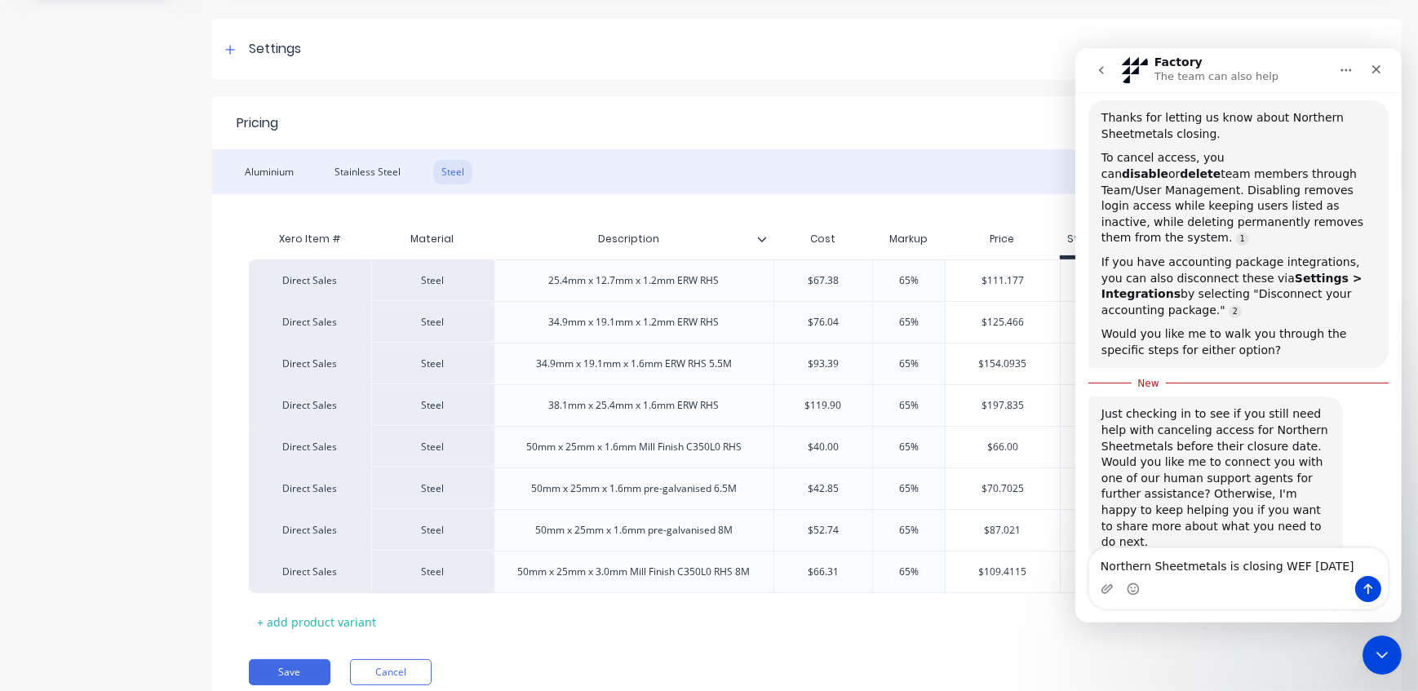
drag, startPoint x: 1339, startPoint y: 564, endPoint x: 2095, endPoint y: 609, distance: 757.5
click at [1074, 562] on html "Factory The team can also help Hi there! You're speaking with Factory AI. I'm f…" at bounding box center [1237, 335] width 326 height 574
type textarea "No"
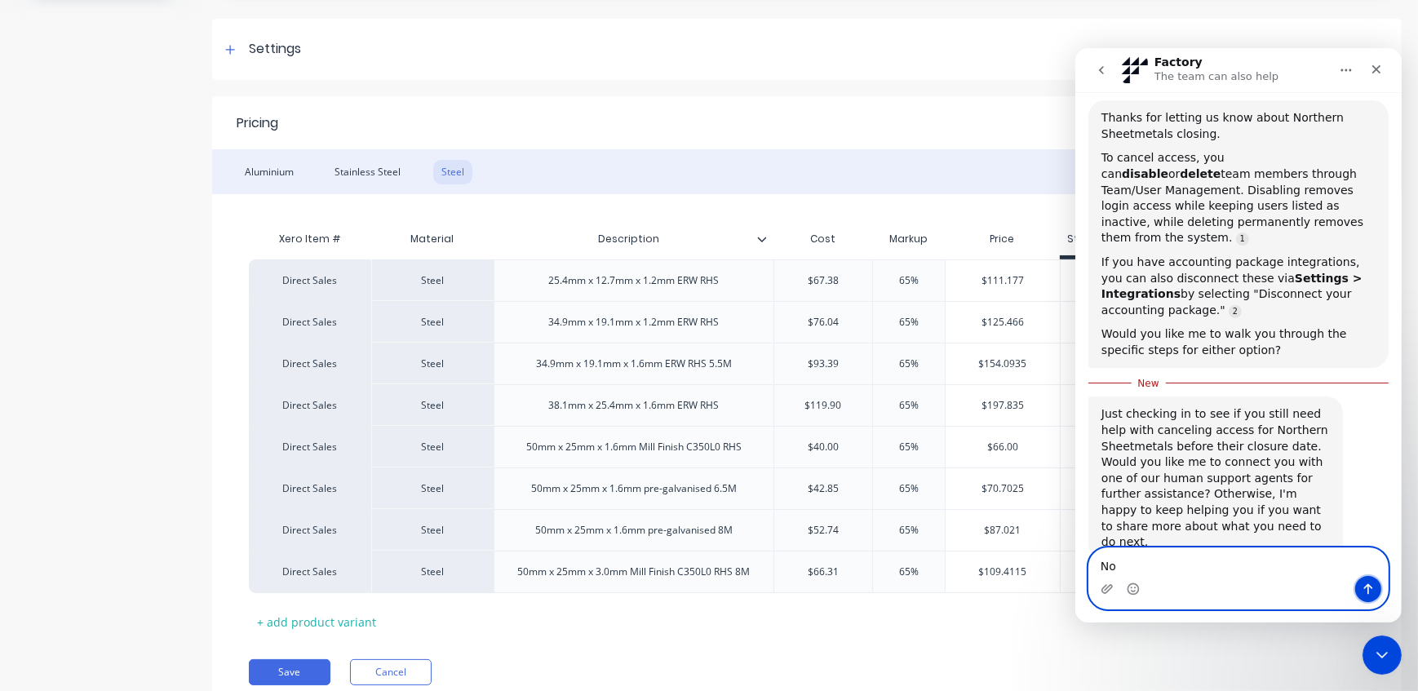
click at [1368, 590] on icon "Send a message…" at bounding box center [1367, 588] width 13 height 13
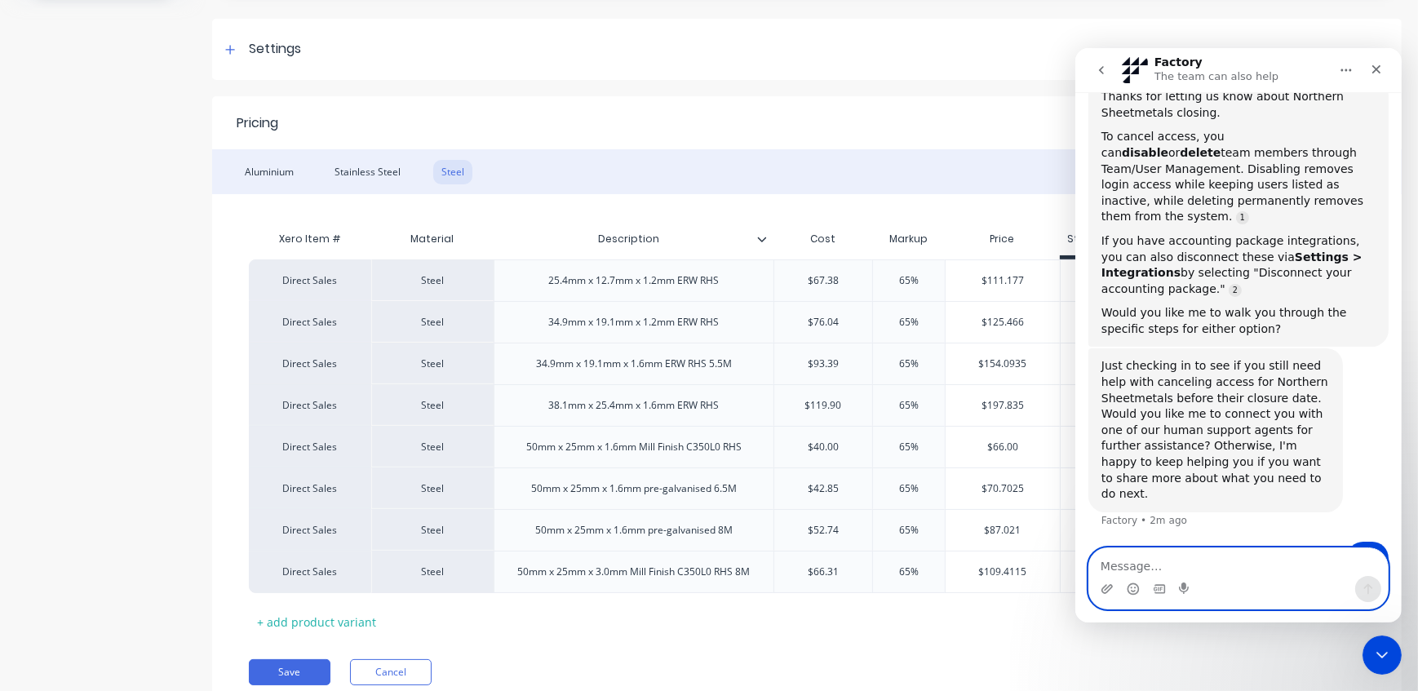
scroll to position [282, 0]
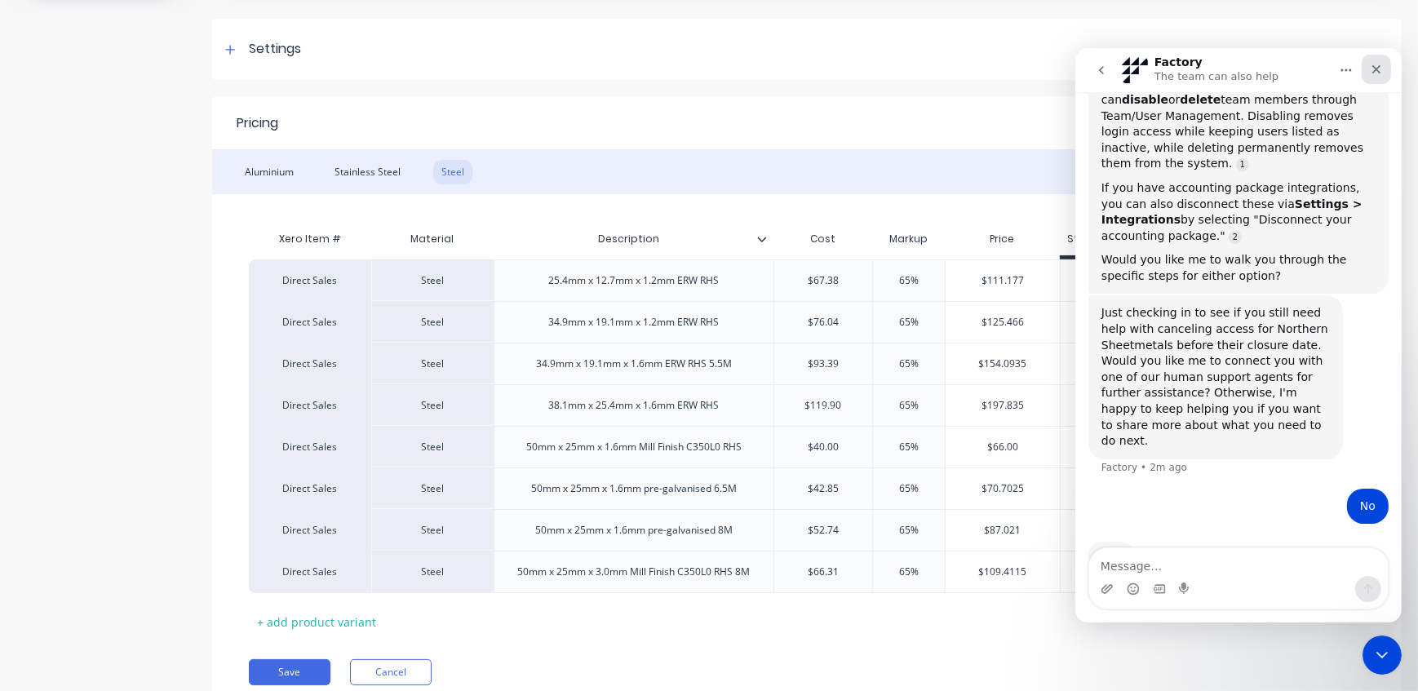
drag, startPoint x: 2453, startPoint y: 121, endPoint x: 1379, endPoint y: 69, distance: 1074.7
click at [1379, 69] on icon "Close" at bounding box center [1375, 69] width 13 height 13
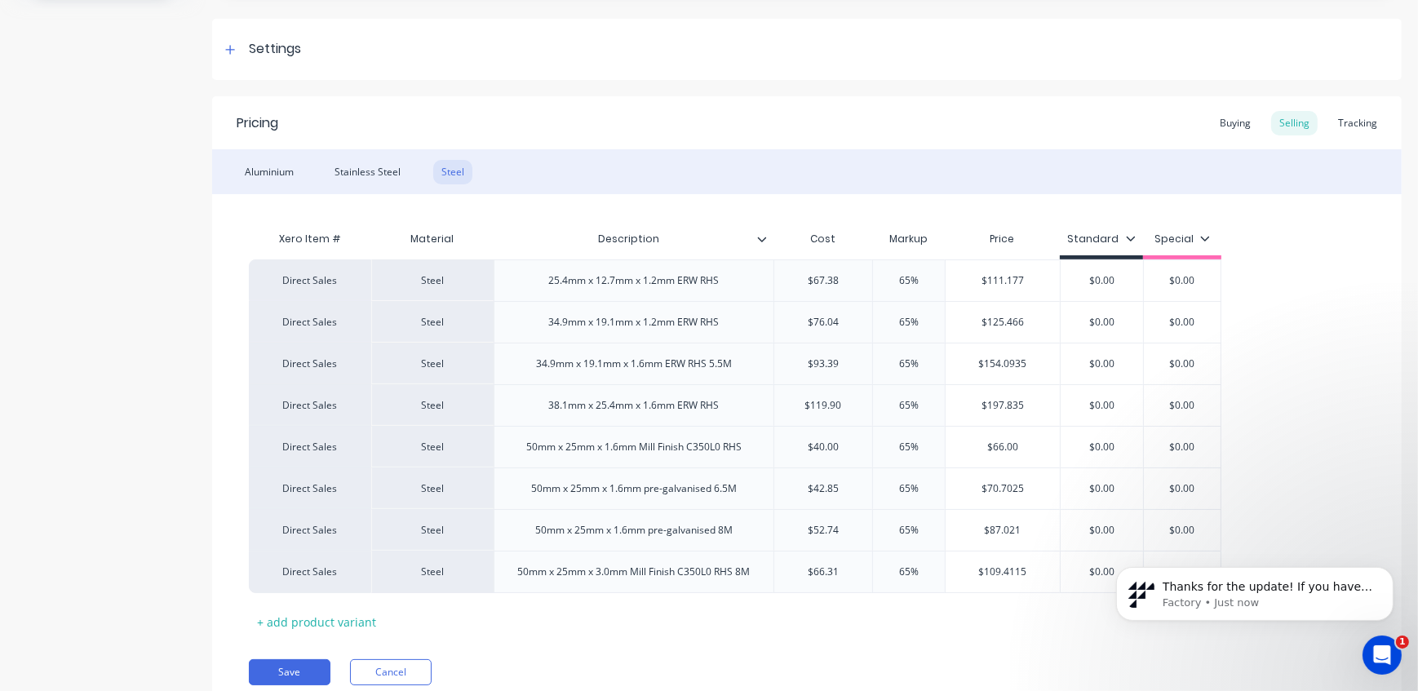
scroll to position [0, 0]
click at [97, 306] on div "Product details Collaborate Order History" at bounding box center [101, 290] width 171 height 887
click at [1334, 518] on div "Thanks for the update! If you have any other questions or need further assistan…" at bounding box center [1254, 518] width 300 height 204
click at [1387, 568] on icon "Dismiss notification" at bounding box center [1387, 570] width 9 height 9
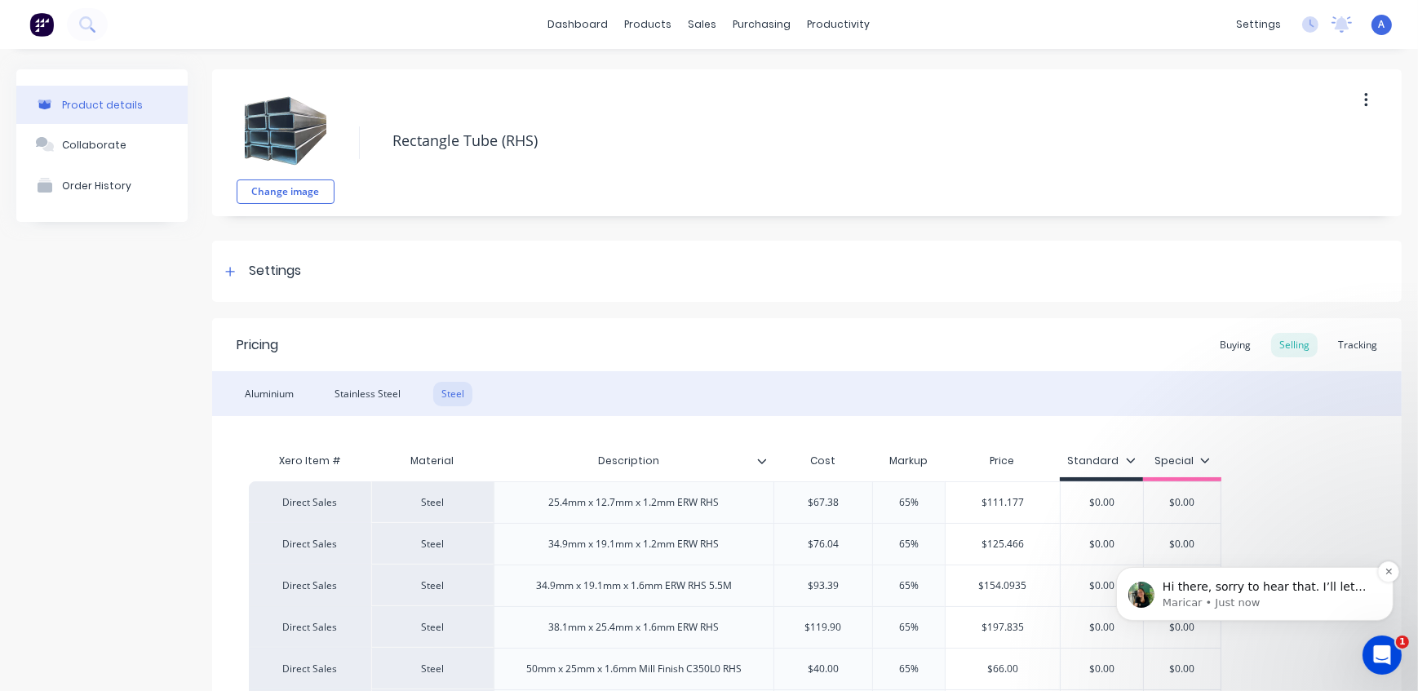
click at [1223, 589] on span "Hi there, sorry to hear that. I’ll let [PERSON_NAME] know about this and advise…" at bounding box center [1264, 610] width 204 height 62
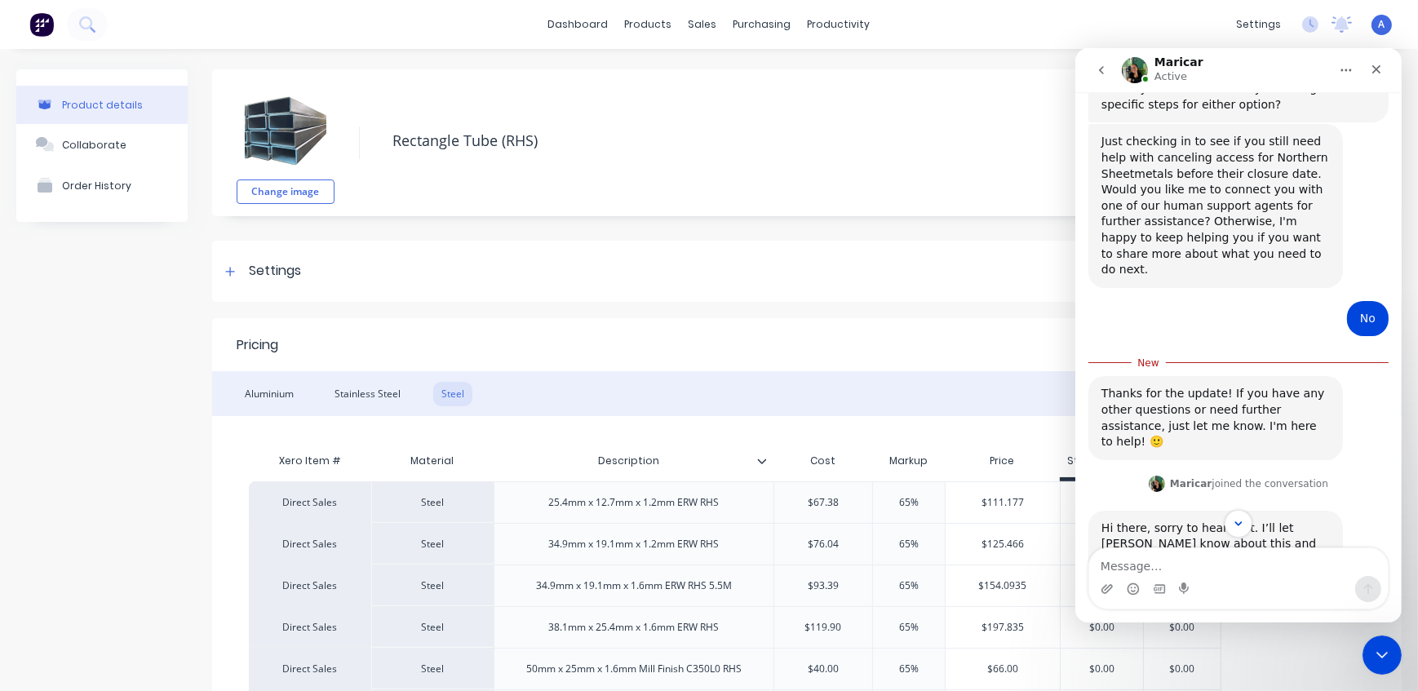
scroll to position [2, 0]
click at [1149, 570] on textarea "Thanks [PERSON_NAME]" at bounding box center [1237, 562] width 299 height 28
click at [1190, 567] on textarea "Thanks [PERSON_NAME]" at bounding box center [1237, 562] width 299 height 28
type textarea "Thanks, [PERSON_NAME]"
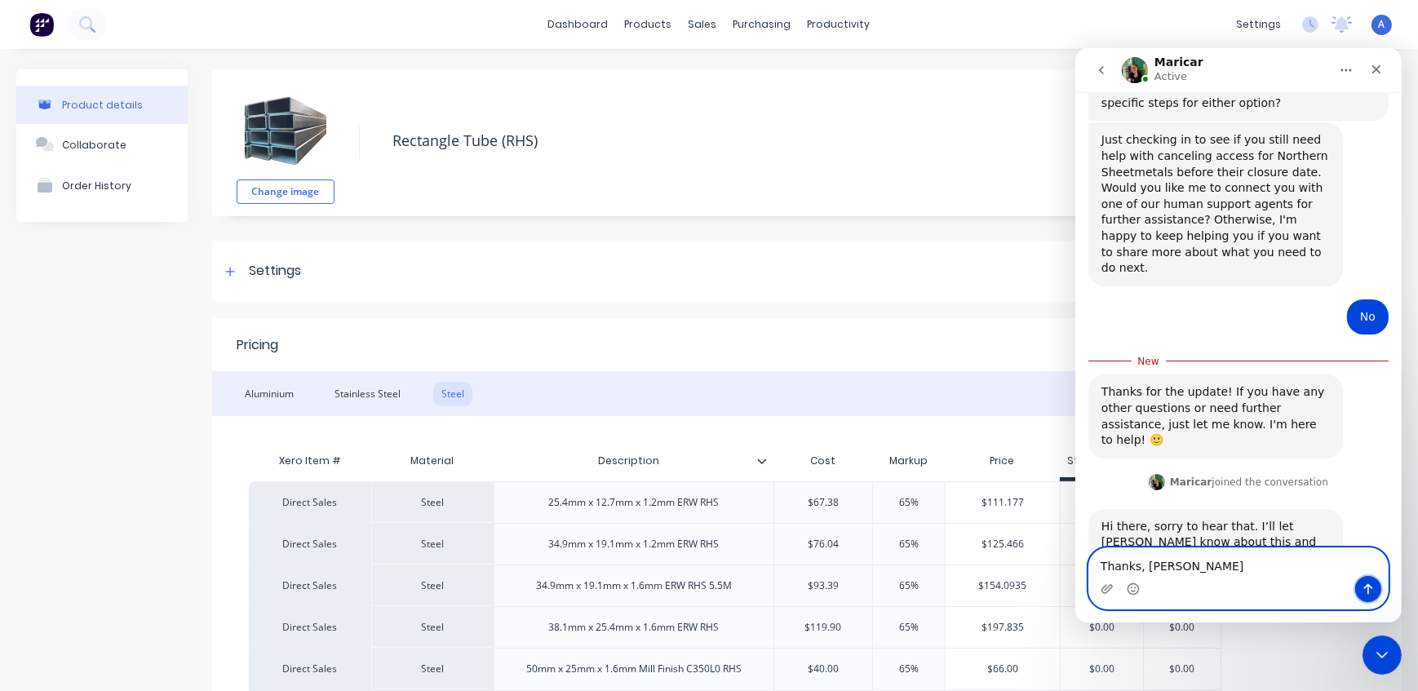
click at [1365, 587] on icon "Send a message…" at bounding box center [1367, 588] width 13 height 13
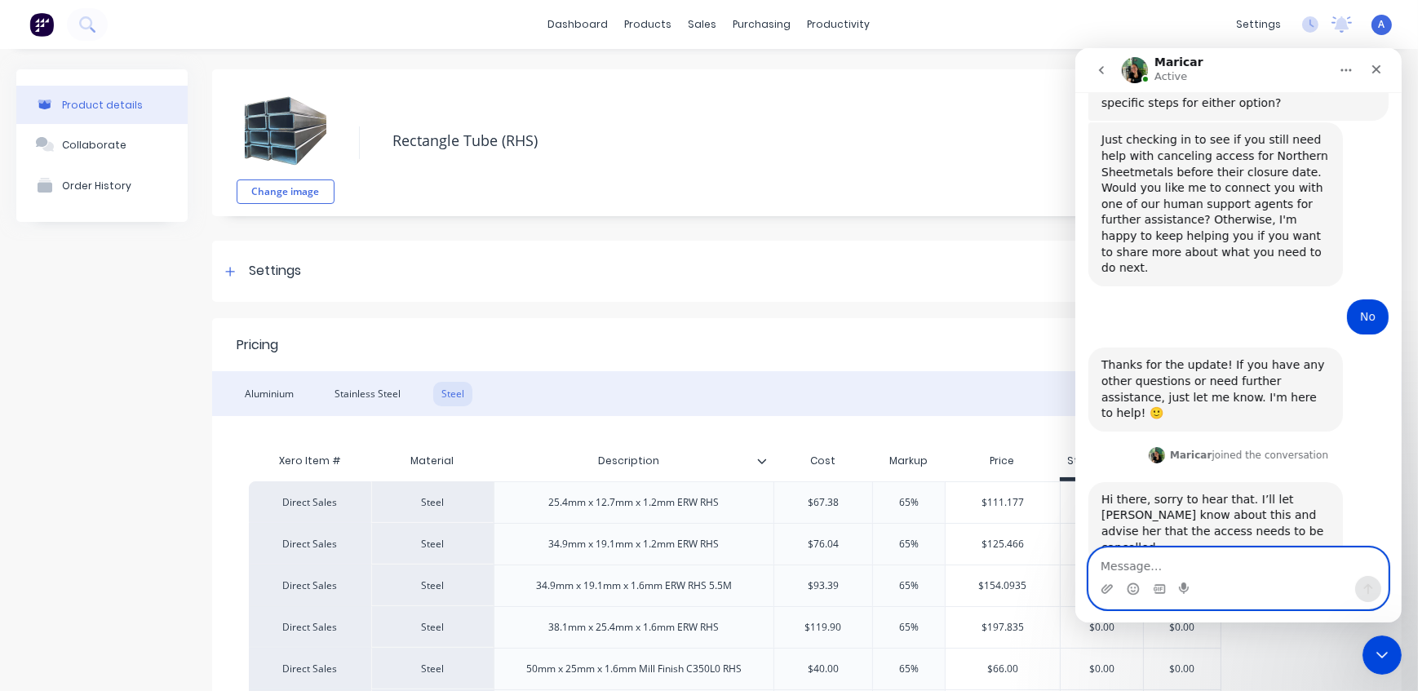
scroll to position [476, 0]
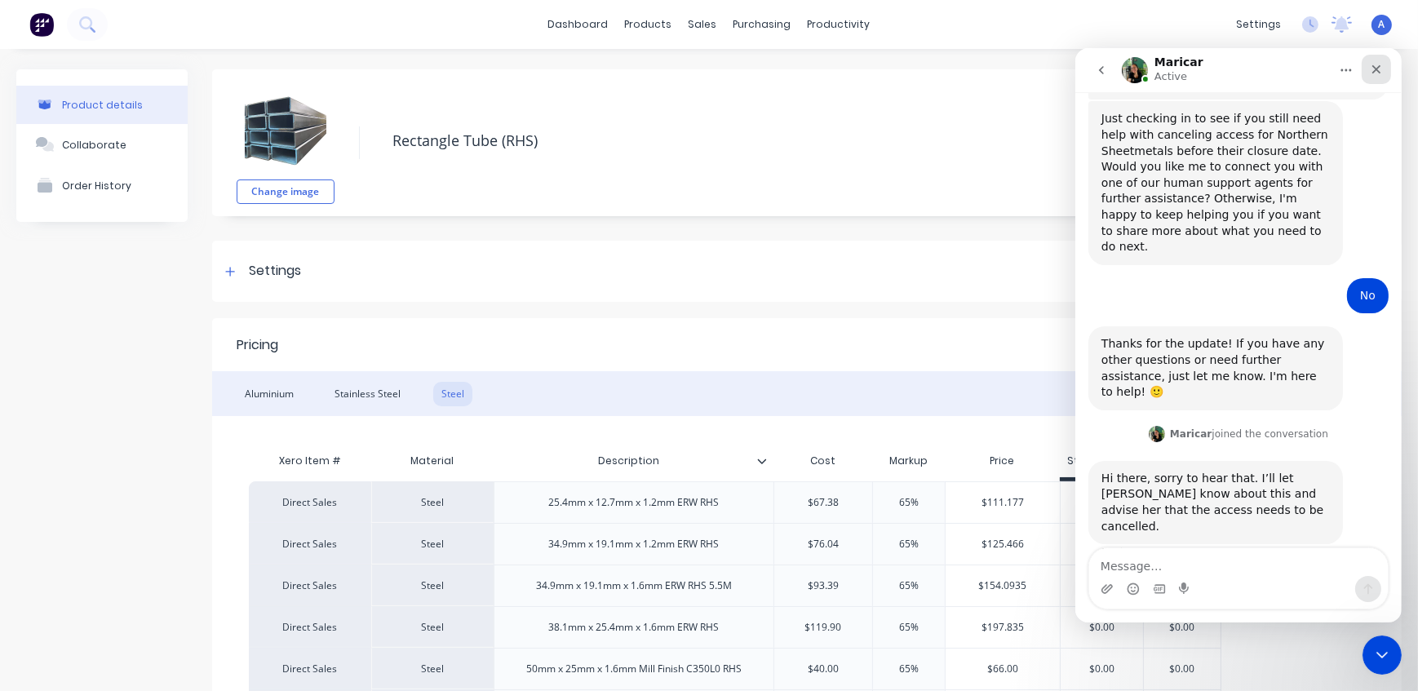
click at [1379, 69] on icon "Close" at bounding box center [1375, 69] width 13 height 13
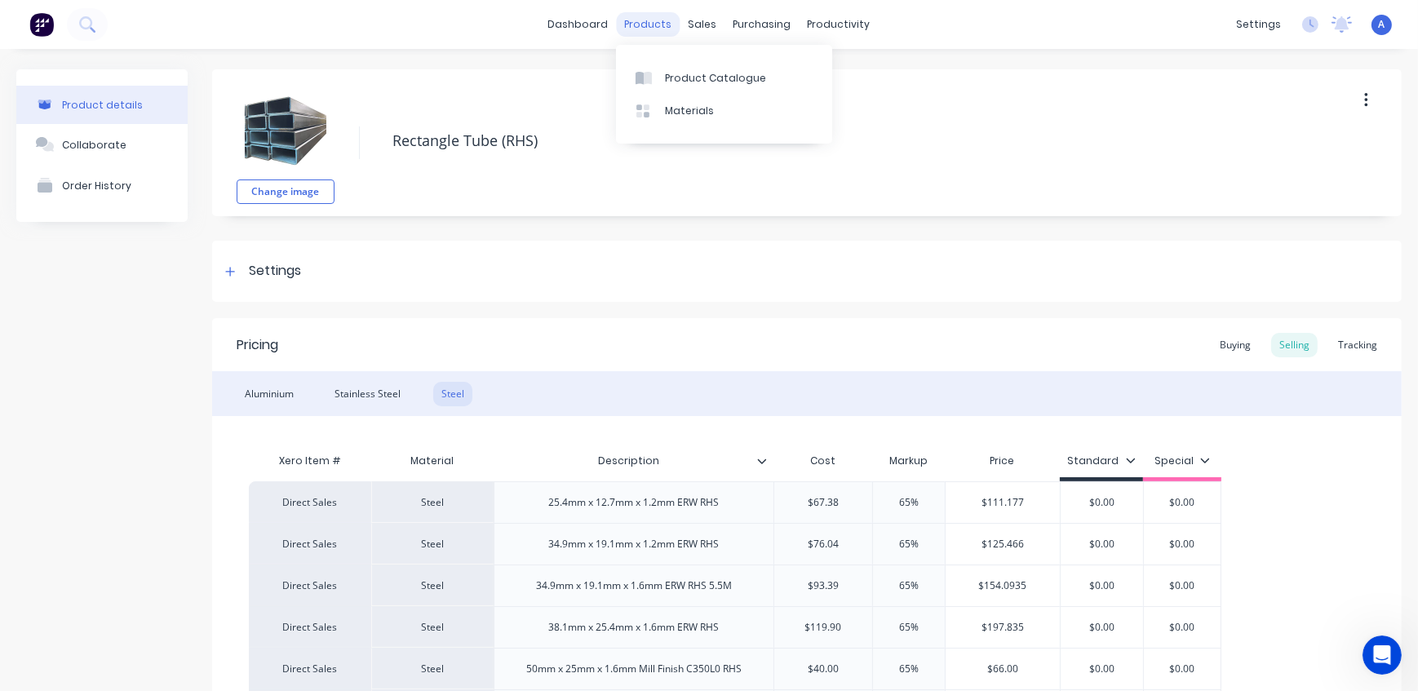
click at [640, 27] on div "products" at bounding box center [649, 24] width 64 height 24
click at [699, 24] on div "sales" at bounding box center [702, 24] width 45 height 24
click at [749, 76] on div "Sales Orders" at bounding box center [757, 78] width 67 height 15
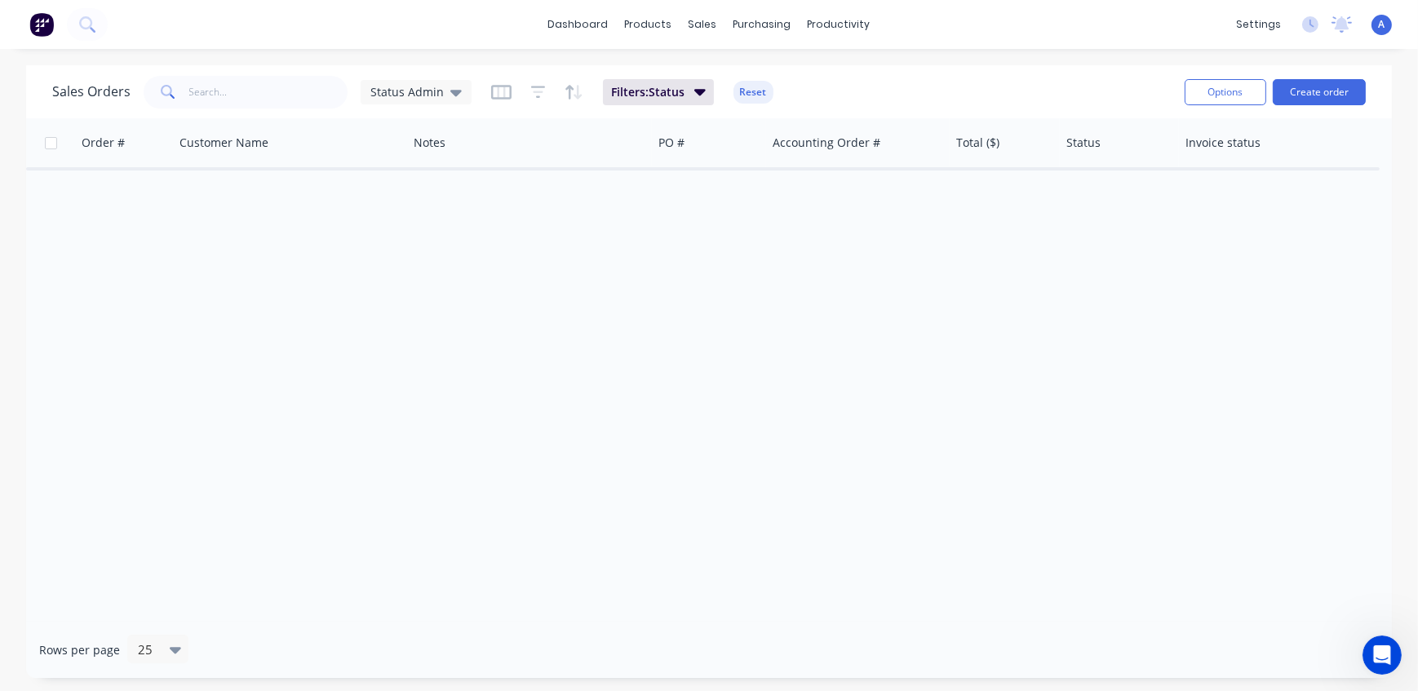
scroll to position [476, 0]
